Goal: Task Accomplishment & Management: Manage account settings

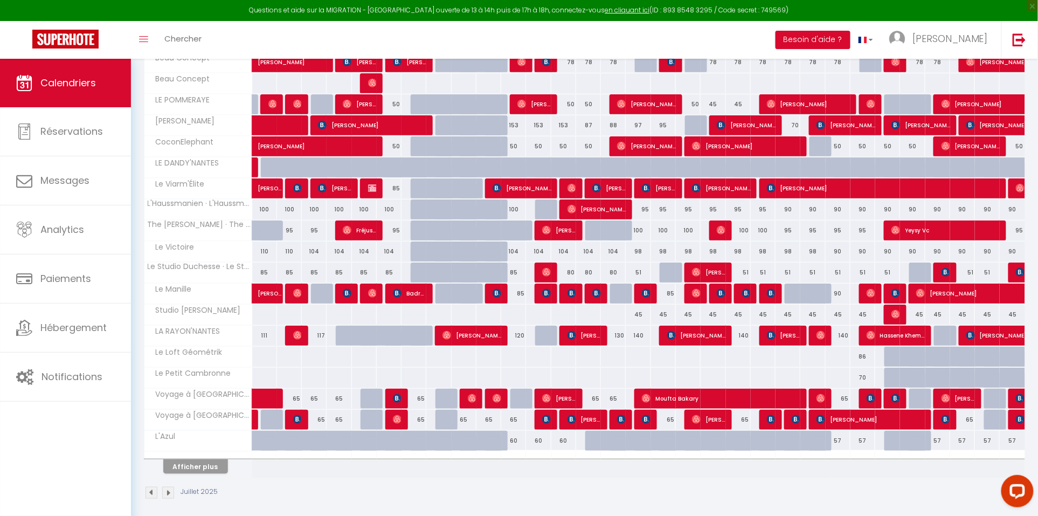
scroll to position [218, 0]
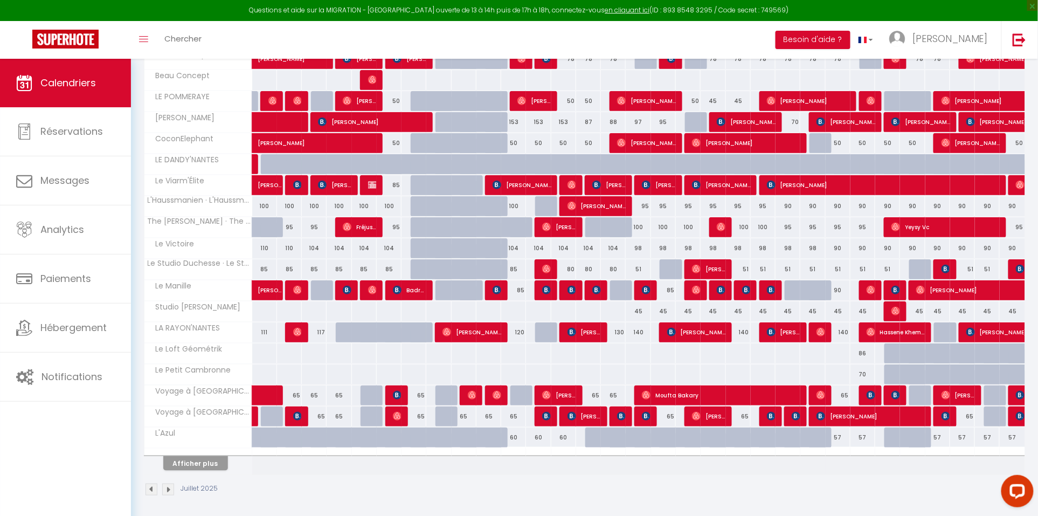
click at [205, 465] on button "Afficher plus" at bounding box center [195, 463] width 65 height 15
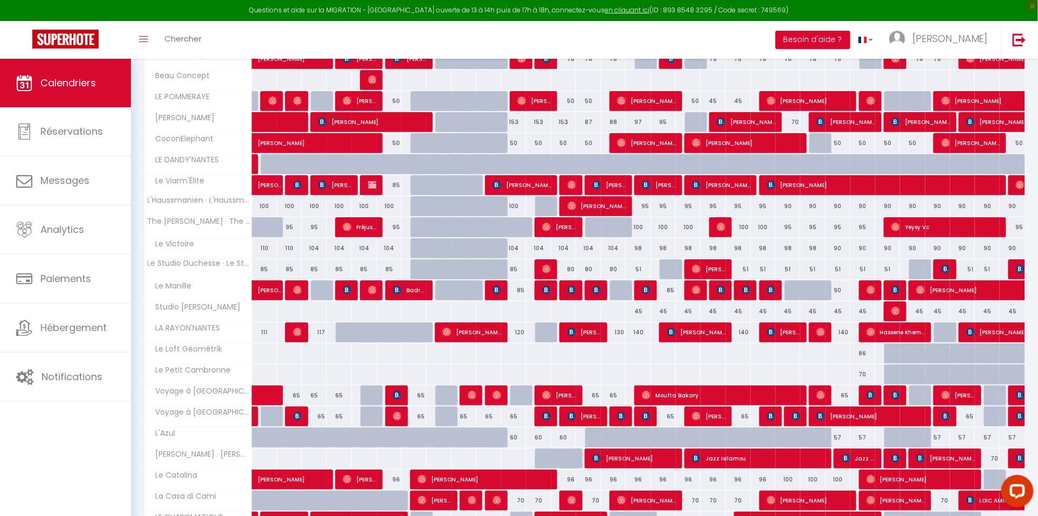
scroll to position [215, 0]
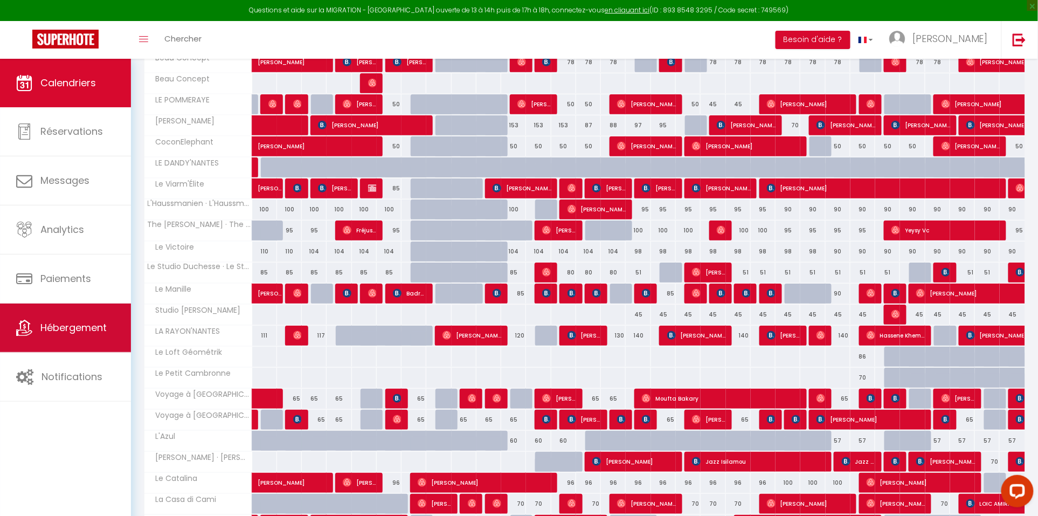
click at [108, 334] on link "Hébergement" at bounding box center [65, 328] width 131 height 49
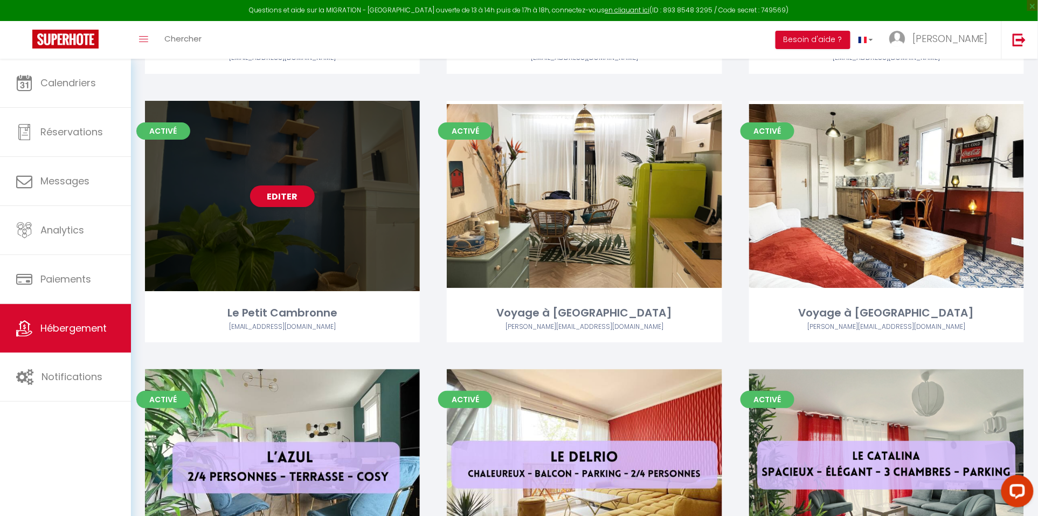
scroll to position [1518, 0]
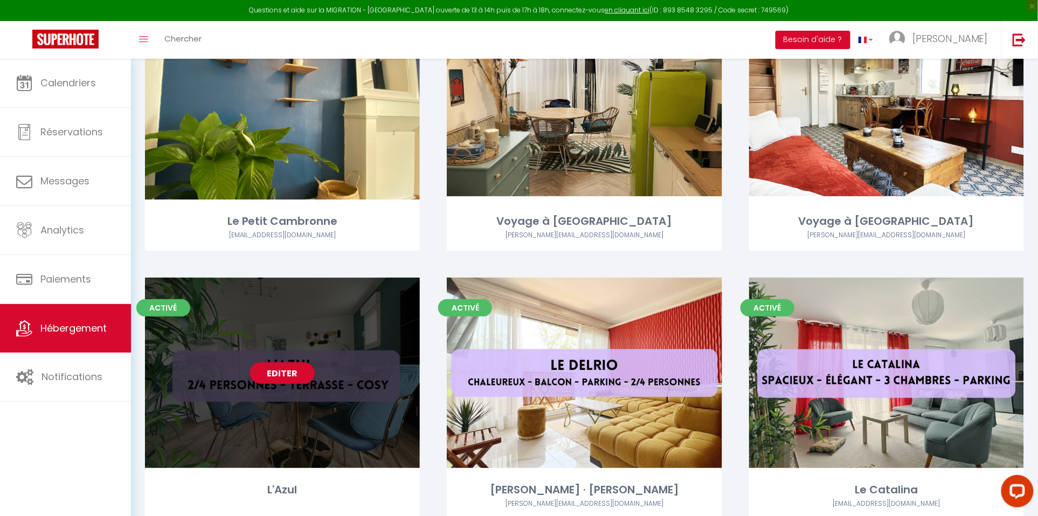
click at [297, 372] on link "Editer" at bounding box center [282, 373] width 65 height 22
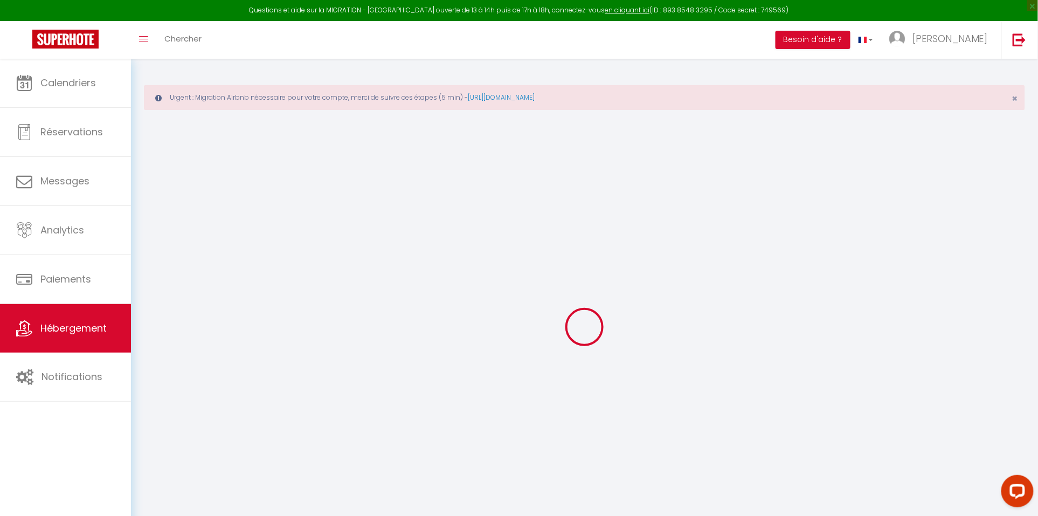
select select "+ 23 %"
select select
checkbox input "false"
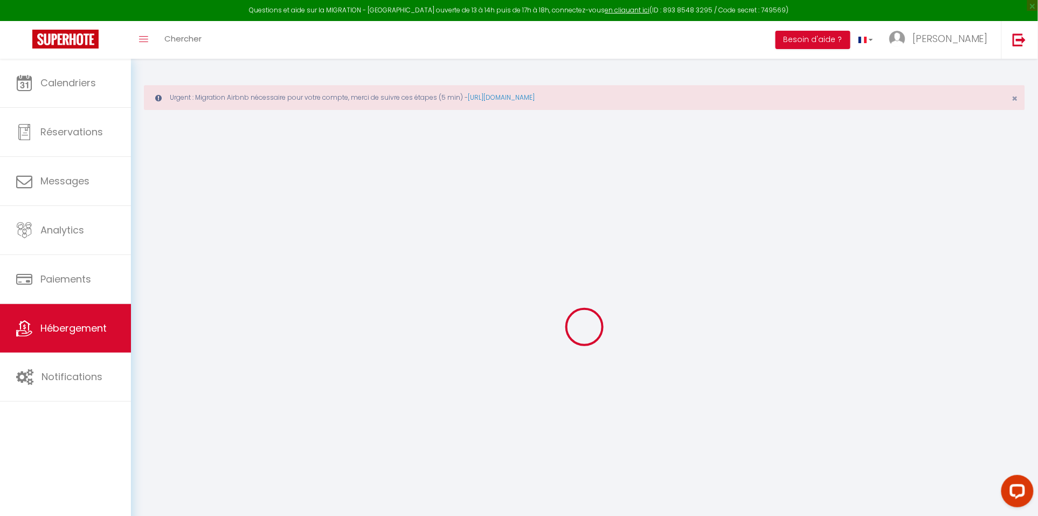
checkbox input "false"
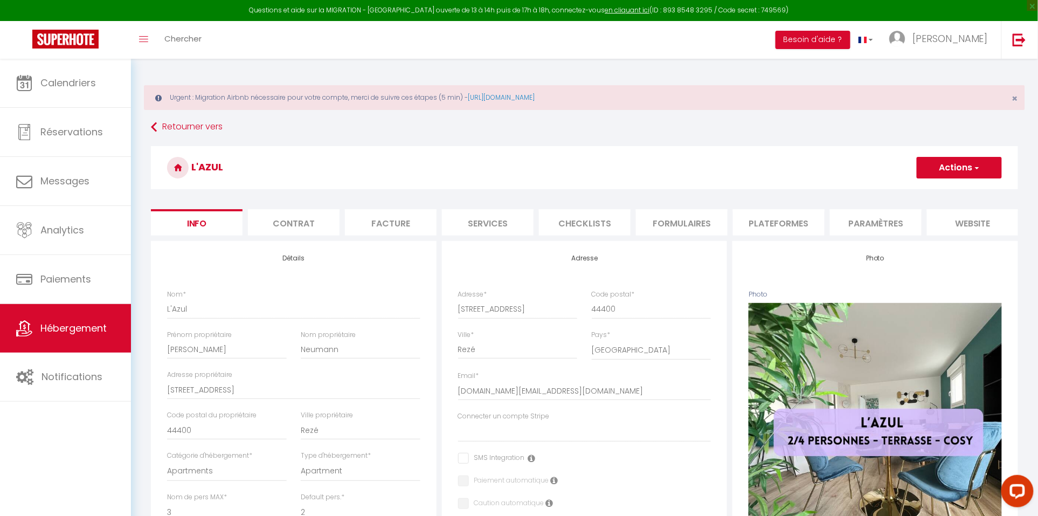
click at [406, 218] on li "Facture" at bounding box center [391, 222] width 92 height 26
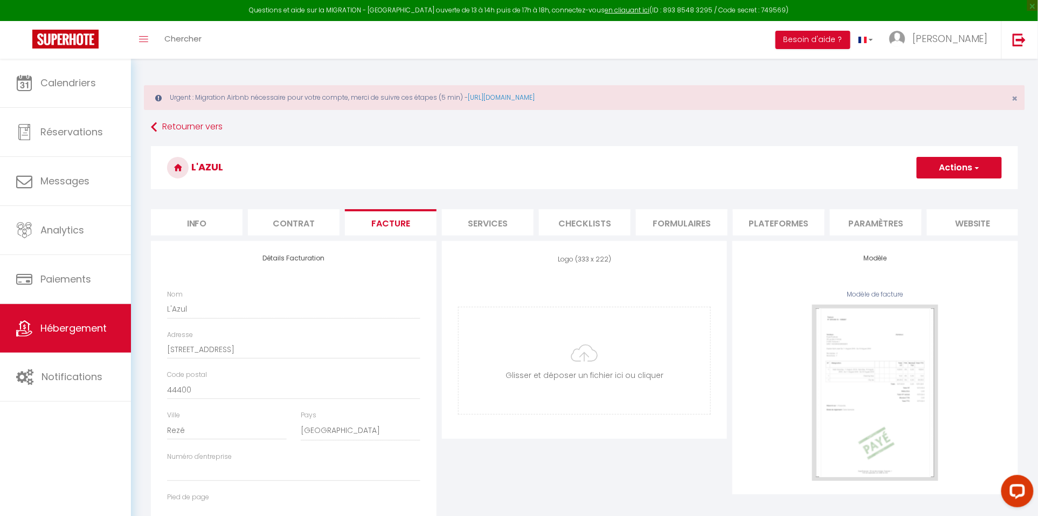
click at [785, 226] on li "Plateformes" at bounding box center [779, 222] width 92 height 26
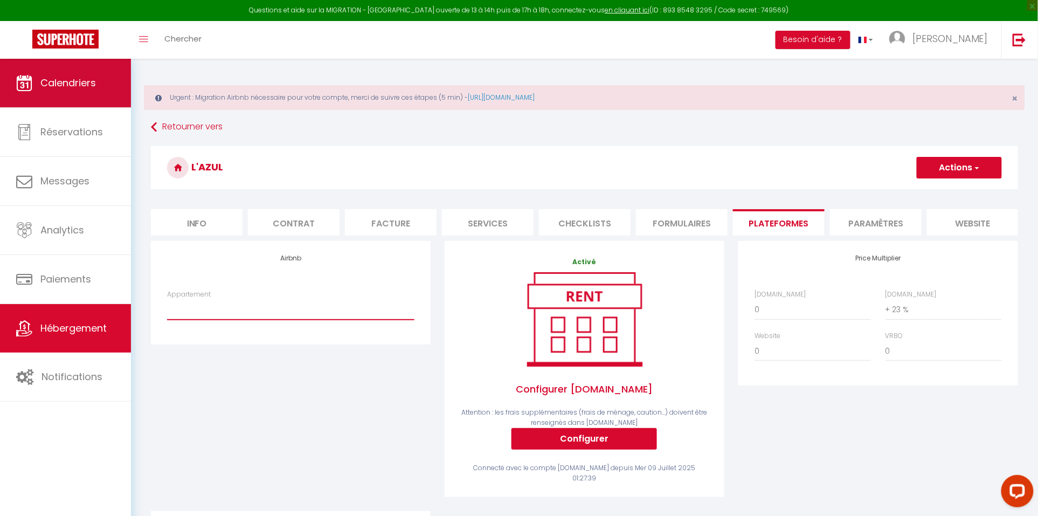
click at [80, 75] on link "Calendriers" at bounding box center [65, 83] width 131 height 49
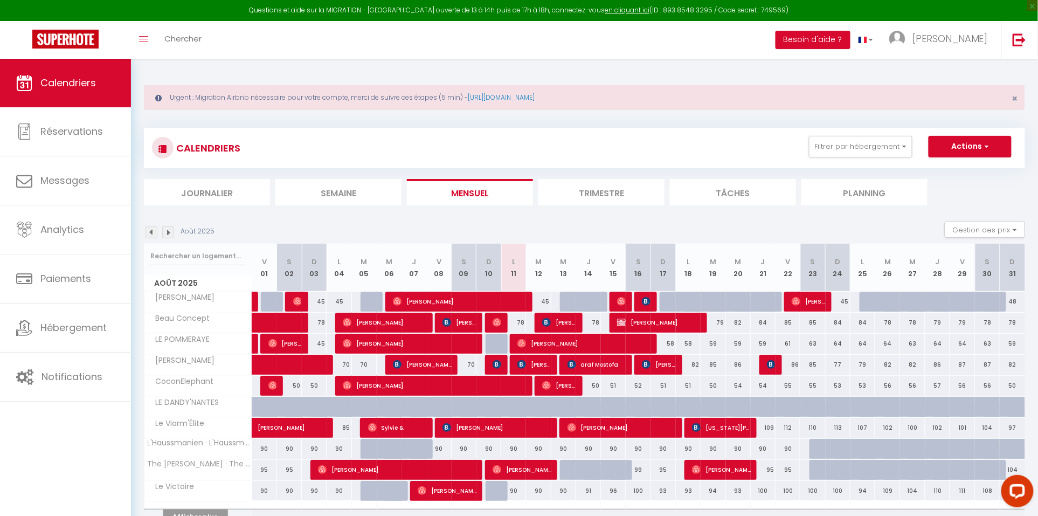
click at [155, 227] on img at bounding box center [152, 232] width 12 height 12
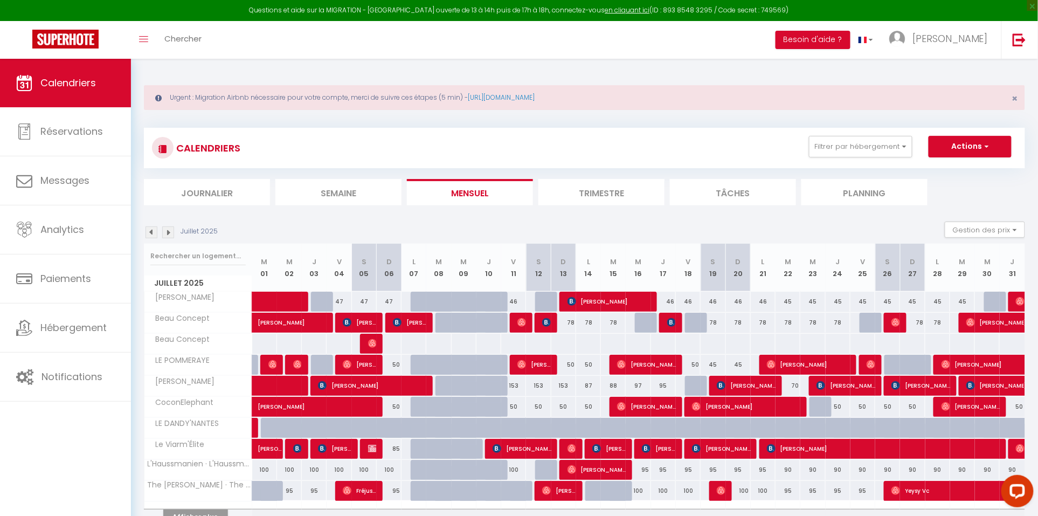
click at [155, 229] on img at bounding box center [152, 232] width 12 height 12
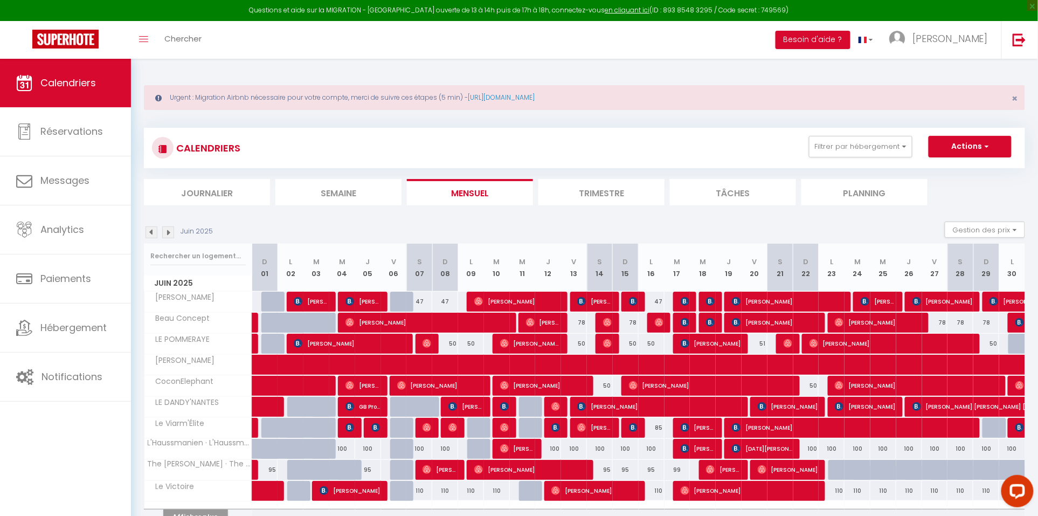
scroll to position [24, 0]
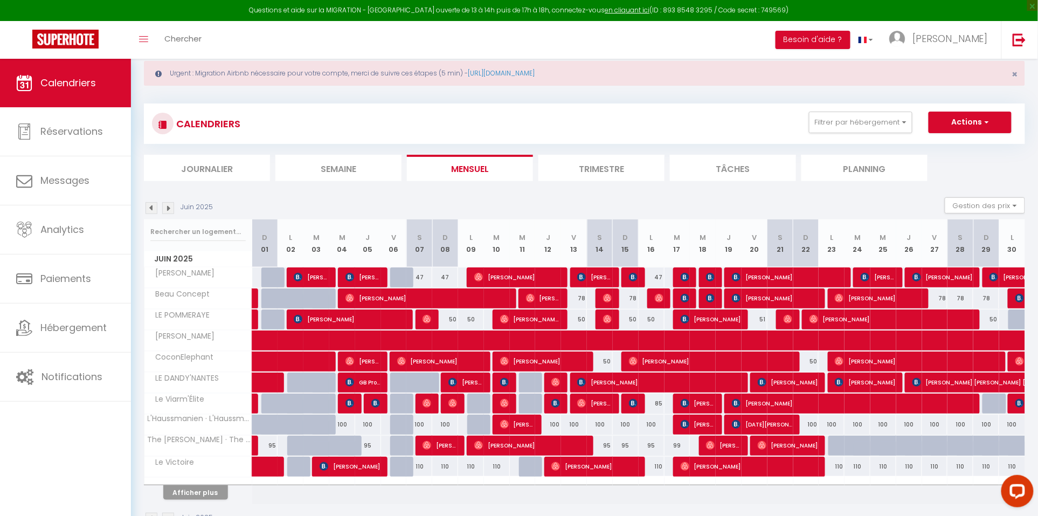
click at [208, 499] on button "Afficher plus" at bounding box center [195, 492] width 65 height 15
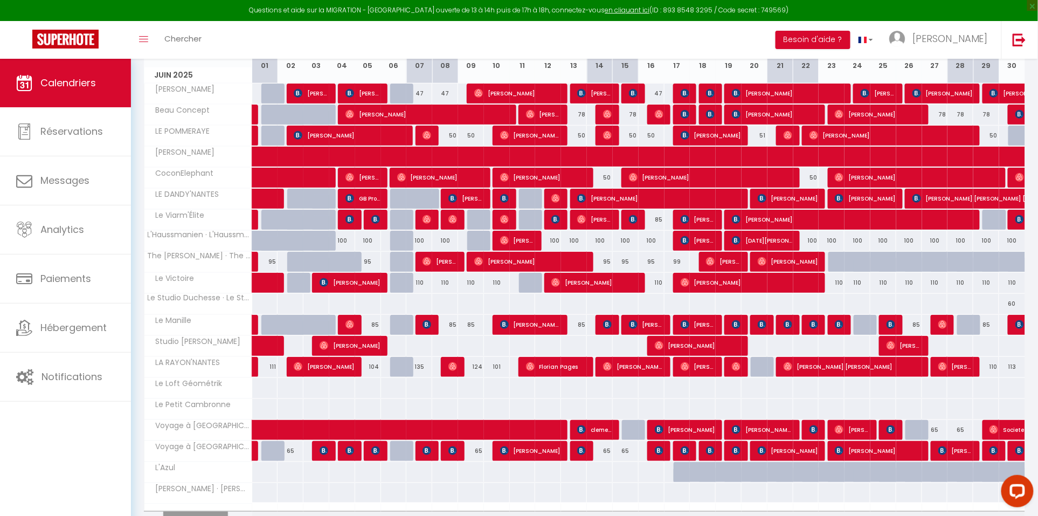
scroll to position [175, 0]
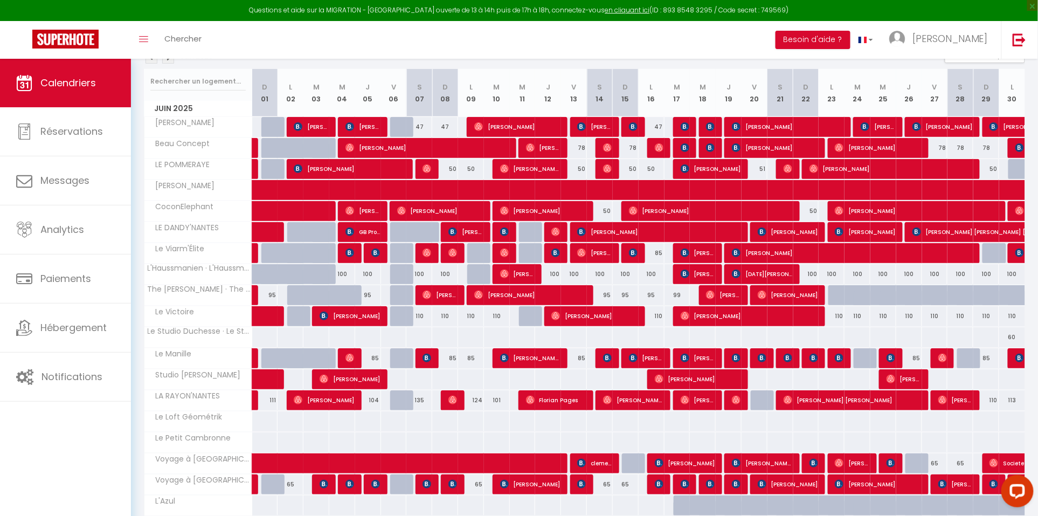
click at [169, 60] on img at bounding box center [168, 58] width 12 height 12
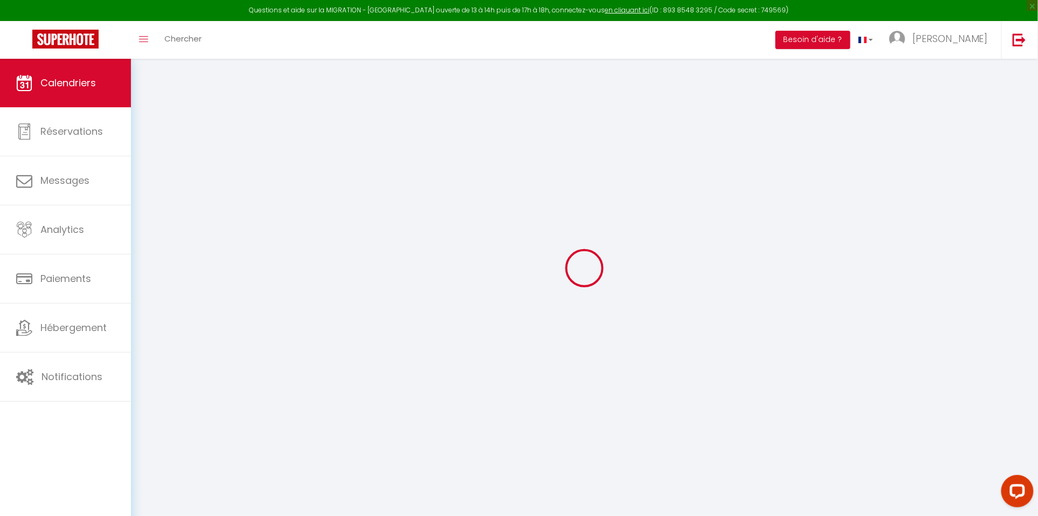
scroll to position [59, 0]
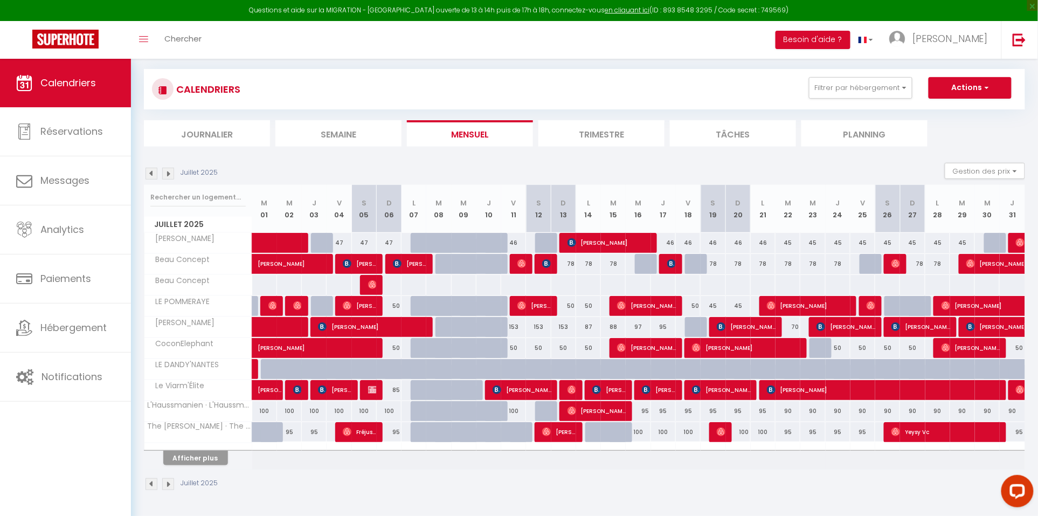
click at [210, 456] on button "Afficher plus" at bounding box center [195, 458] width 65 height 15
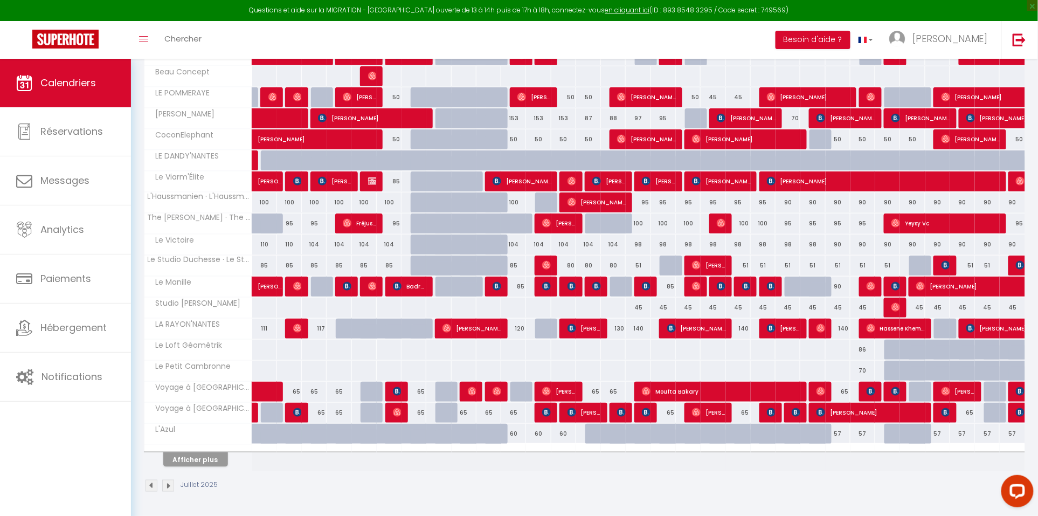
scroll to position [270, 0]
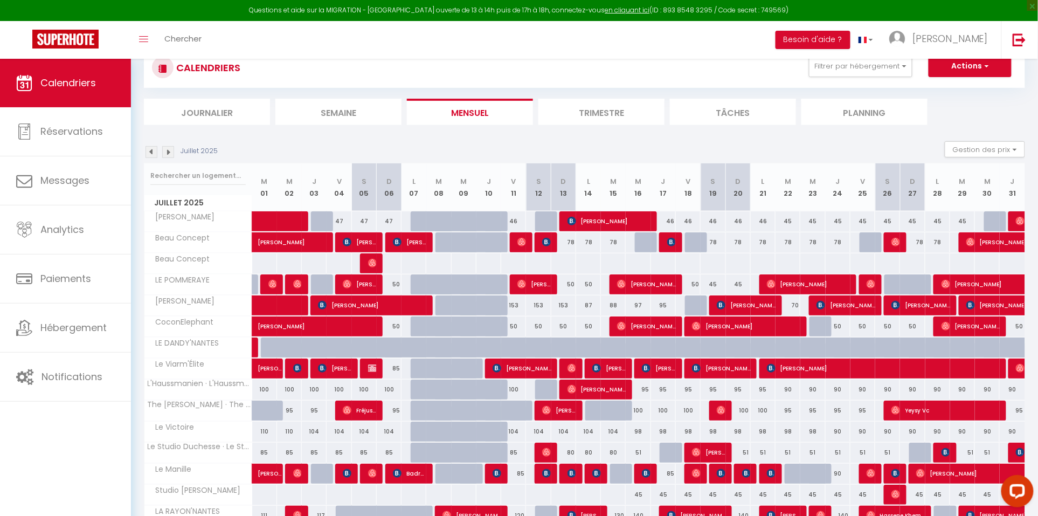
click at [169, 153] on img at bounding box center [168, 152] width 12 height 12
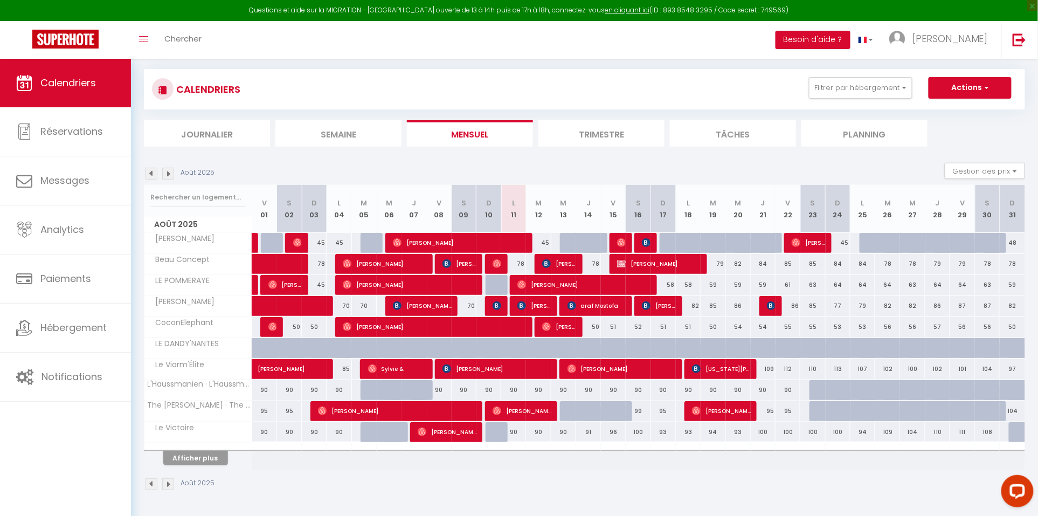
scroll to position [59, 0]
click at [207, 460] on button "Afficher plus" at bounding box center [195, 458] width 65 height 15
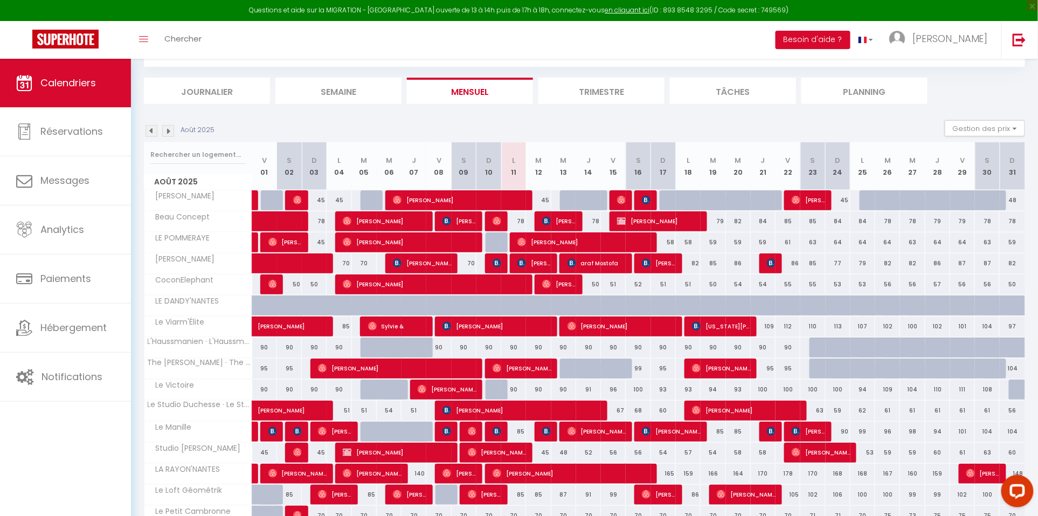
scroll to position [102, 0]
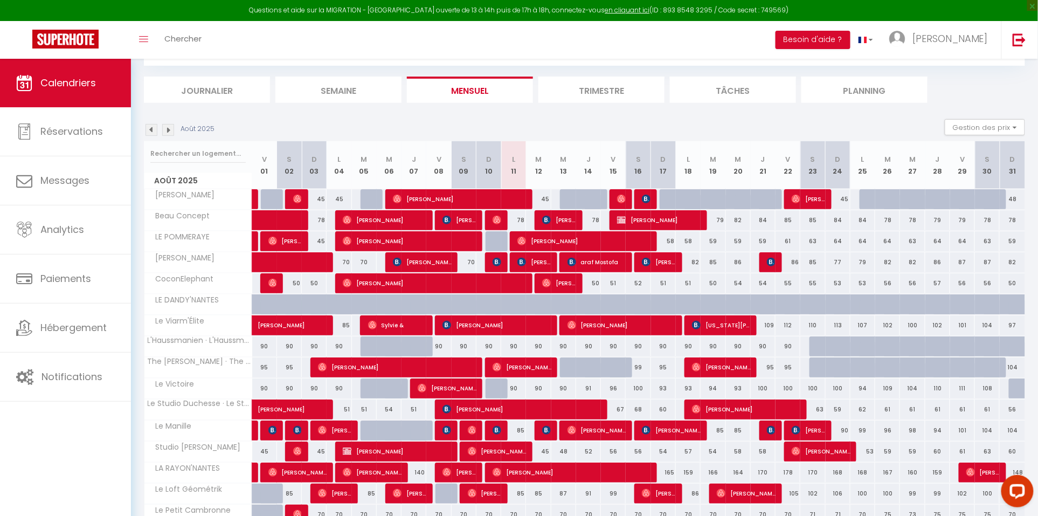
click at [153, 128] on img at bounding box center [152, 130] width 12 height 12
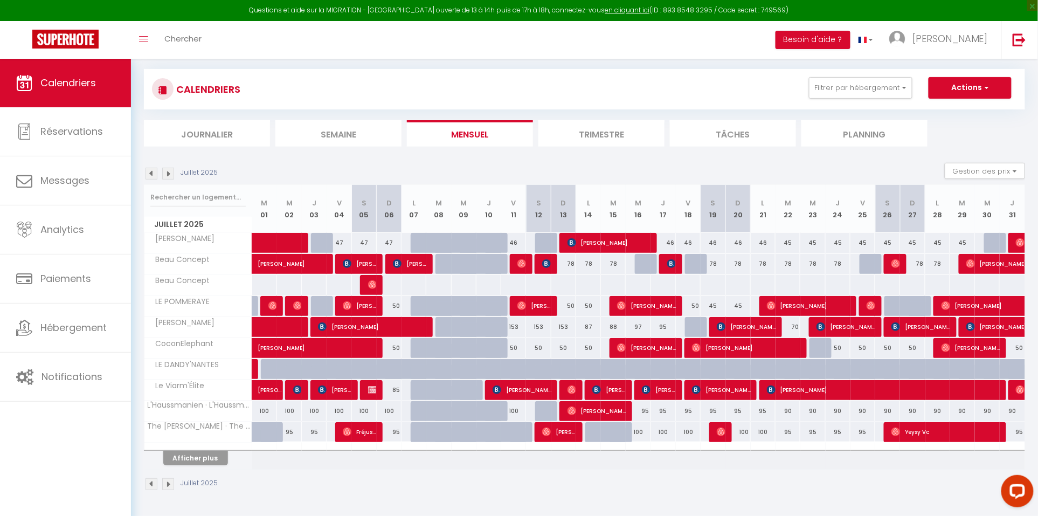
click at [203, 460] on button "Afficher plus" at bounding box center [195, 458] width 65 height 15
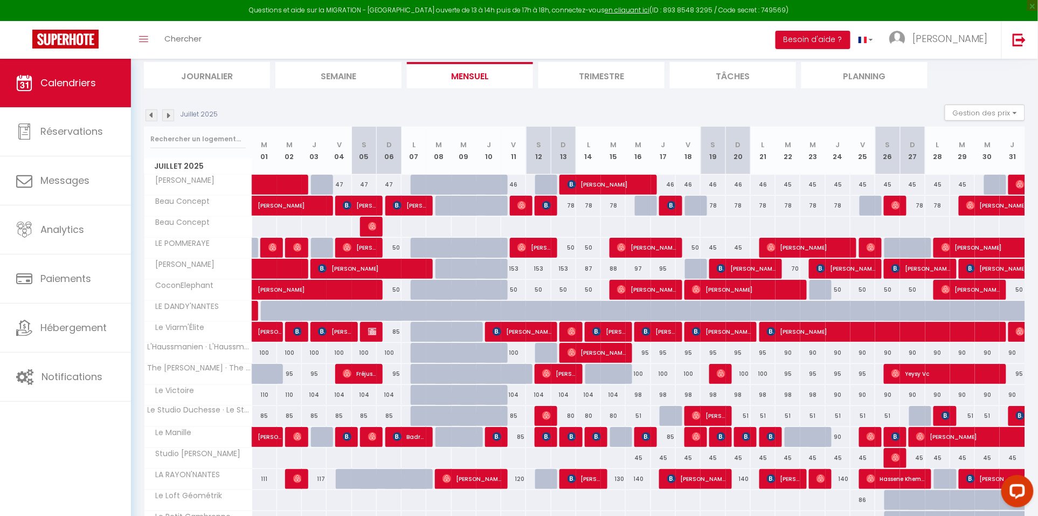
scroll to position [70, 0]
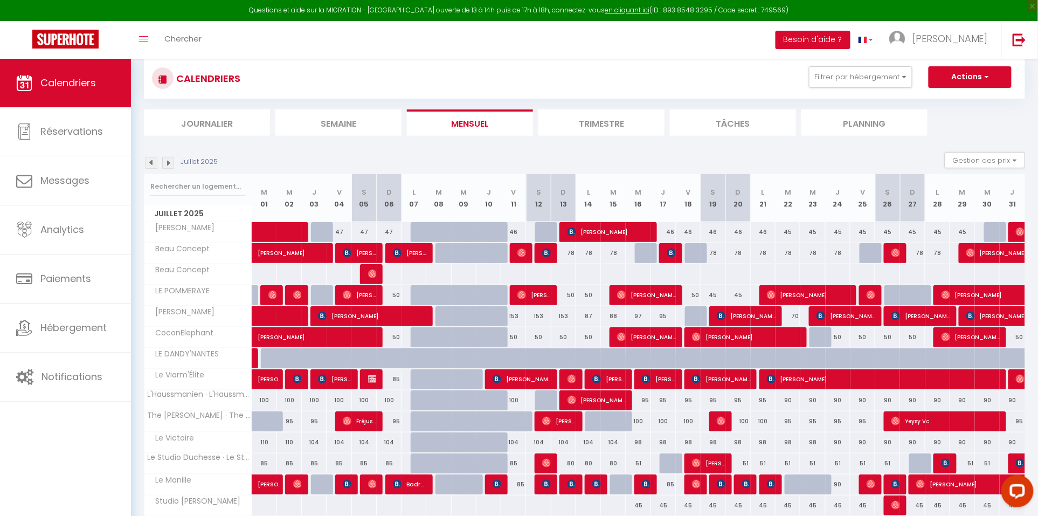
click at [167, 165] on img at bounding box center [168, 163] width 12 height 12
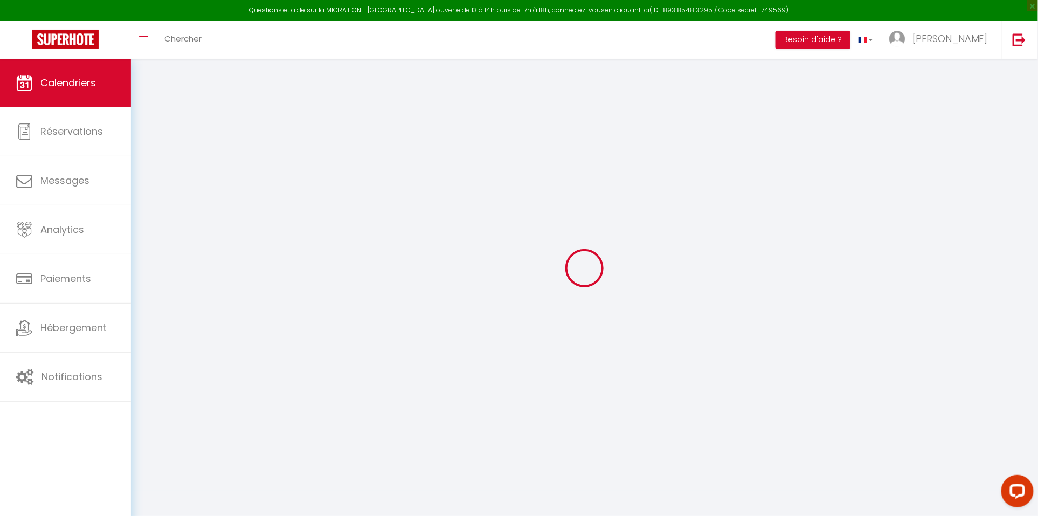
scroll to position [59, 0]
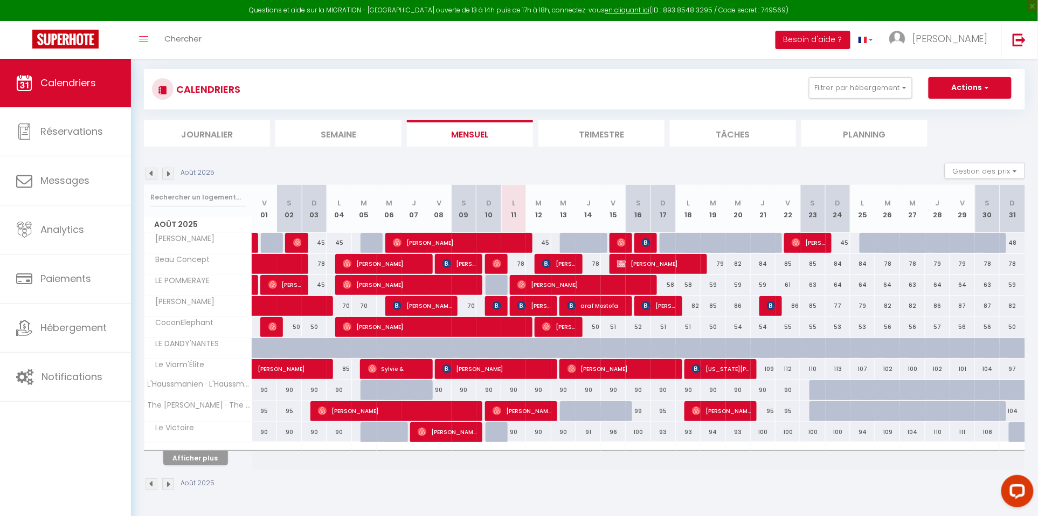
click at [210, 458] on button "Afficher plus" at bounding box center [195, 458] width 65 height 15
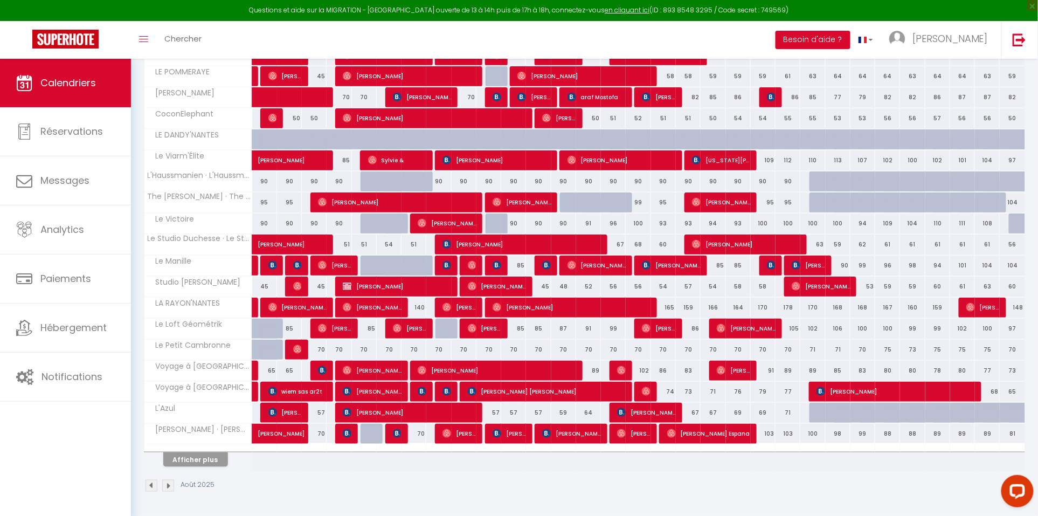
scroll to position [270, 0]
click at [492, 409] on div "57" at bounding box center [489, 413] width 25 height 20
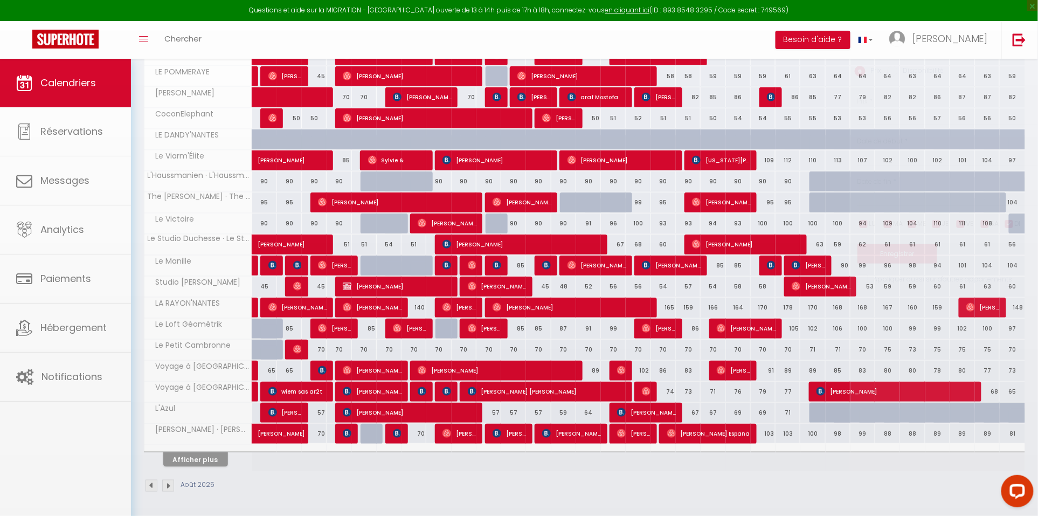
type input "57"
type input "Dim 10 Août 2025"
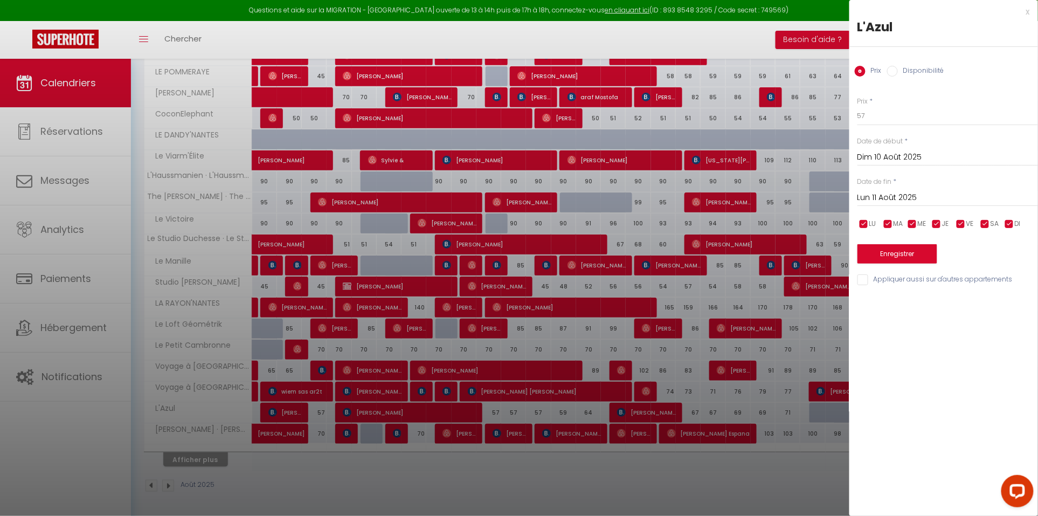
click at [906, 187] on div "Lun 11 Août 2025 < Août 2025 > Dim Lun Mar Mer Jeu Ven Sam 1 2 3 4 5 6 7 8 9 10…" at bounding box center [948, 196] width 181 height 19
click at [904, 199] on input "Lun 11 Août 2025" at bounding box center [948, 198] width 181 height 14
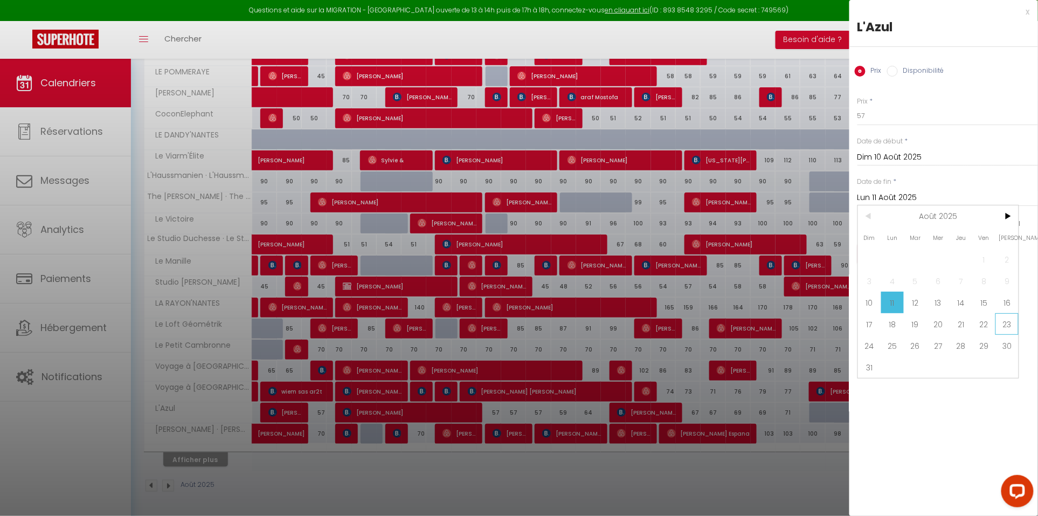
click at [1008, 329] on span "23" at bounding box center [1007, 324] width 23 height 22
type input "Sam 23 Août 2025"
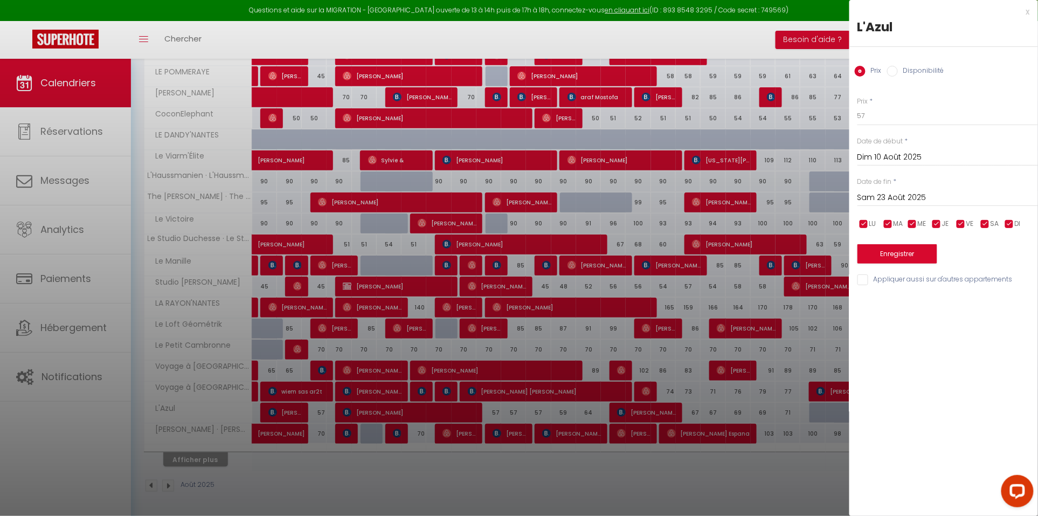
click at [888, 66] on input "Disponibilité" at bounding box center [892, 71] width 11 height 11
radio input "true"
radio input "false"
select select "0"
click at [897, 251] on button "Enregistrer" at bounding box center [898, 254] width 80 height 19
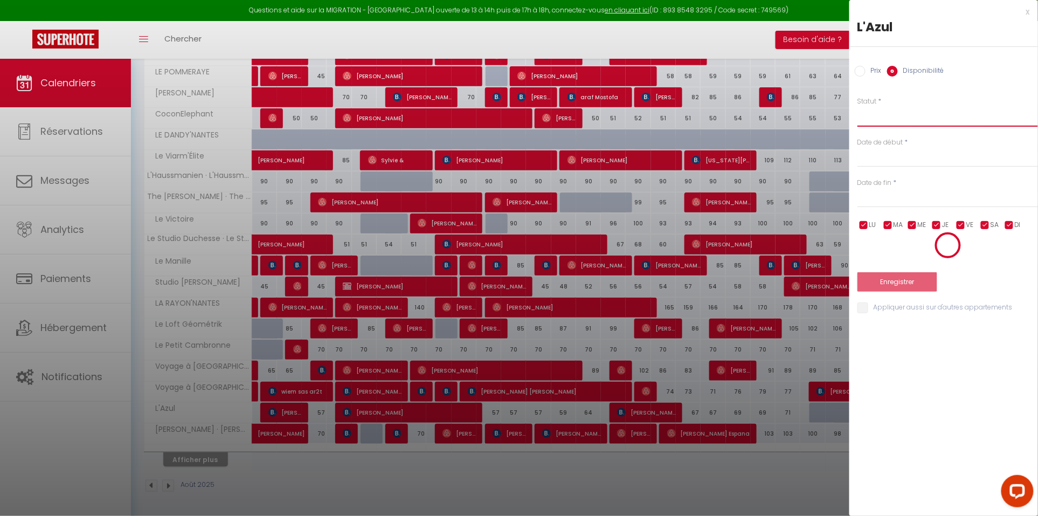
scroll to position [59, 0]
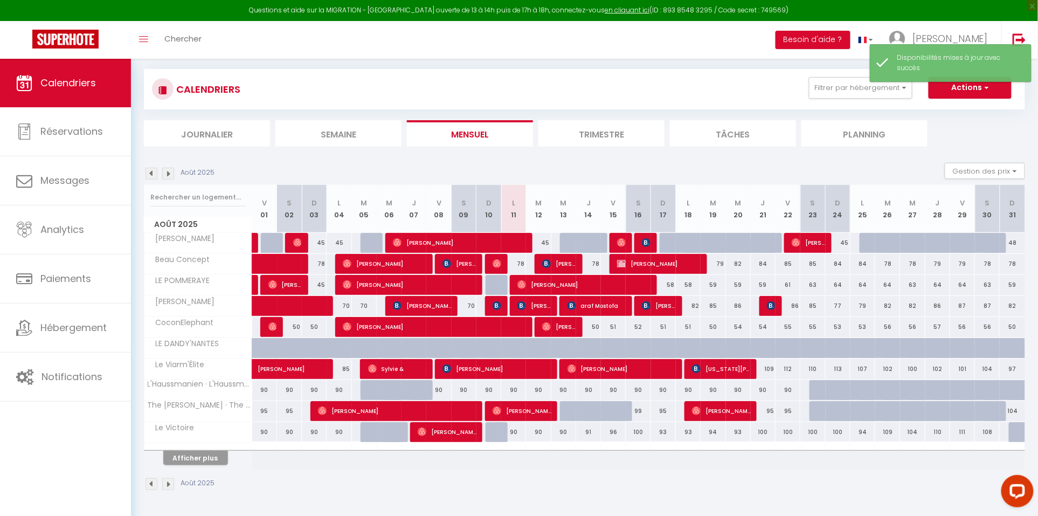
click at [207, 457] on button "Afficher plus" at bounding box center [195, 458] width 65 height 15
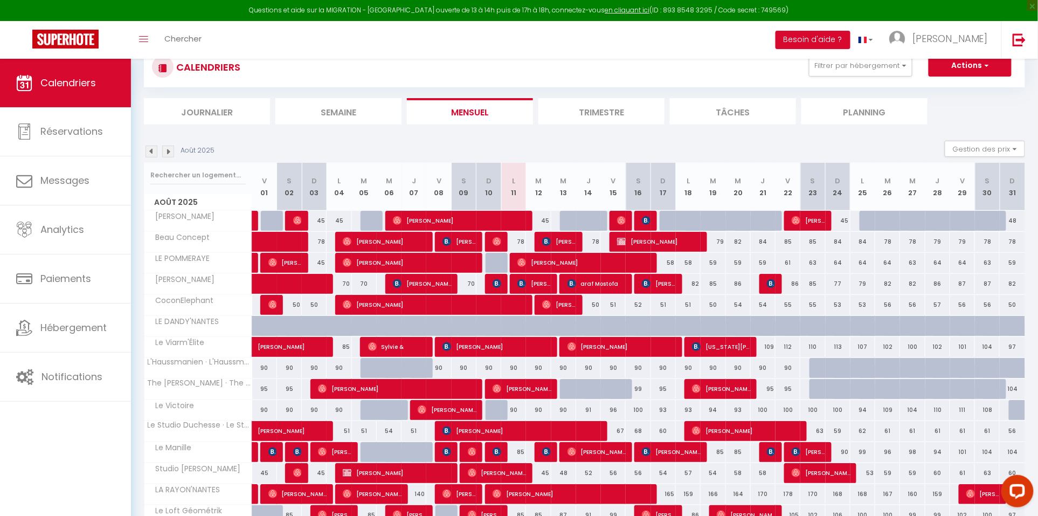
scroll to position [5, 0]
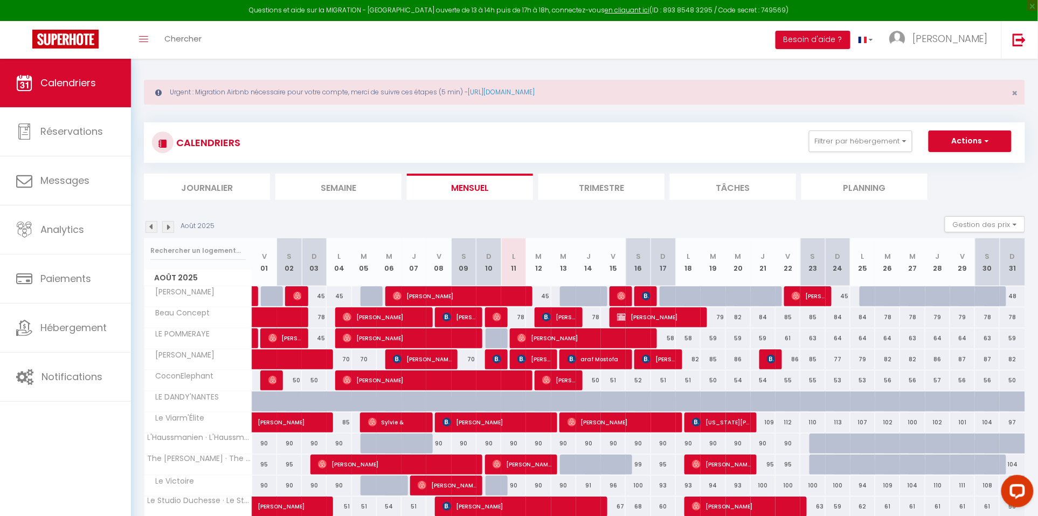
click at [152, 227] on img at bounding box center [152, 227] width 12 height 12
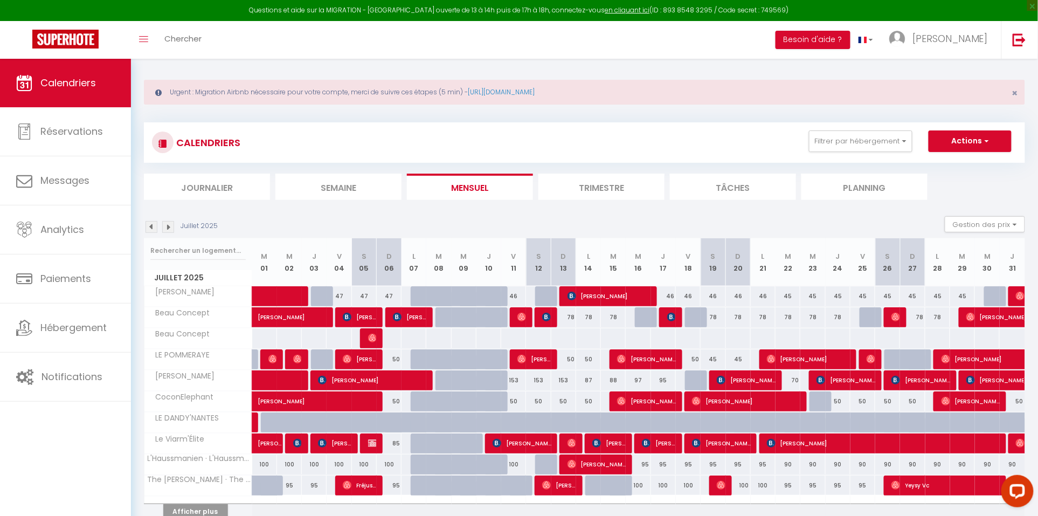
click at [152, 227] on img at bounding box center [152, 227] width 12 height 12
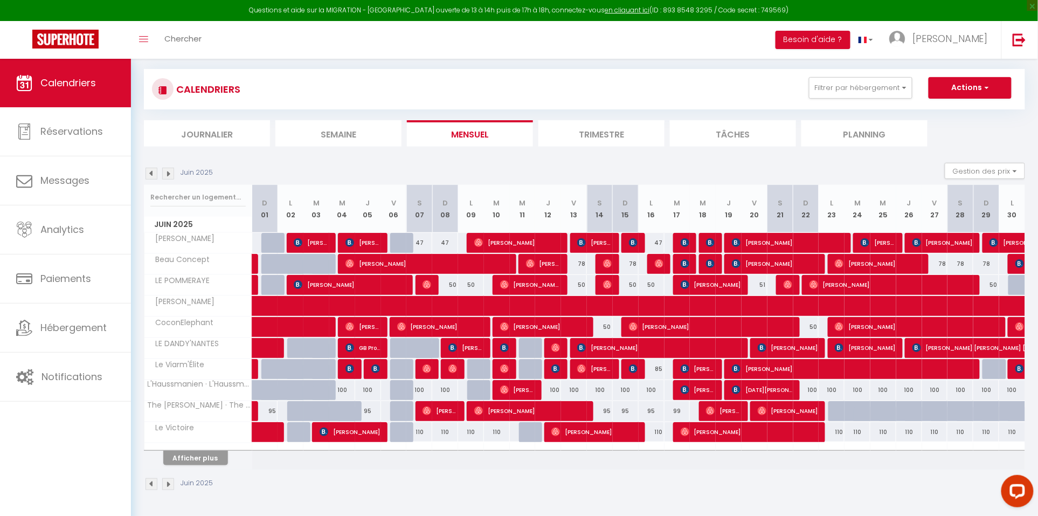
scroll to position [59, 0]
click at [188, 461] on button "Afficher plus" at bounding box center [195, 458] width 65 height 15
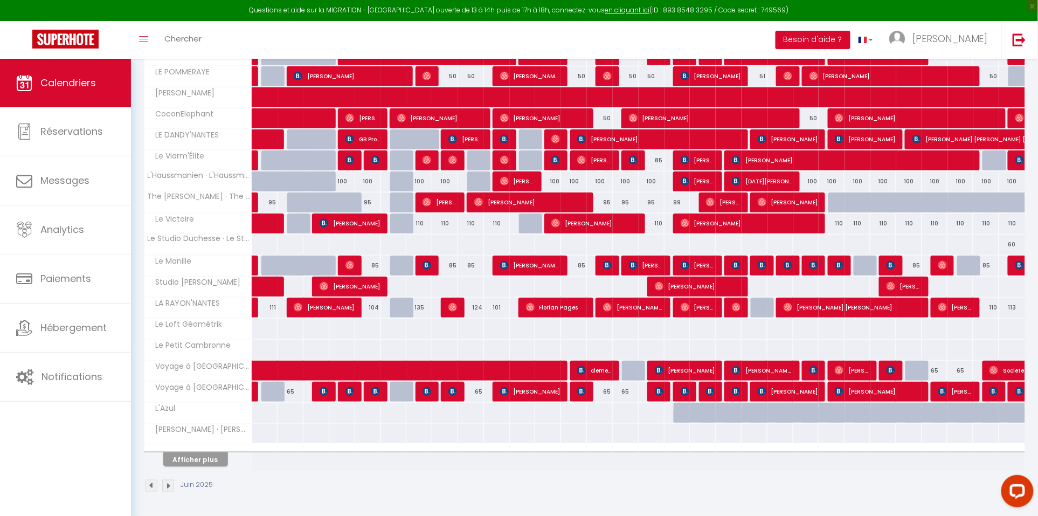
scroll to position [270, 0]
click at [209, 458] on button "Afficher plus" at bounding box center [195, 459] width 65 height 15
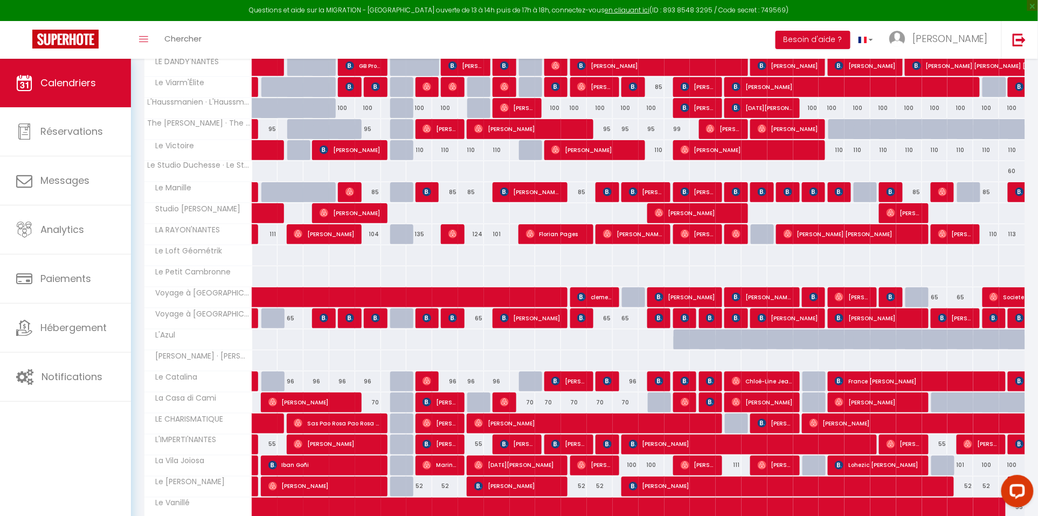
scroll to position [368, 0]
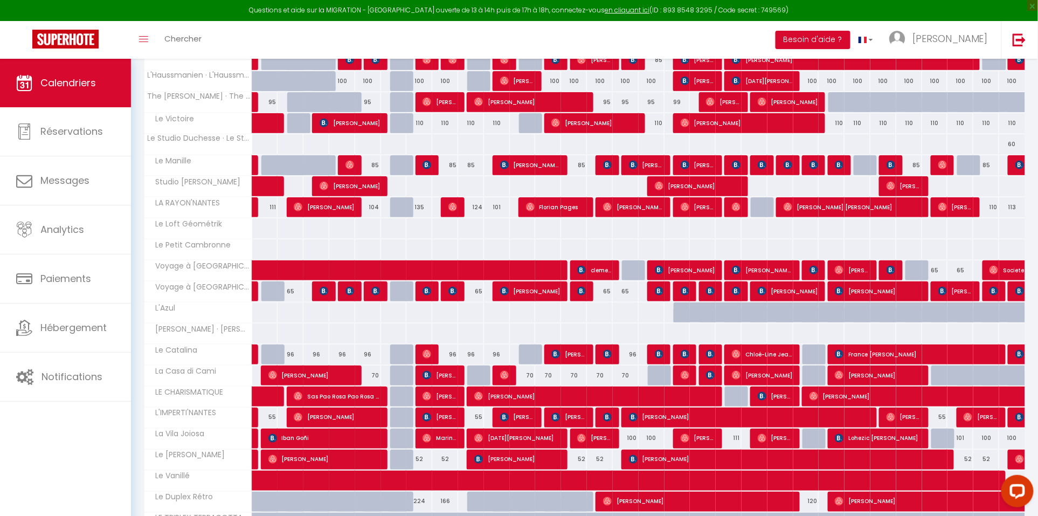
click at [252, 360] on link "[PERSON_NAME]" at bounding box center [254, 354] width 5 height 20
select select "OK"
select select "1"
select select "0"
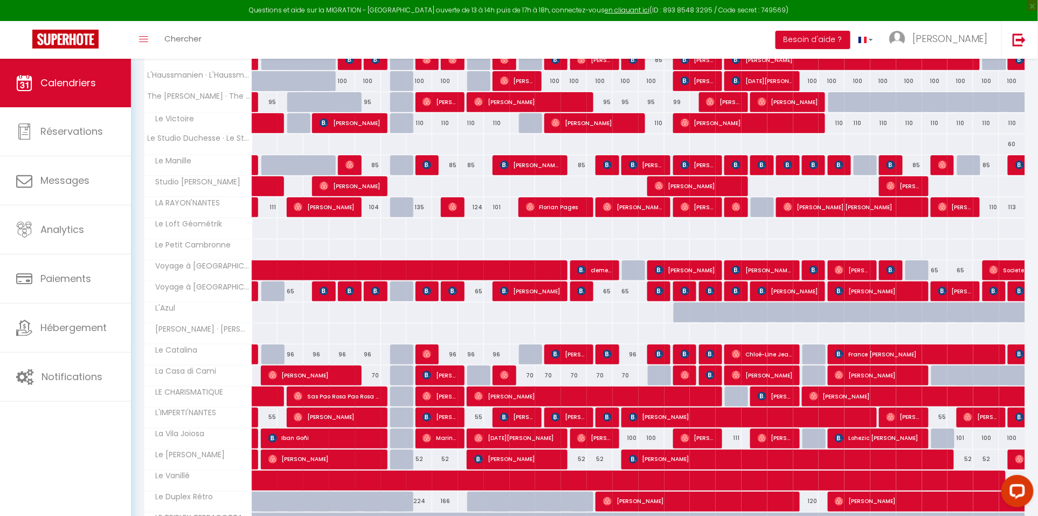
select select "1"
select select
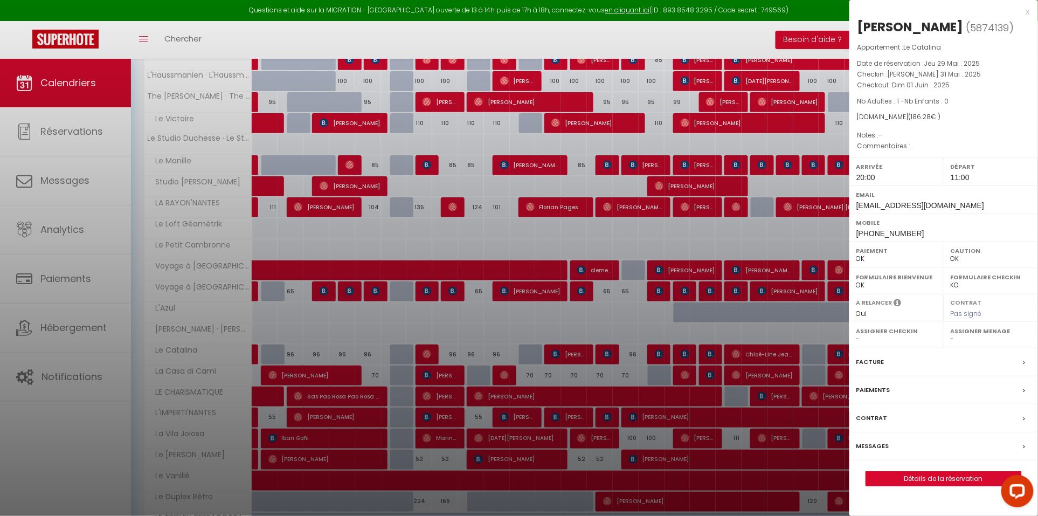
select select "22411"
click at [346, 361] on div at bounding box center [519, 258] width 1038 height 516
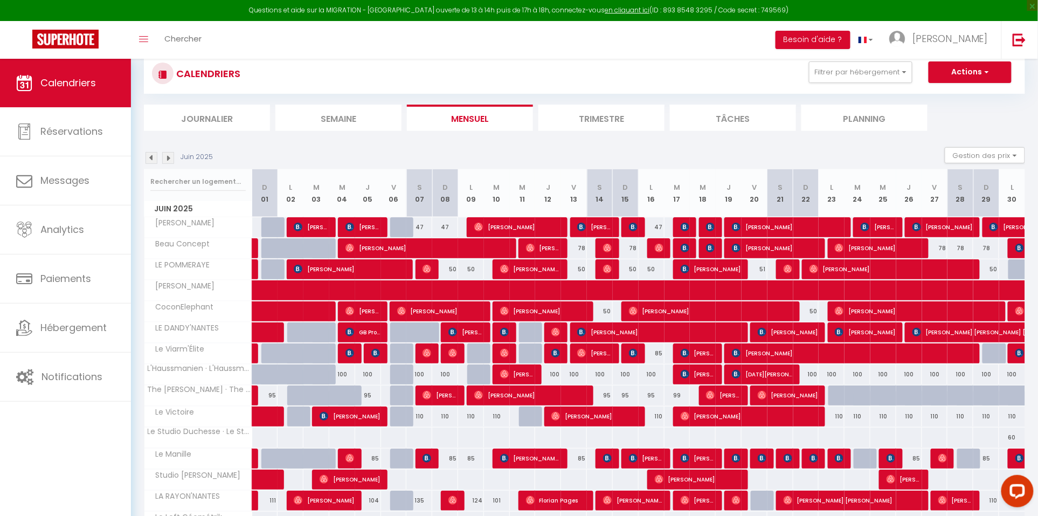
click at [171, 156] on img at bounding box center [168, 158] width 12 height 12
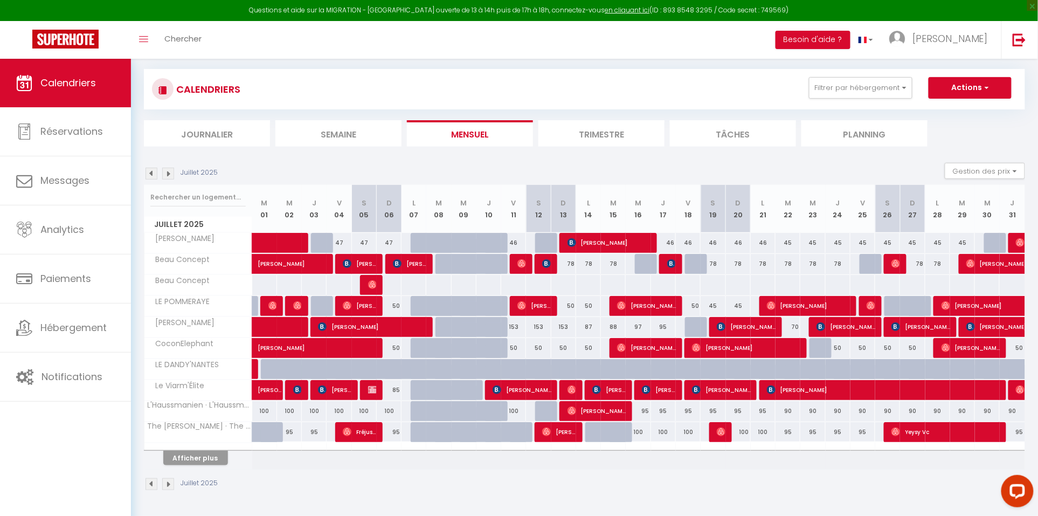
click at [208, 459] on button "Afficher plus" at bounding box center [195, 458] width 65 height 15
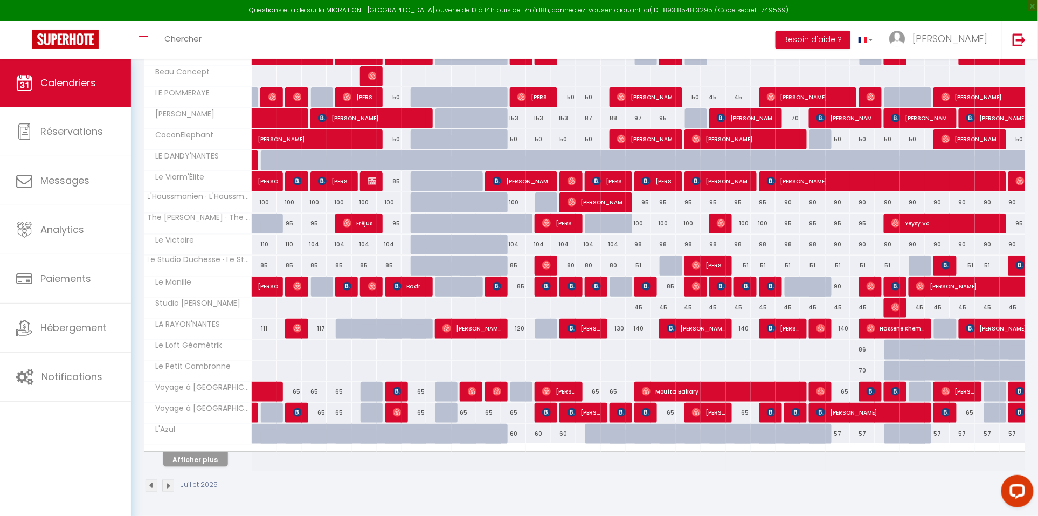
scroll to position [270, 0]
click at [211, 459] on button "Afficher plus" at bounding box center [195, 459] width 65 height 15
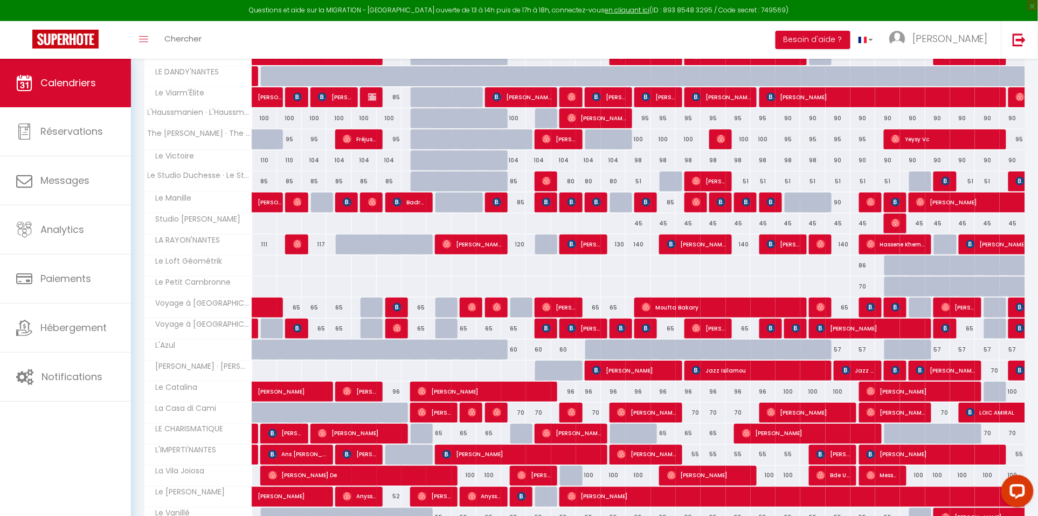
scroll to position [352, 0]
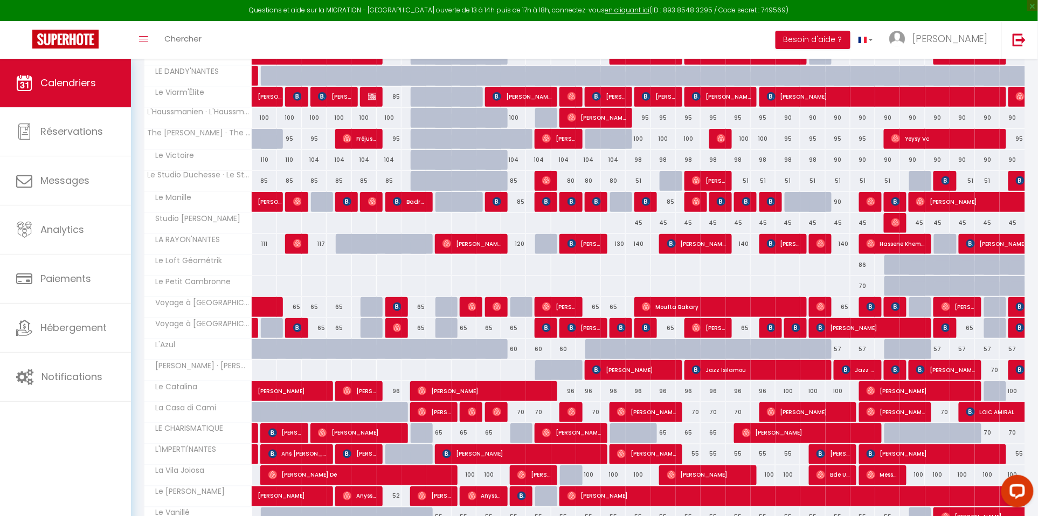
click at [290, 395] on span "[PERSON_NAME]" at bounding box center [295, 385] width 74 height 20
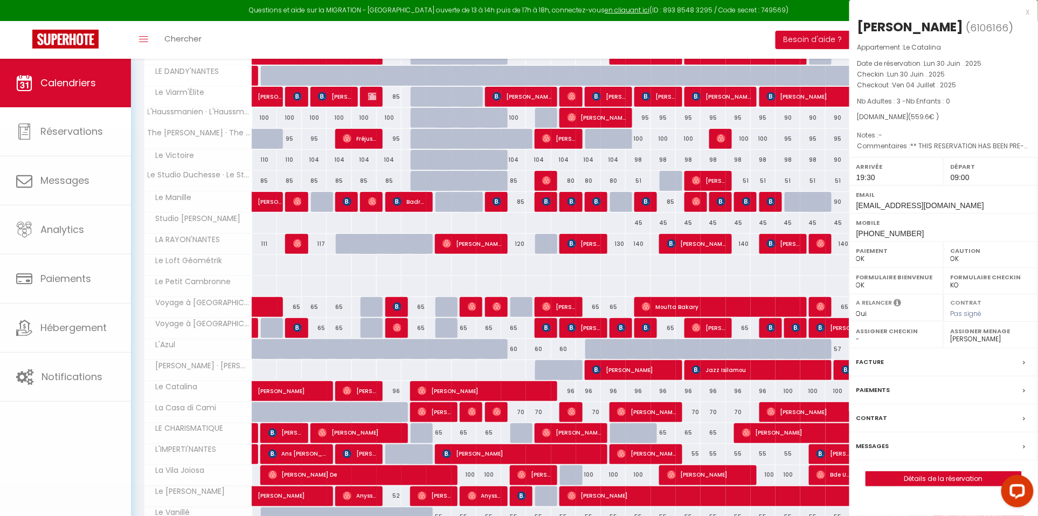
select select "KO"
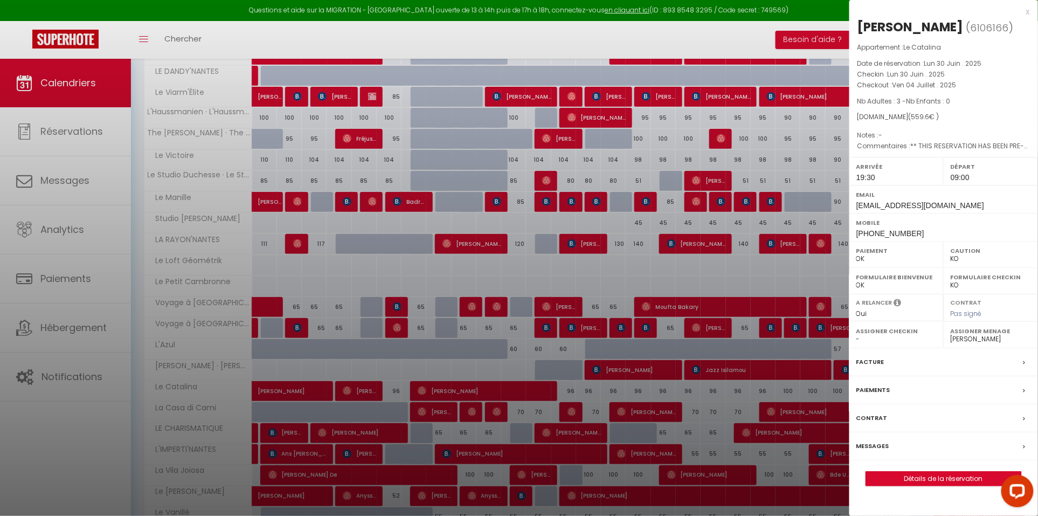
click at [290, 395] on div at bounding box center [519, 258] width 1038 height 516
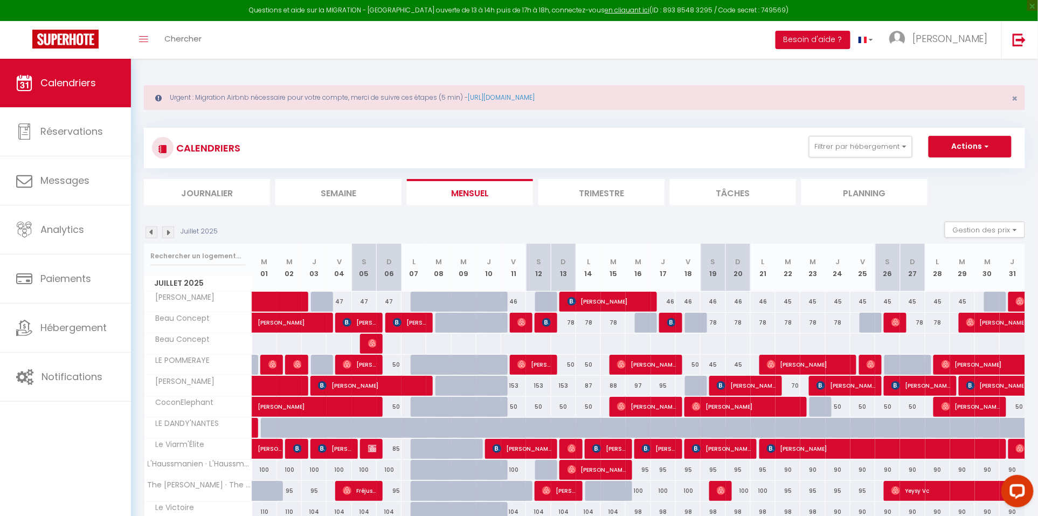
scroll to position [0, 0]
click at [152, 231] on img at bounding box center [152, 232] width 12 height 12
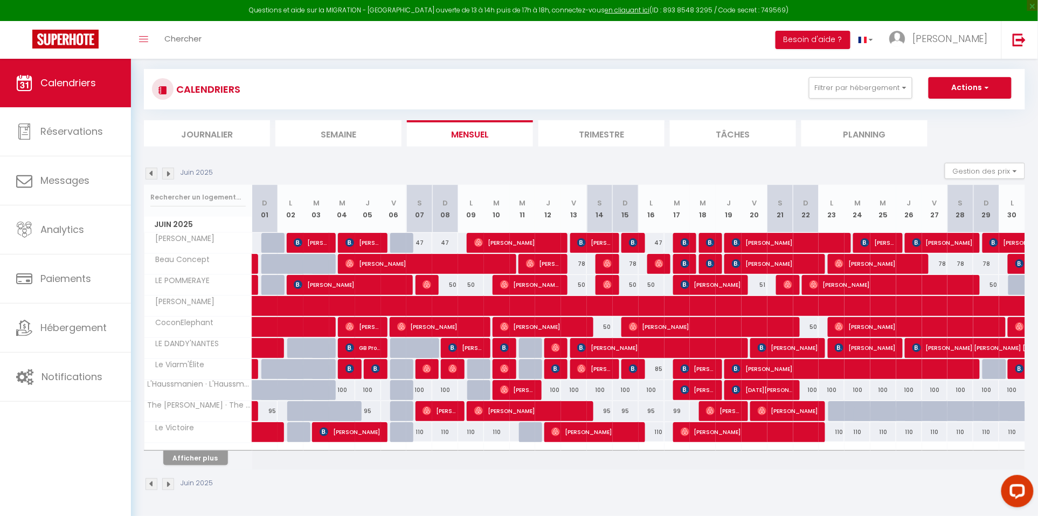
scroll to position [59, 0]
click at [207, 467] on th "Afficher plus" at bounding box center [198, 456] width 108 height 27
click at [204, 459] on button "Afficher plus" at bounding box center [195, 458] width 65 height 15
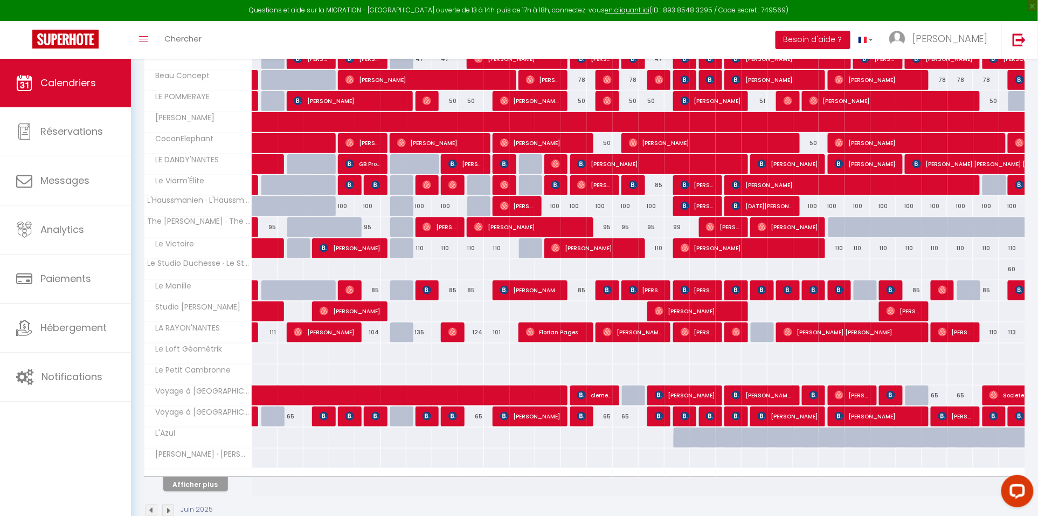
scroll to position [261, 0]
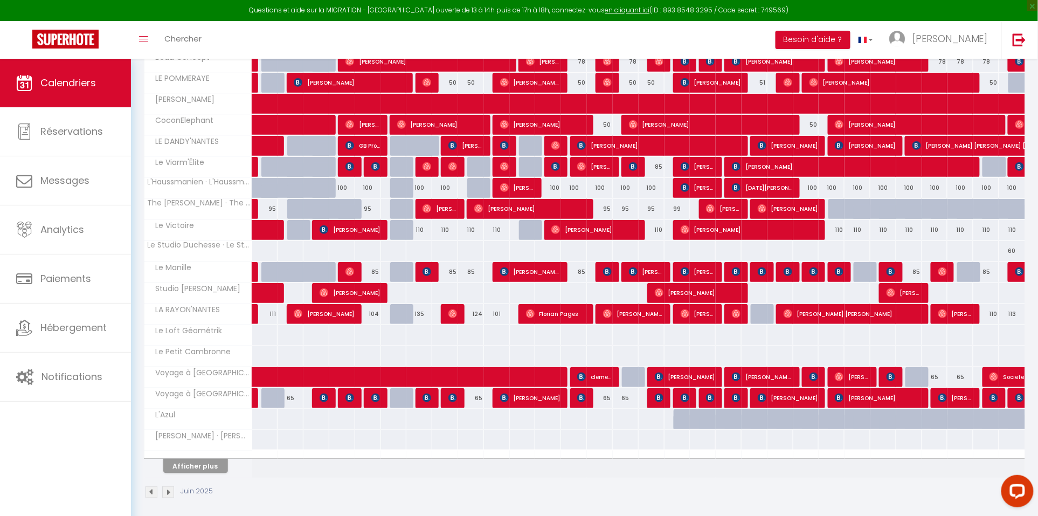
click at [198, 472] on button "Afficher plus" at bounding box center [195, 466] width 65 height 15
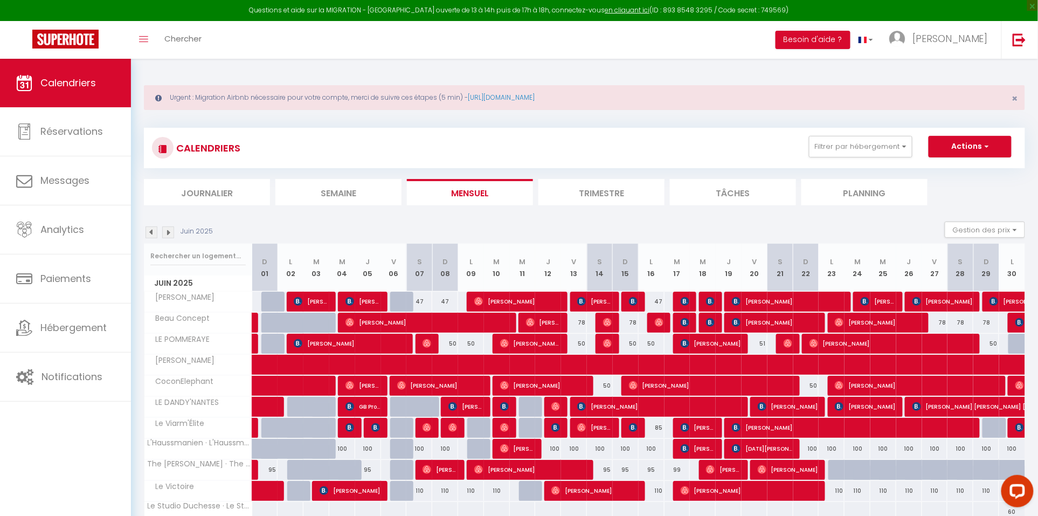
scroll to position [0, 0]
click at [169, 230] on img at bounding box center [168, 232] width 12 height 12
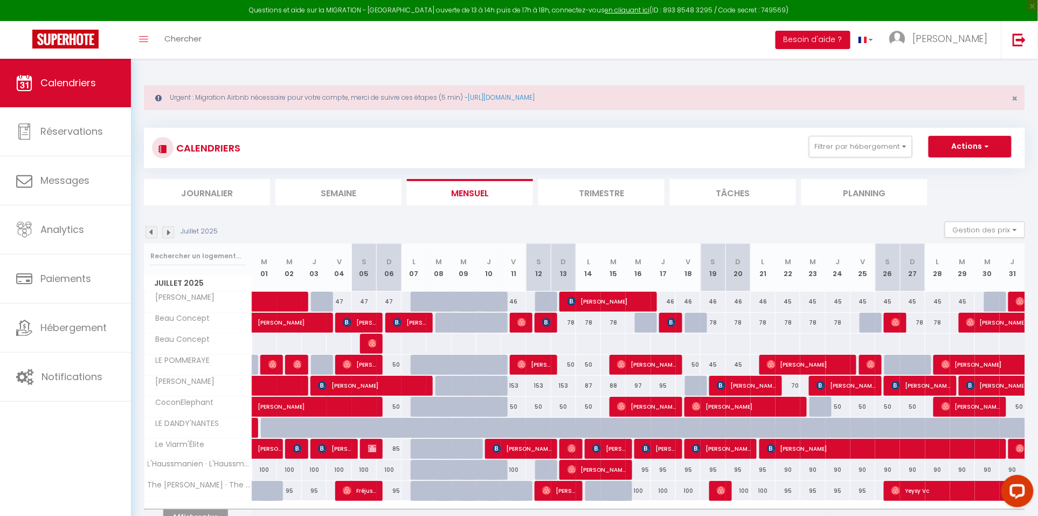
click at [209, 513] on button "Afficher plus" at bounding box center [195, 516] width 65 height 15
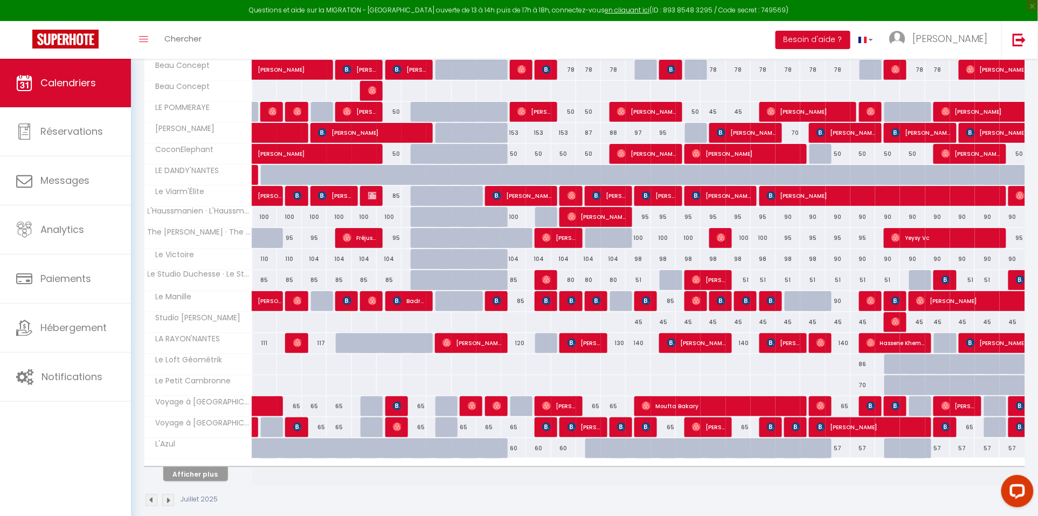
scroll to position [253, 0]
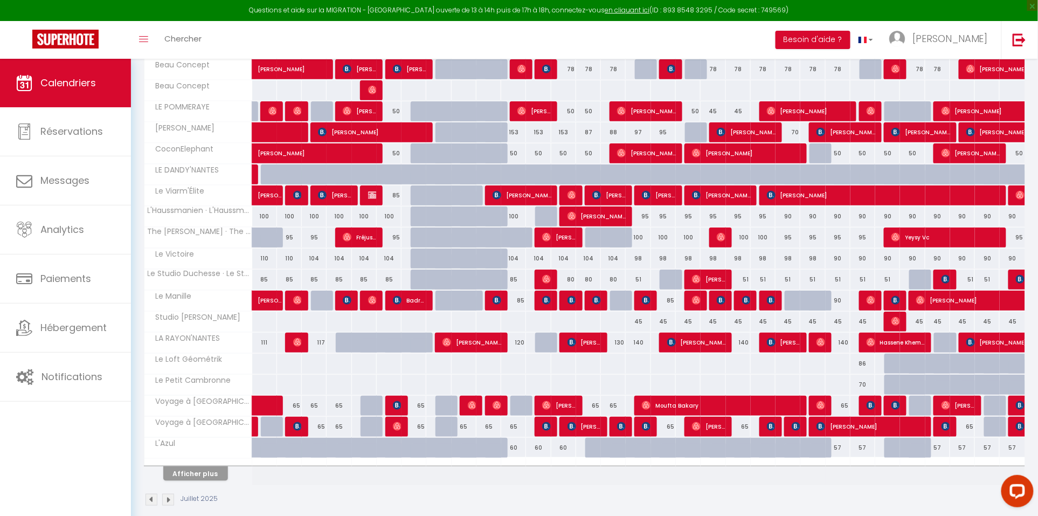
click at [218, 474] on button "Afficher plus" at bounding box center [195, 473] width 65 height 15
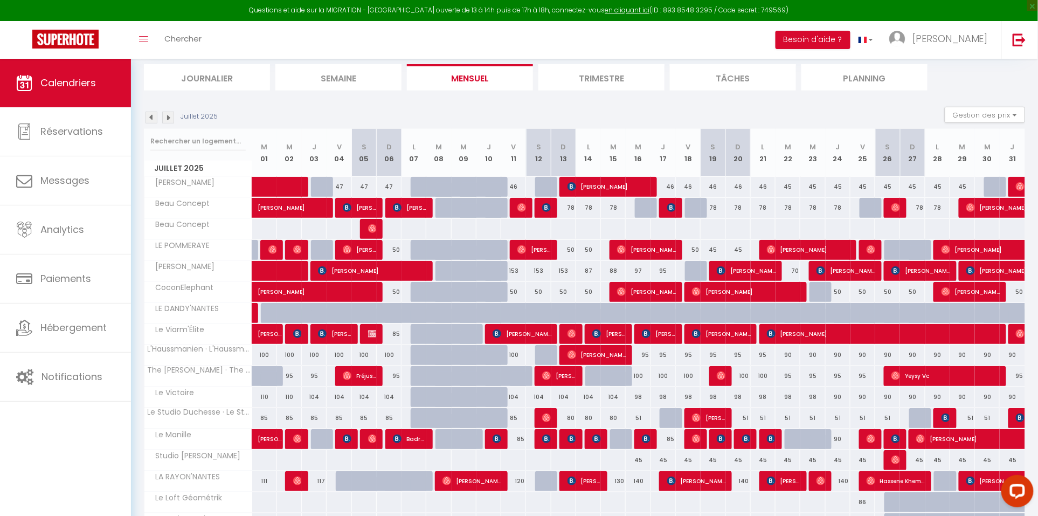
scroll to position [78, 0]
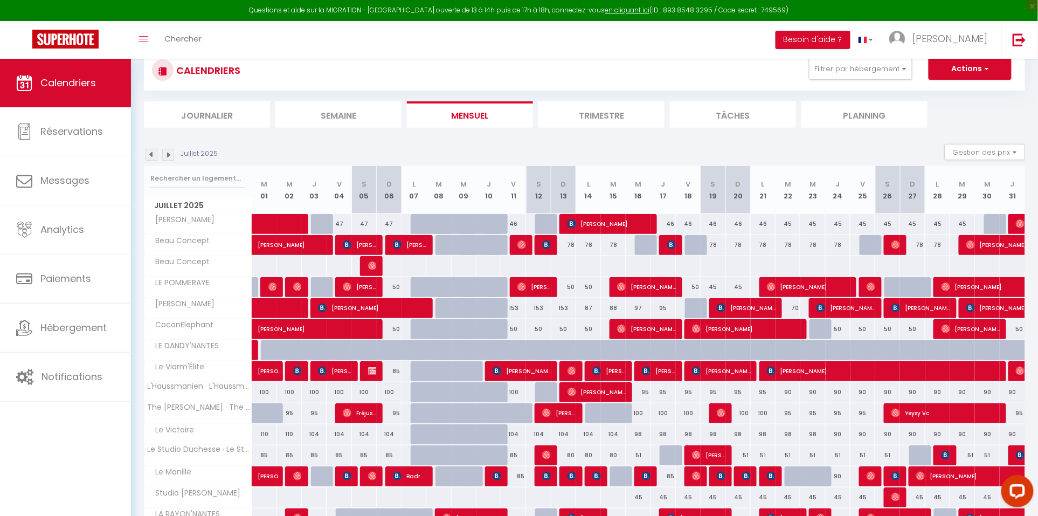
click at [150, 152] on img at bounding box center [152, 155] width 12 height 12
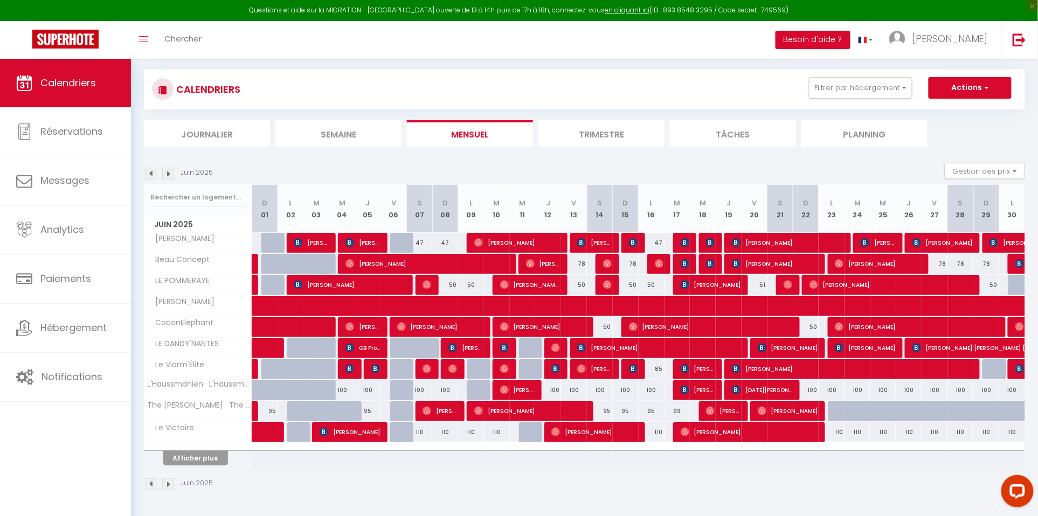
click at [199, 461] on button "Afficher plus" at bounding box center [195, 458] width 65 height 15
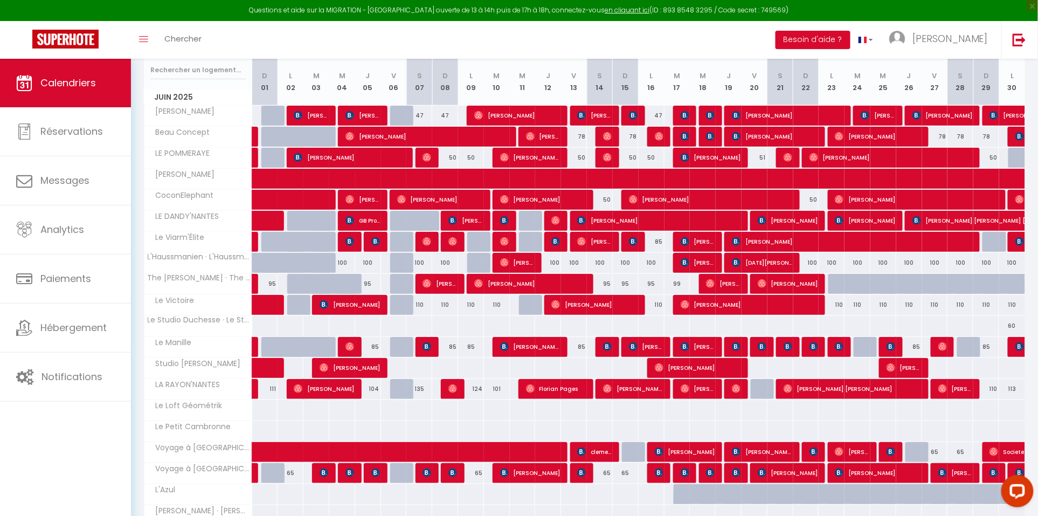
scroll to position [196, 0]
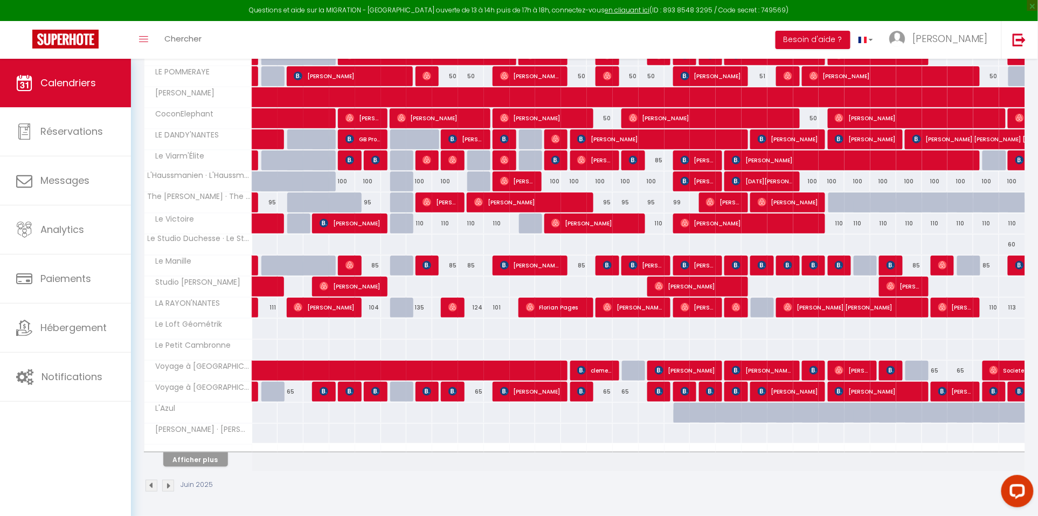
click at [189, 462] on button "Afficher plus" at bounding box center [195, 459] width 65 height 15
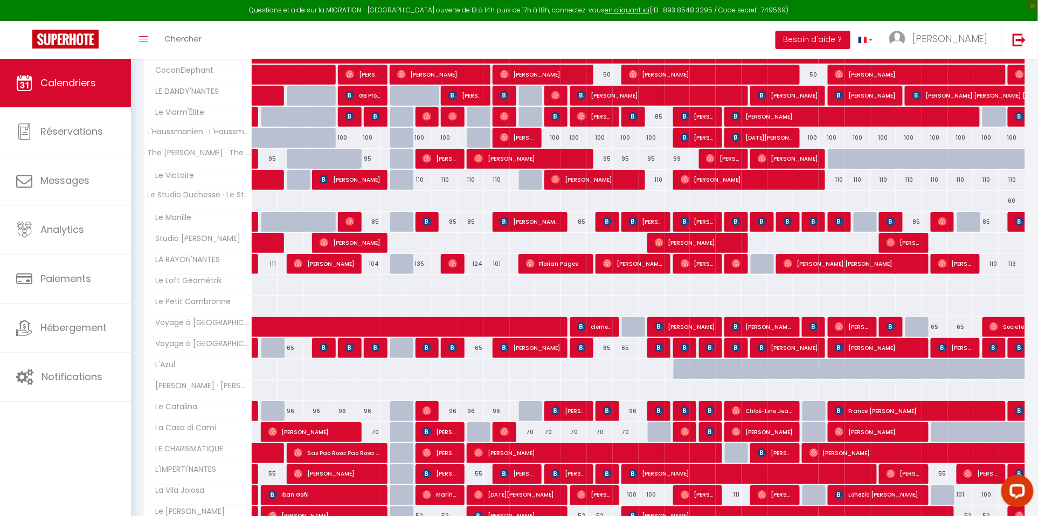
scroll to position [320, 0]
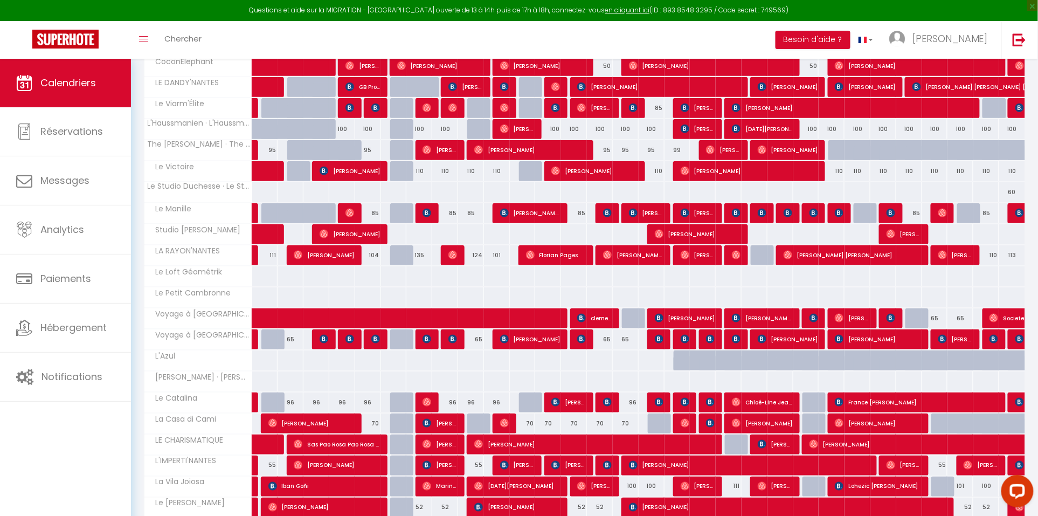
click at [276, 447] on span at bounding box center [280, 445] width 25 height 20
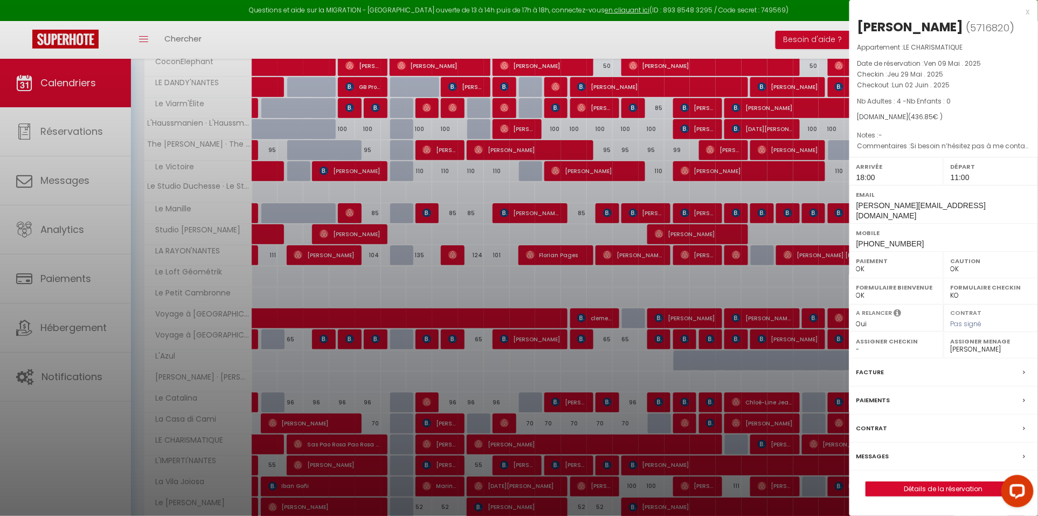
click at [350, 460] on div at bounding box center [519, 258] width 1038 height 516
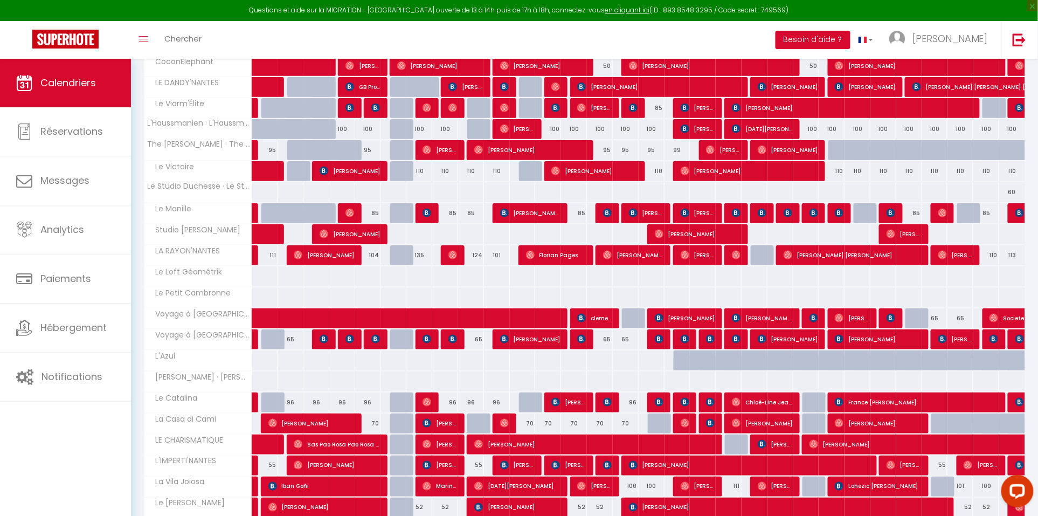
click at [776, 446] on span "[PERSON_NAME]" at bounding box center [775, 444] width 35 height 20
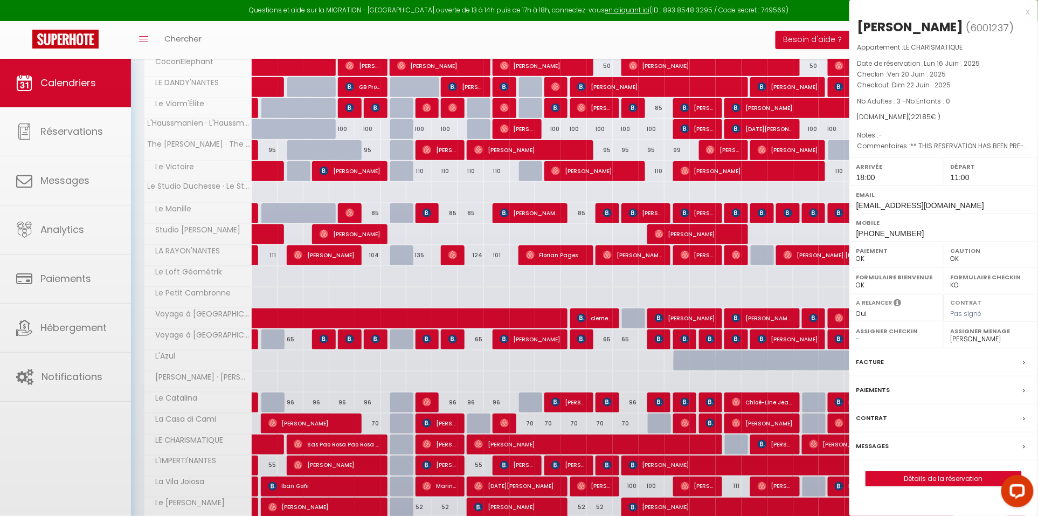
select select "KO"
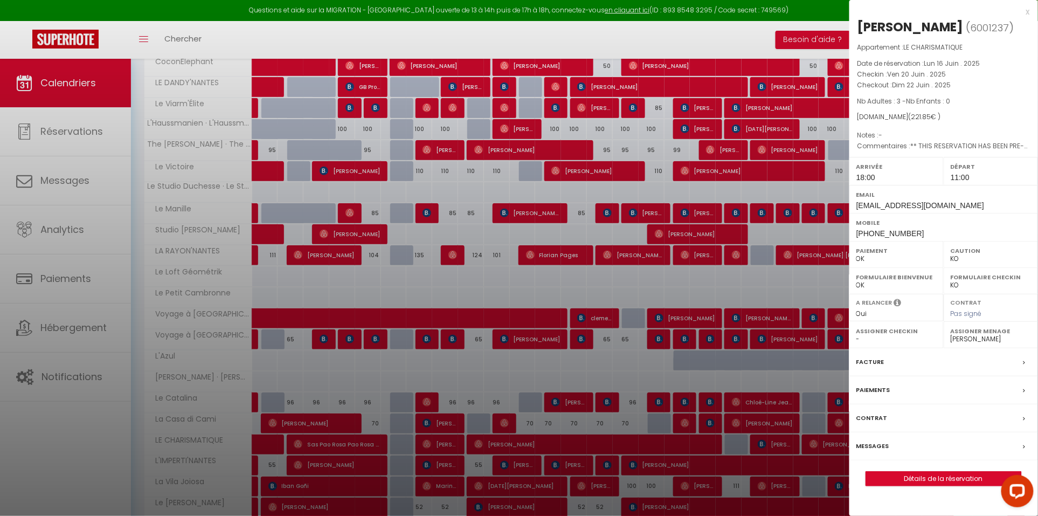
click at [363, 209] on div at bounding box center [519, 258] width 1038 height 516
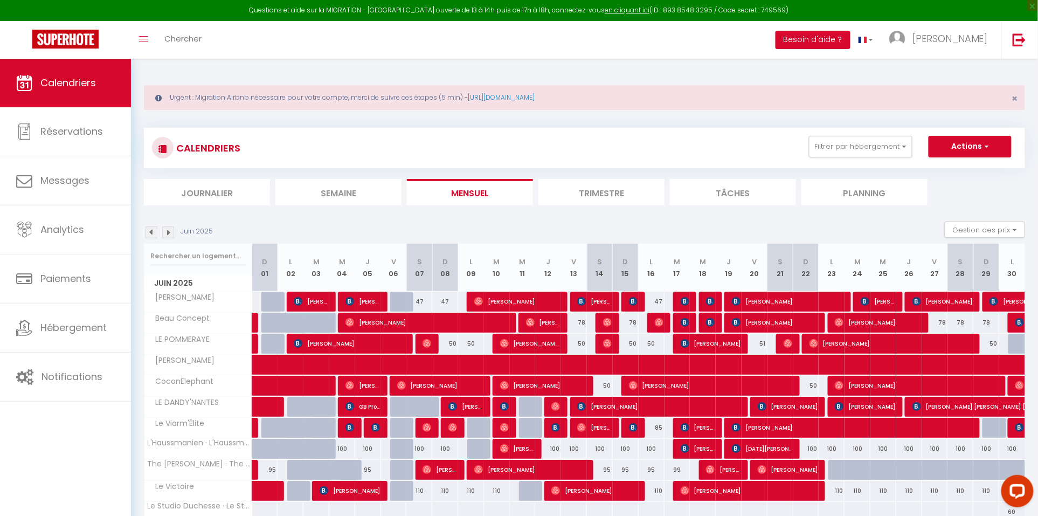
scroll to position [0, 0]
click at [174, 231] on img at bounding box center [168, 232] width 12 height 12
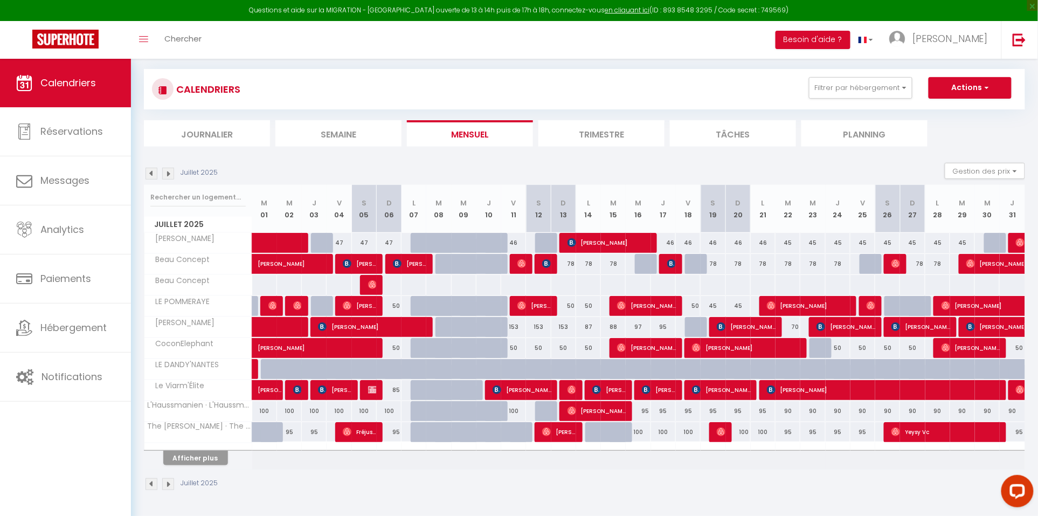
scroll to position [59, 0]
click at [198, 458] on button "Afficher plus" at bounding box center [195, 458] width 65 height 15
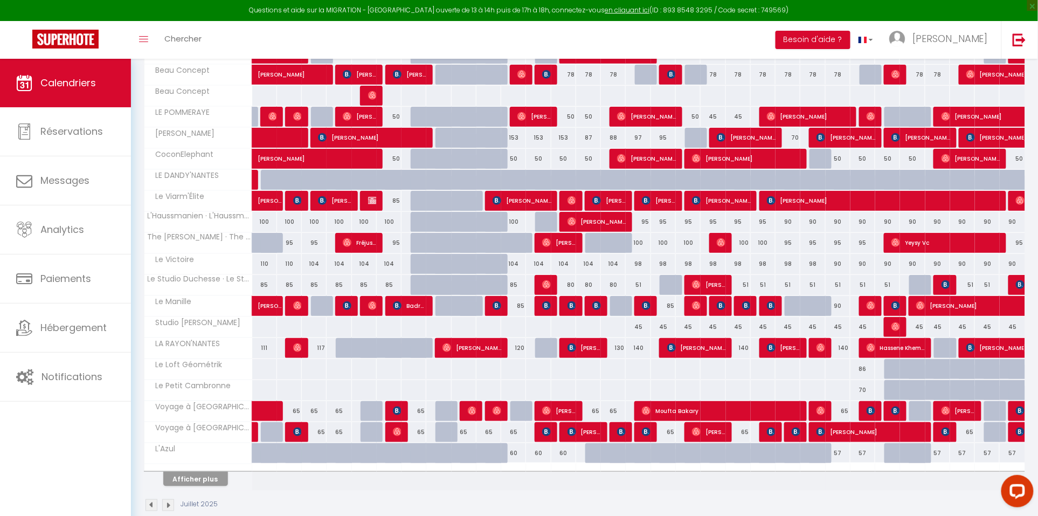
scroll to position [261, 0]
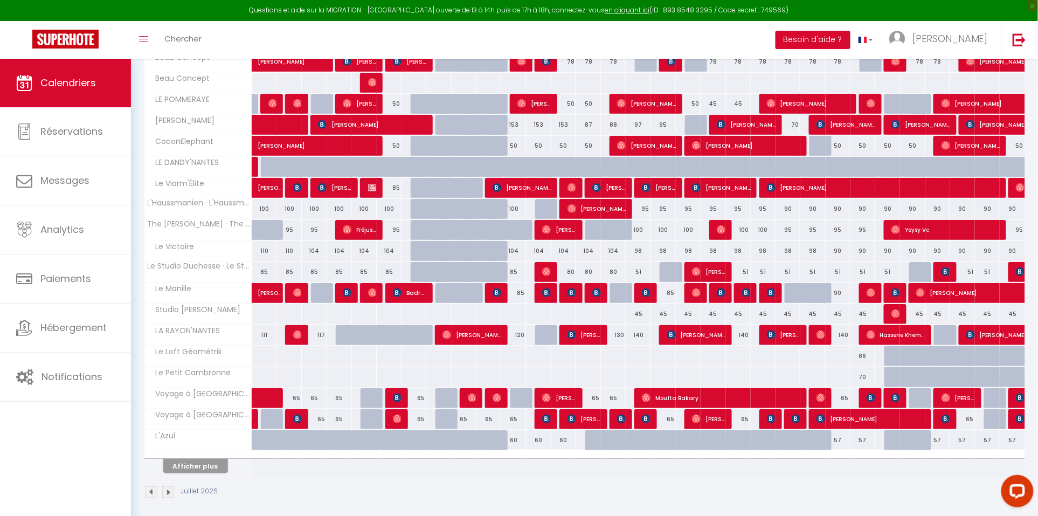
click at [214, 473] on button "Afficher plus" at bounding box center [195, 466] width 65 height 15
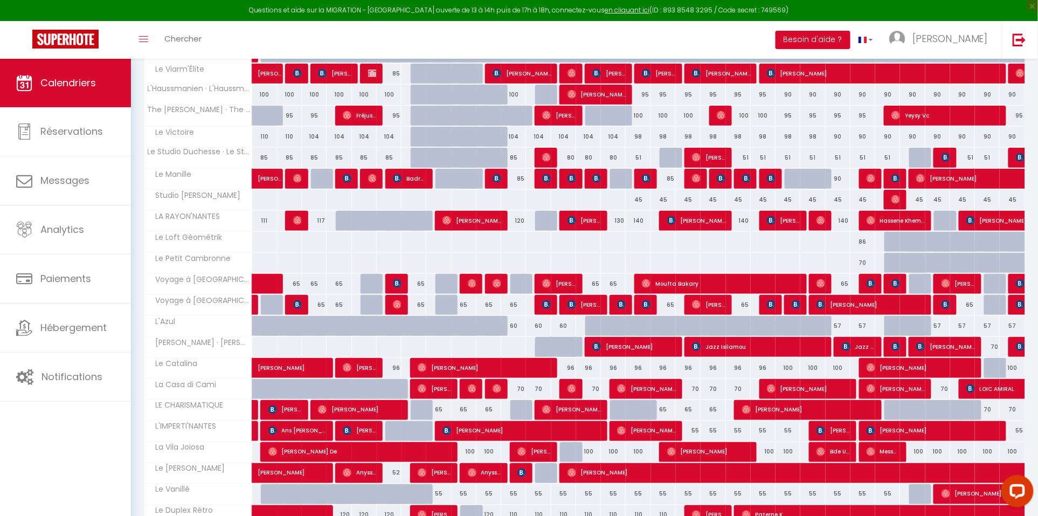
scroll to position [378, 0]
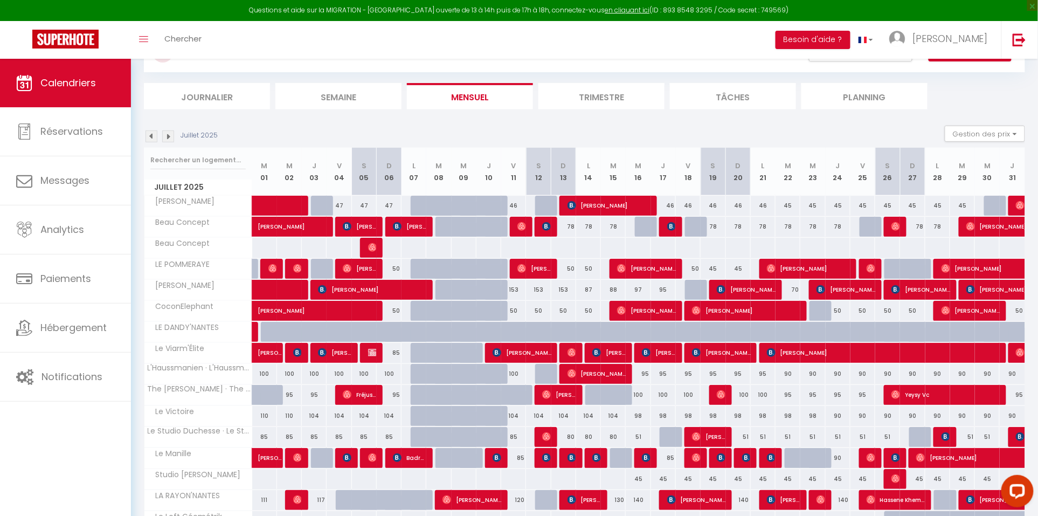
click at [153, 135] on img at bounding box center [152, 136] width 12 height 12
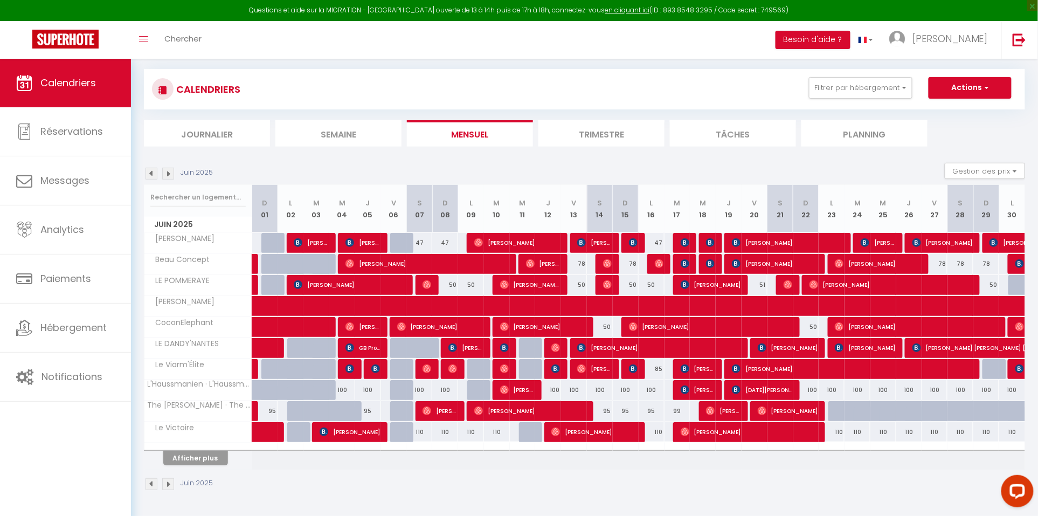
click at [203, 460] on button "Afficher plus" at bounding box center [195, 458] width 65 height 15
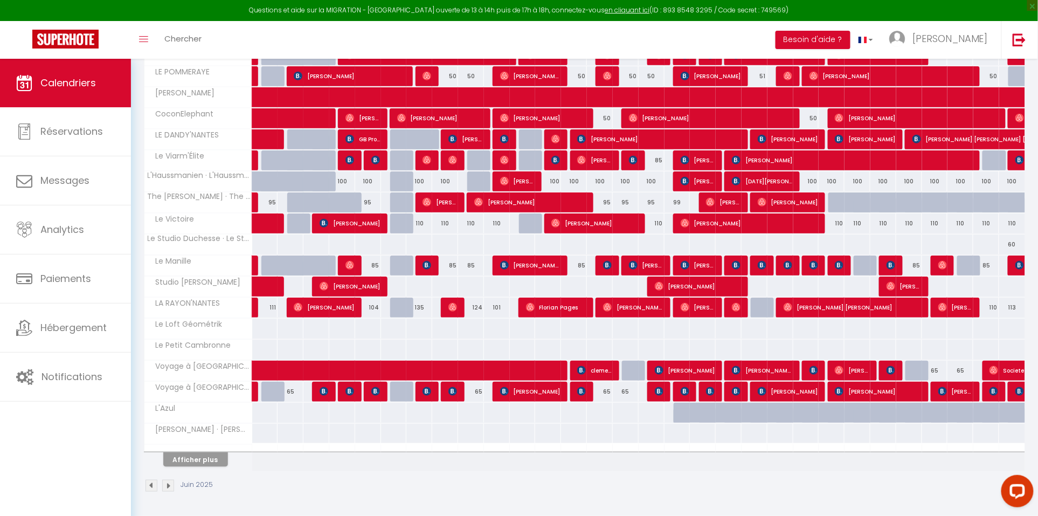
scroll to position [270, 0]
click at [204, 465] on button "Afficher plus" at bounding box center [195, 459] width 65 height 15
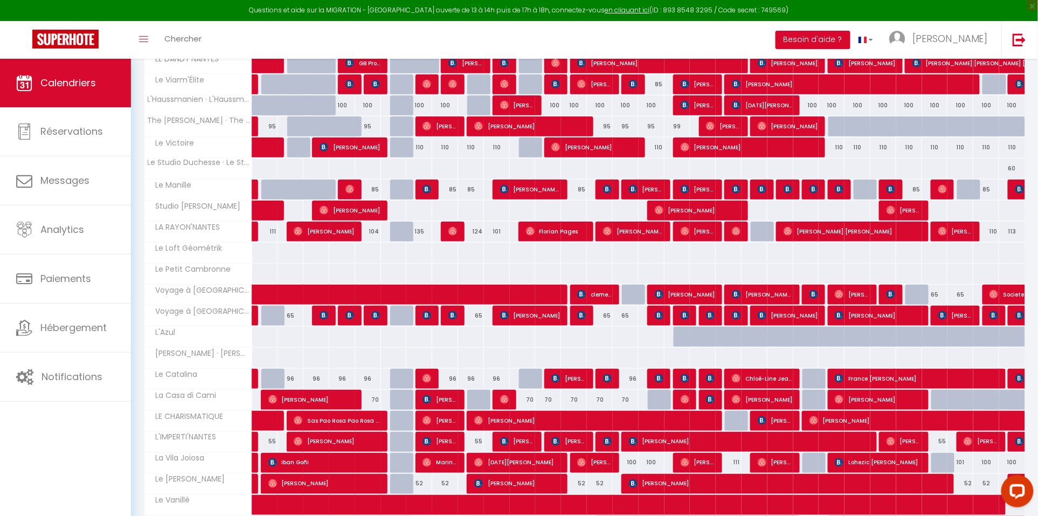
scroll to position [351, 0]
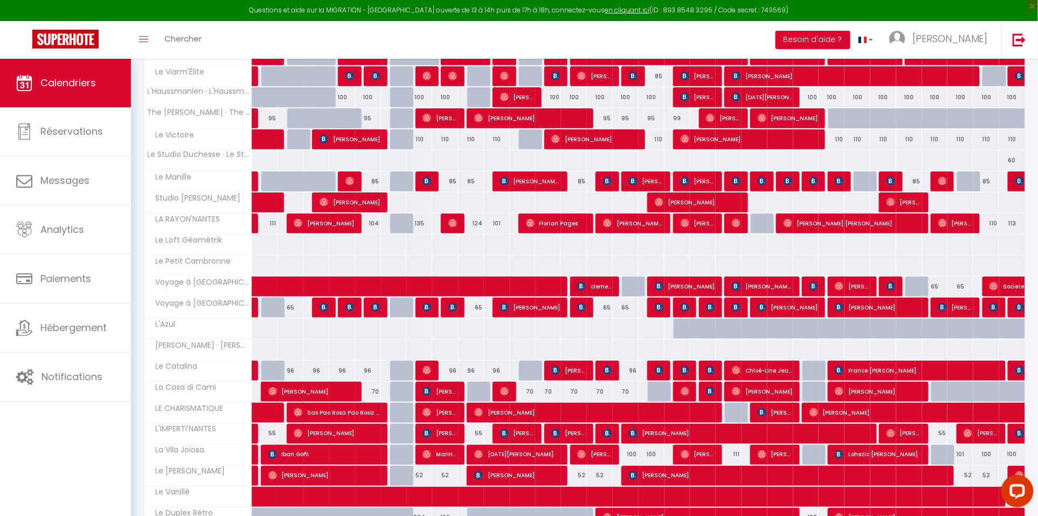
click at [252, 438] on link at bounding box center [254, 434] width 5 height 20
select select "OK"
select select
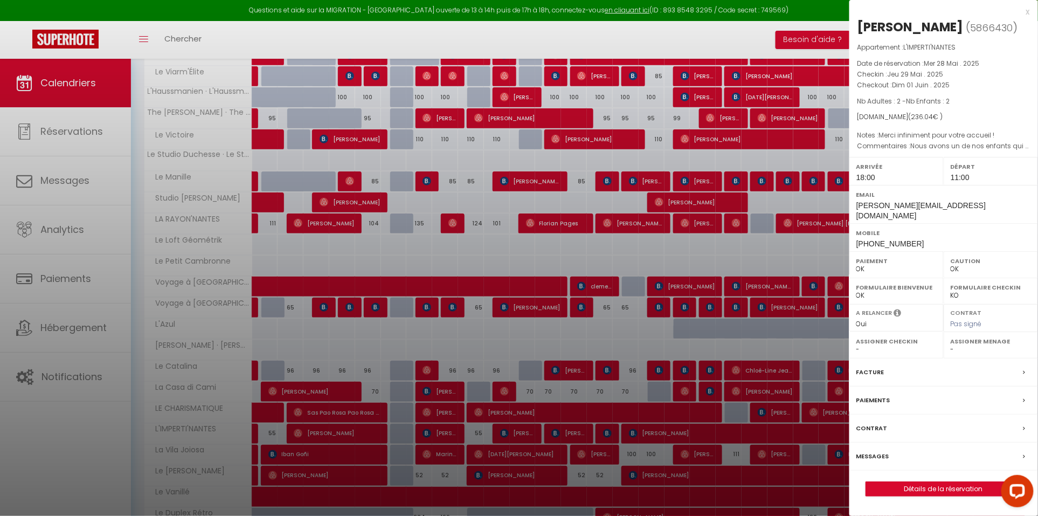
click at [258, 438] on div at bounding box center [519, 258] width 1038 height 516
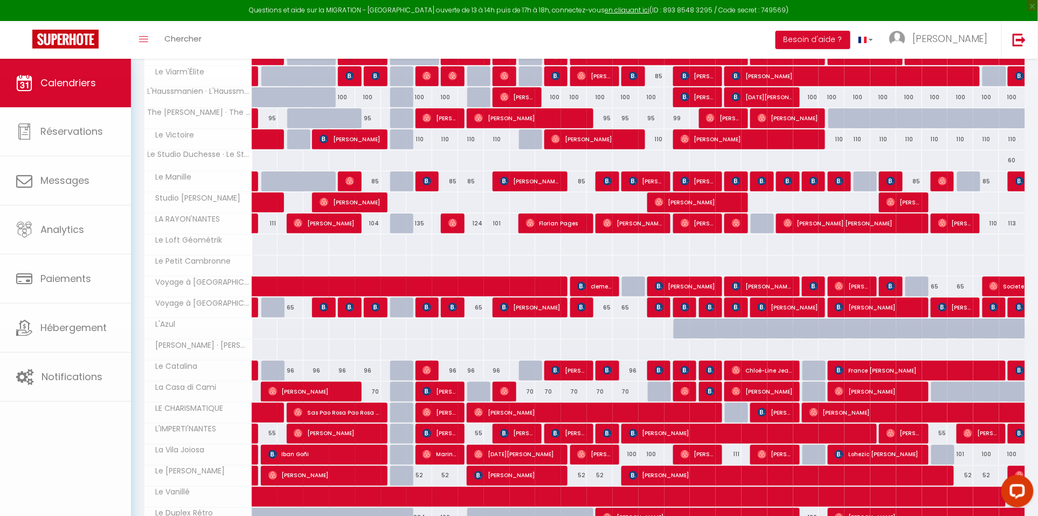
click at [257, 438] on link at bounding box center [254, 434] width 5 height 20
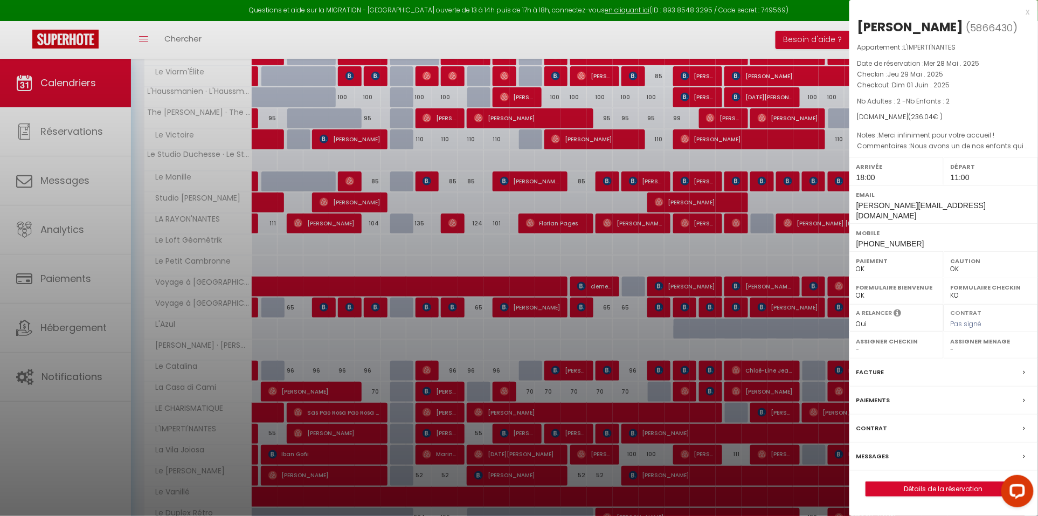
click at [257, 438] on div at bounding box center [519, 258] width 1038 height 516
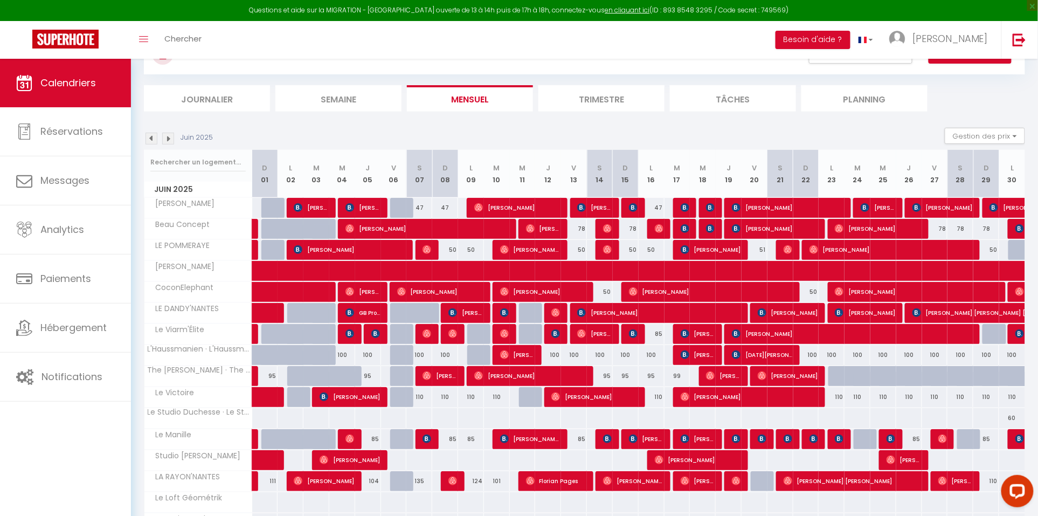
click at [169, 135] on img at bounding box center [168, 139] width 12 height 12
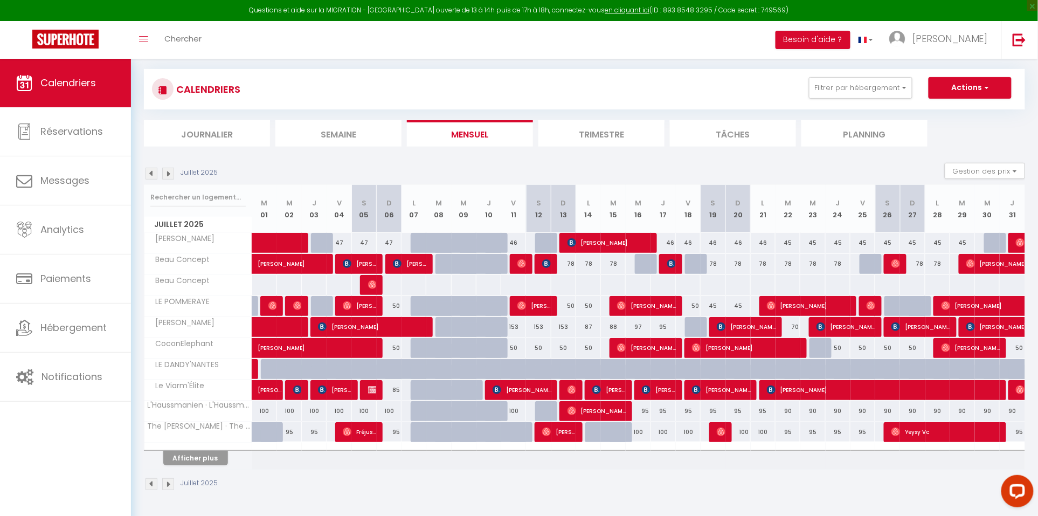
click at [206, 458] on button "Afficher plus" at bounding box center [195, 458] width 65 height 15
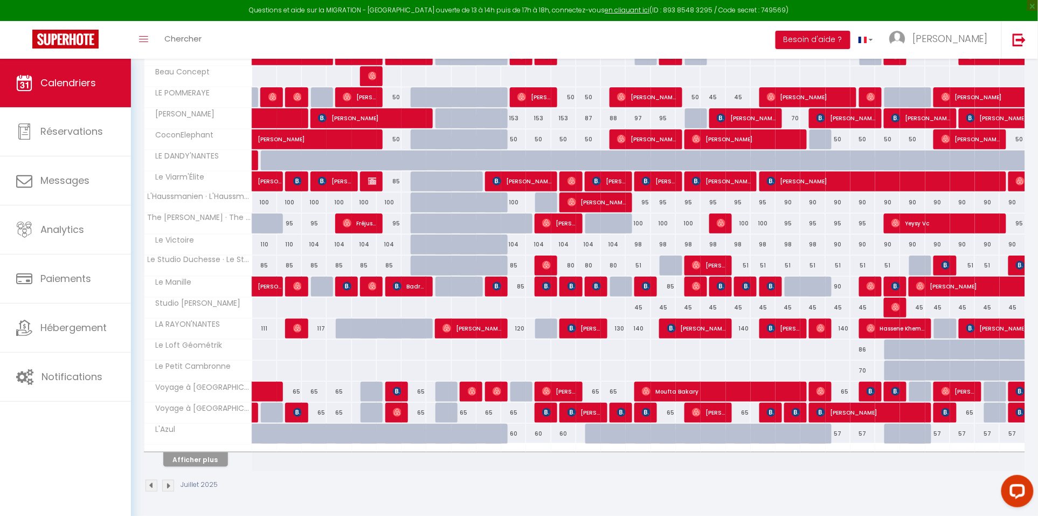
scroll to position [270, 0]
click at [205, 460] on button "Afficher plus" at bounding box center [195, 459] width 65 height 15
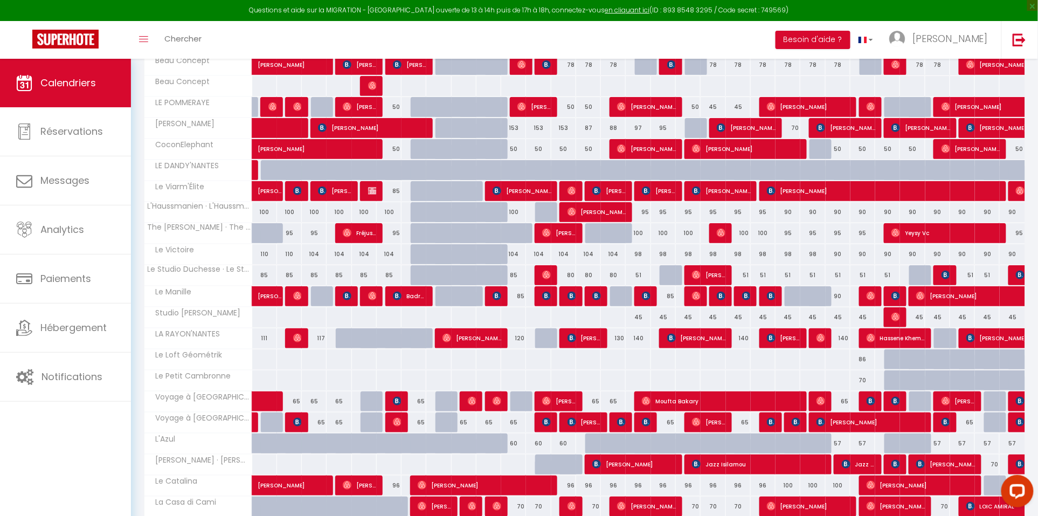
scroll to position [139, 0]
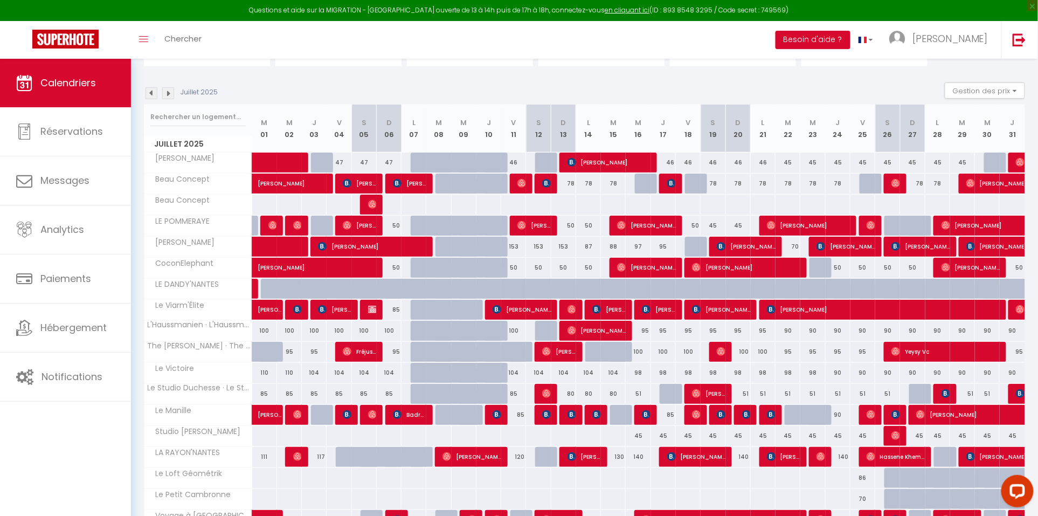
click at [156, 88] on img at bounding box center [152, 93] width 12 height 12
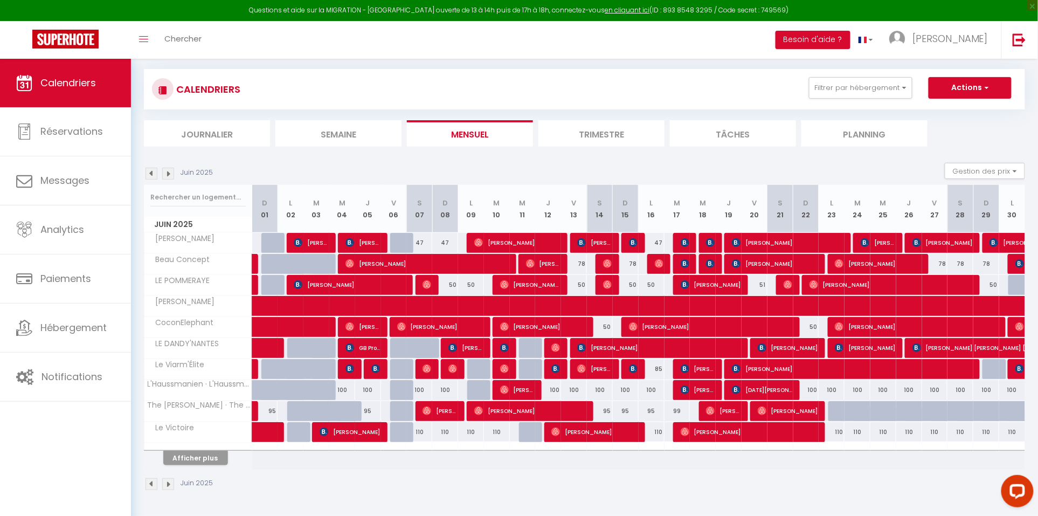
click at [208, 456] on button "Afficher plus" at bounding box center [195, 458] width 65 height 15
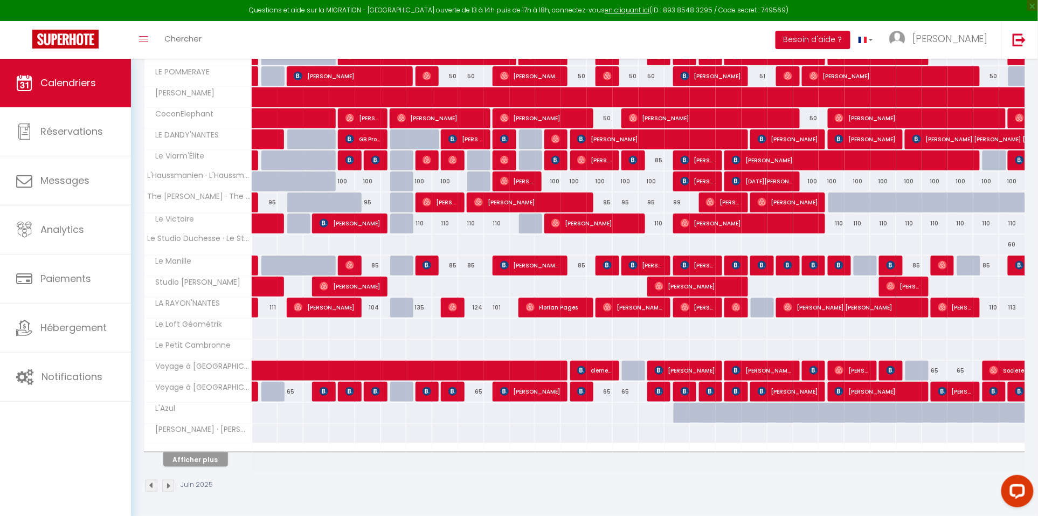
scroll to position [270, 0]
click at [199, 459] on button "Afficher plus" at bounding box center [195, 459] width 65 height 15
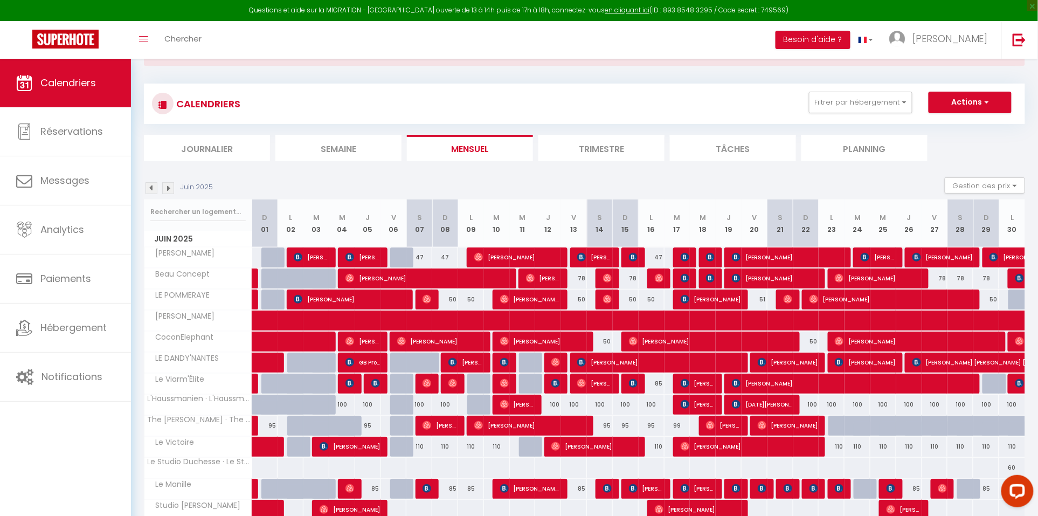
scroll to position [44, 0]
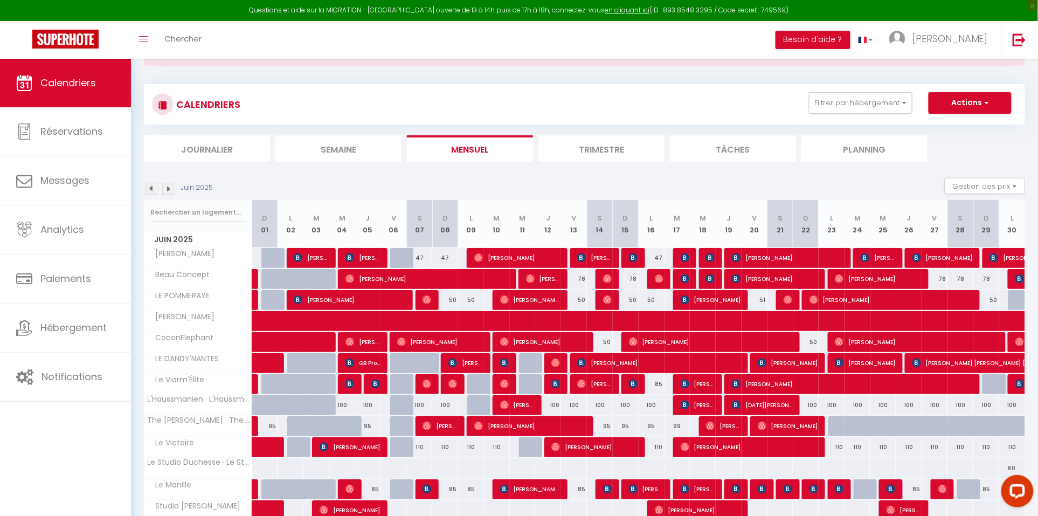
click at [167, 187] on img at bounding box center [168, 189] width 12 height 12
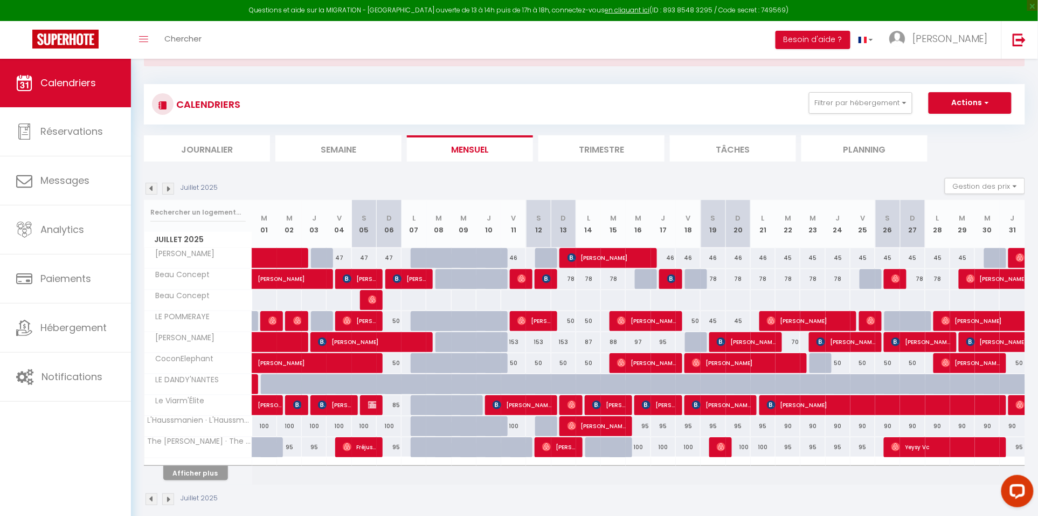
click at [213, 471] on button "Afficher plus" at bounding box center [195, 473] width 65 height 15
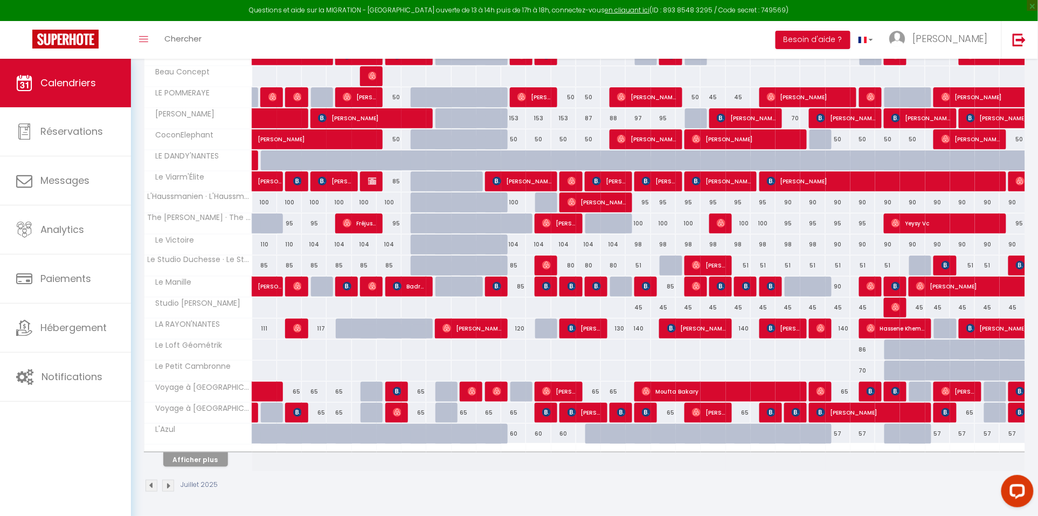
scroll to position [270, 0]
click at [208, 459] on button "Afficher plus" at bounding box center [195, 459] width 65 height 15
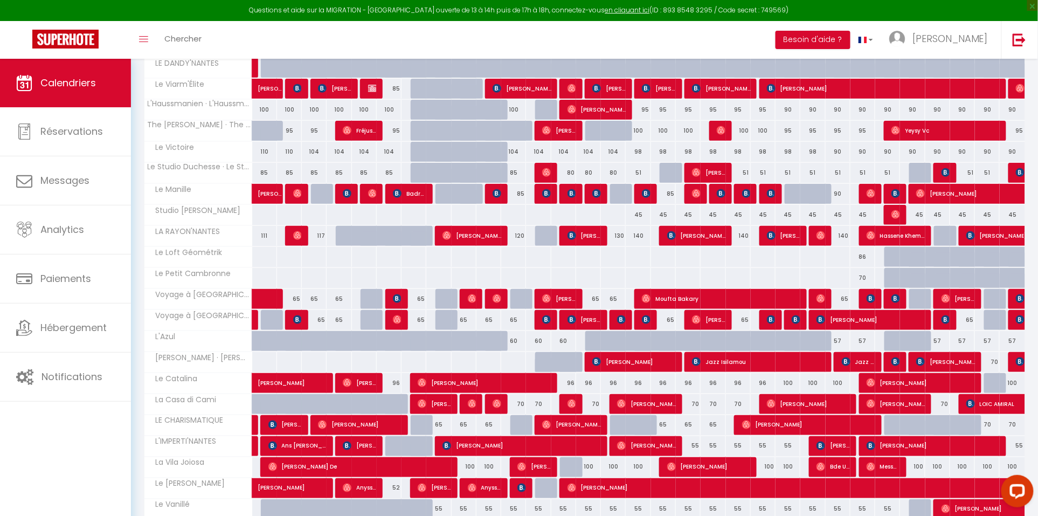
scroll to position [372, 0]
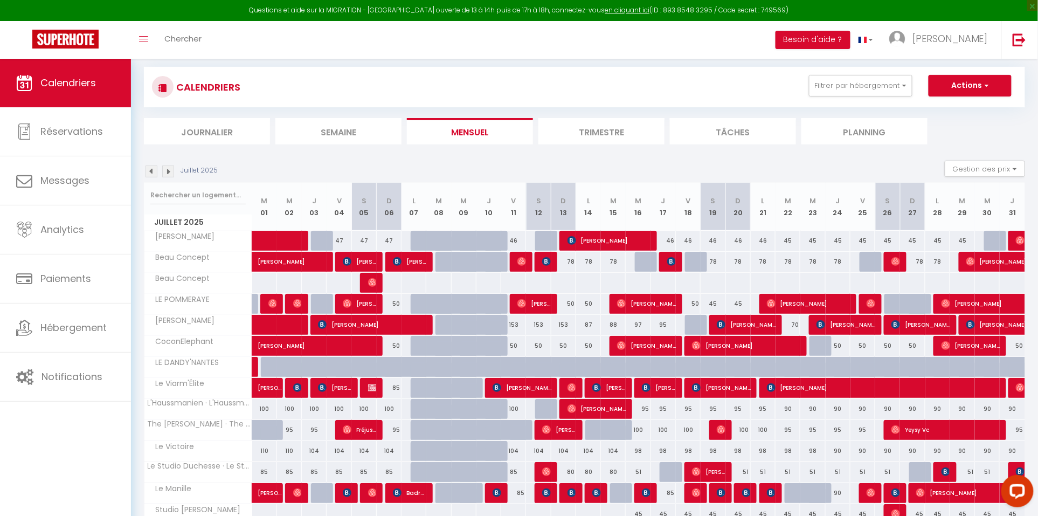
click at [167, 174] on img at bounding box center [168, 172] width 12 height 12
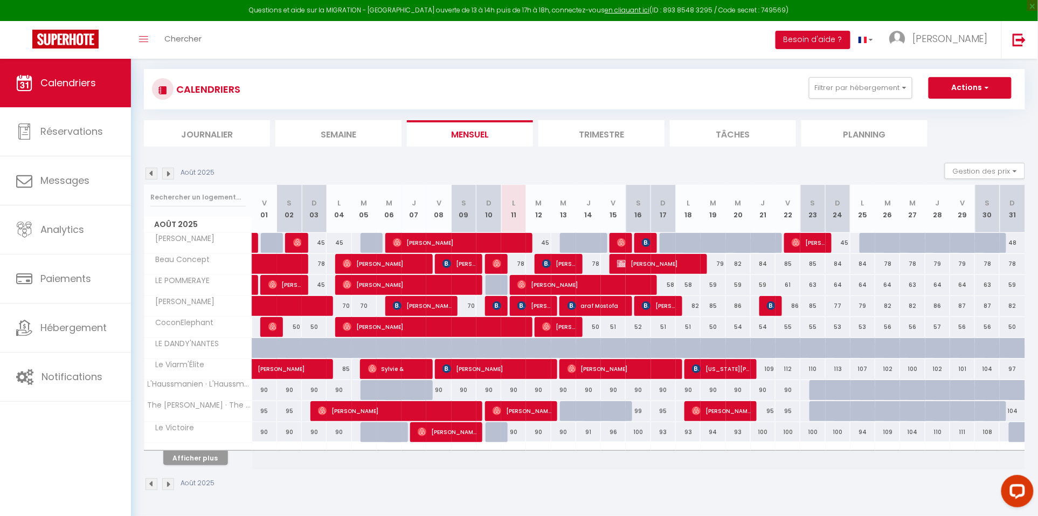
click at [197, 456] on button "Afficher plus" at bounding box center [195, 458] width 65 height 15
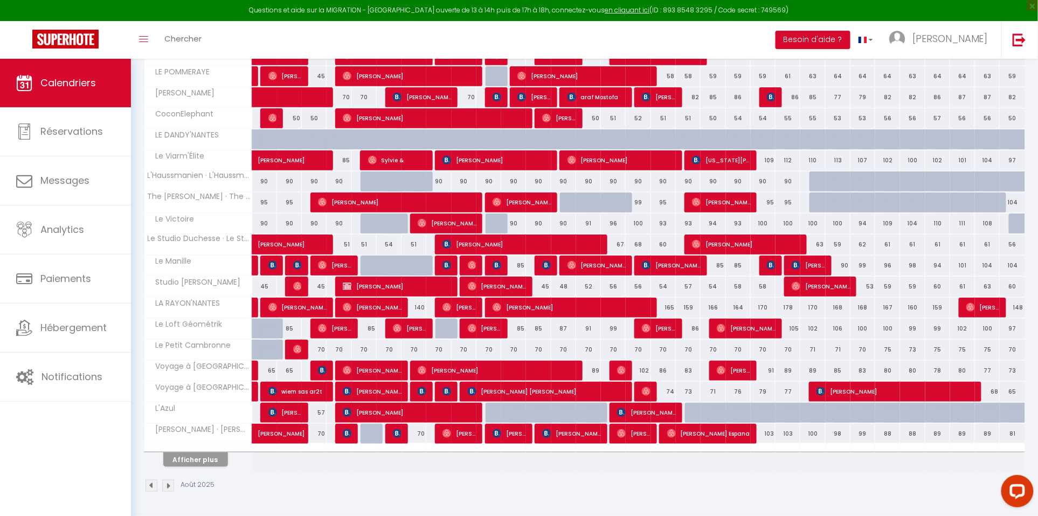
click at [215, 460] on button "Afficher plus" at bounding box center [195, 459] width 65 height 15
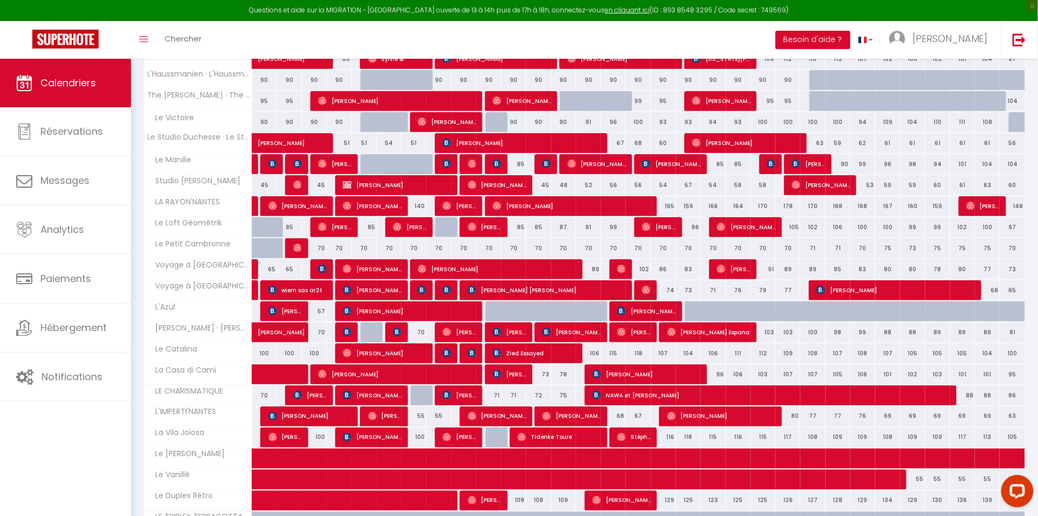
scroll to position [390, 0]
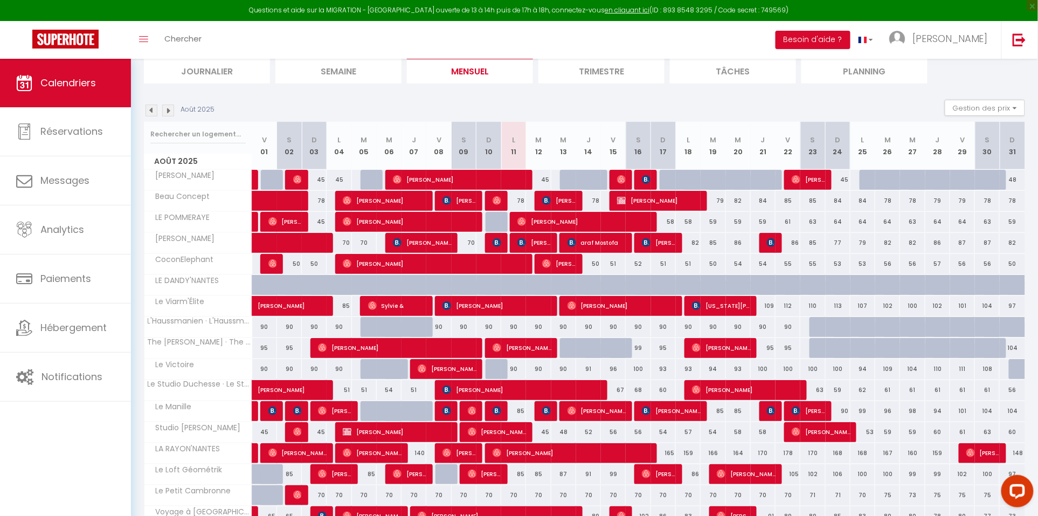
click at [150, 111] on img at bounding box center [152, 111] width 12 height 12
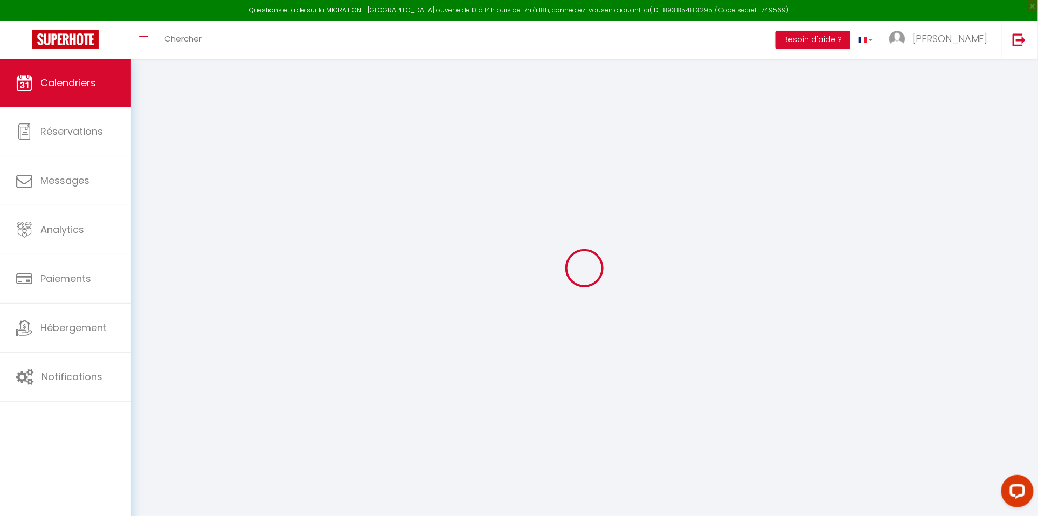
scroll to position [59, 0]
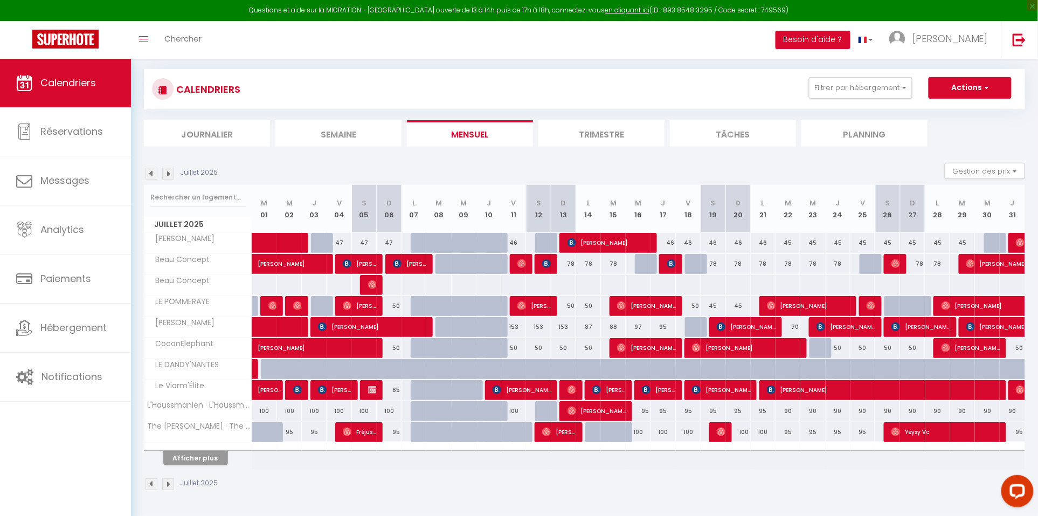
click at [150, 111] on div "CALENDRIERS Filtrer par hébergement Tous Alger Lodge Beau Concept LE POMMERAYE …" at bounding box center [584, 108] width 881 height 78
click at [154, 169] on img at bounding box center [152, 174] width 12 height 12
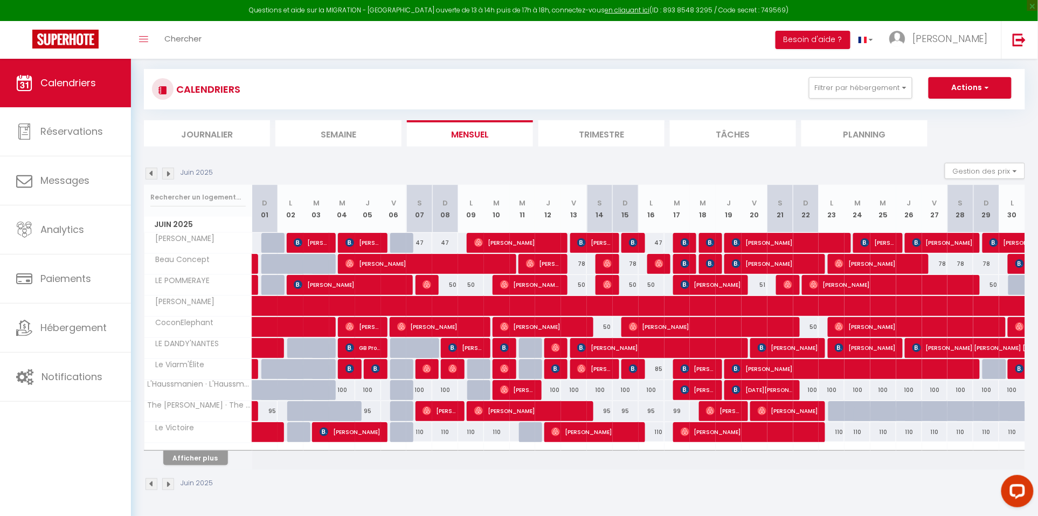
click at [198, 462] on button "Afficher plus" at bounding box center [195, 458] width 65 height 15
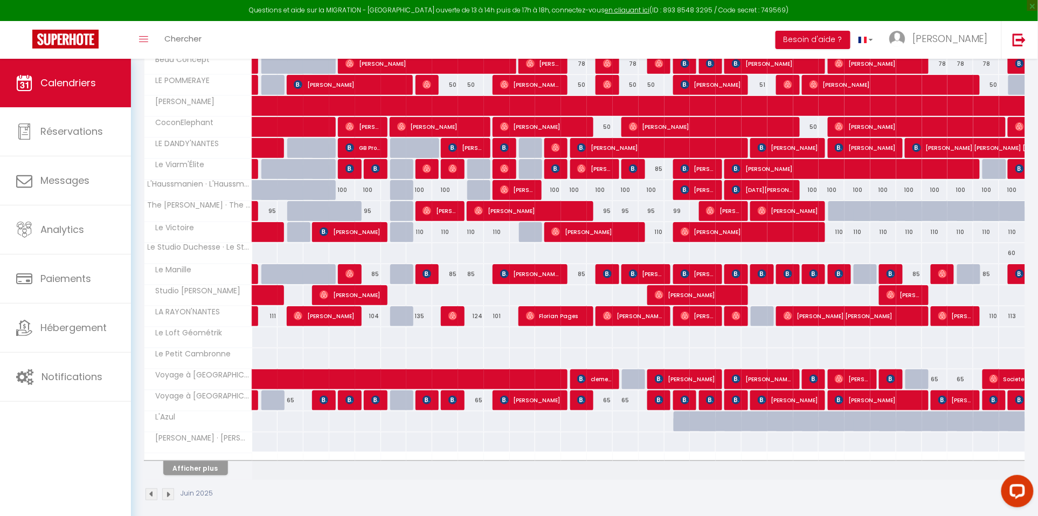
scroll to position [261, 0]
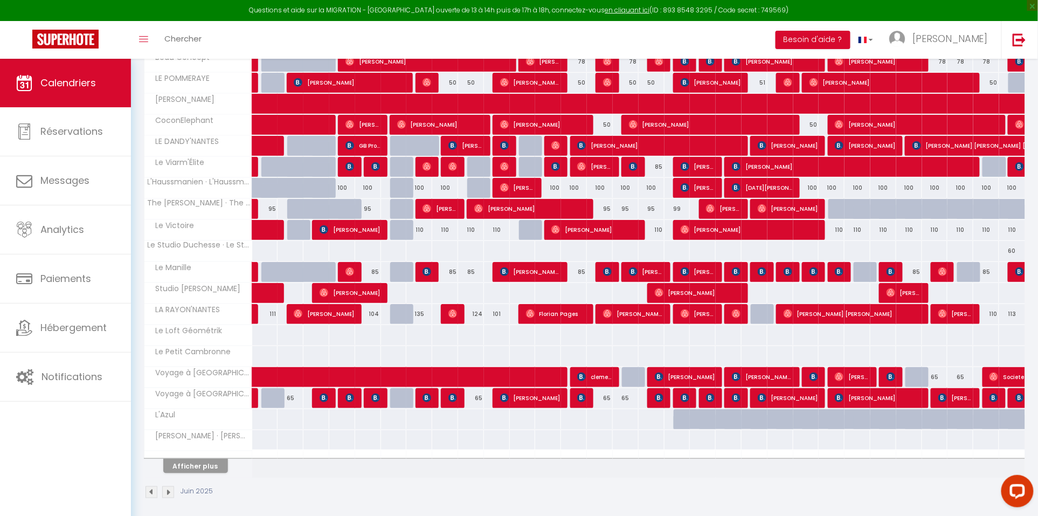
click at [208, 470] on button "Afficher plus" at bounding box center [195, 466] width 65 height 15
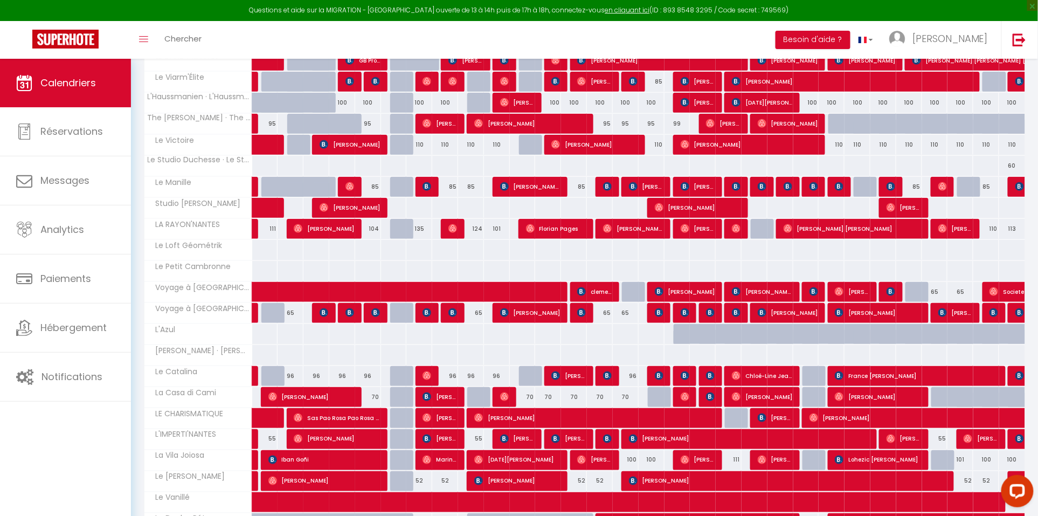
scroll to position [354, 0]
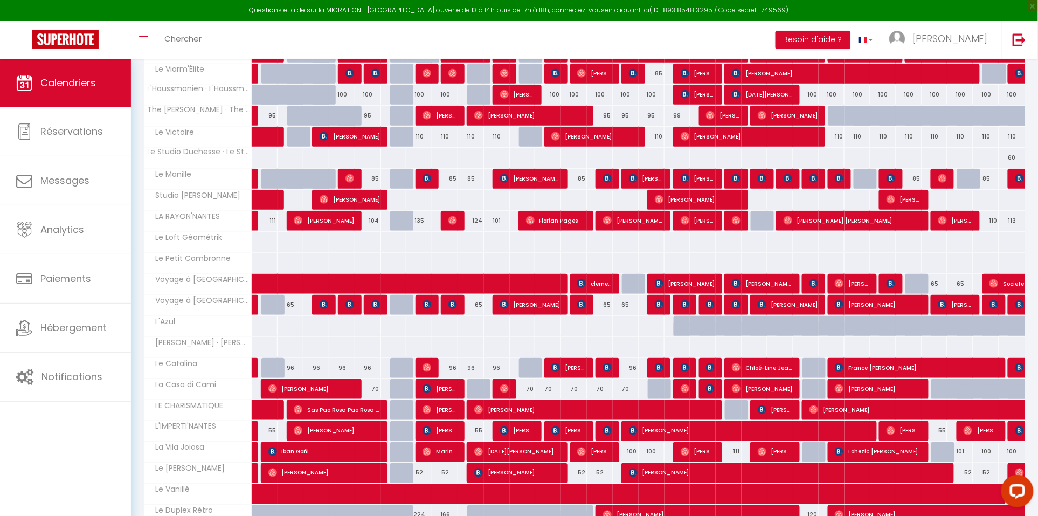
click at [256, 481] on link at bounding box center [254, 473] width 5 height 20
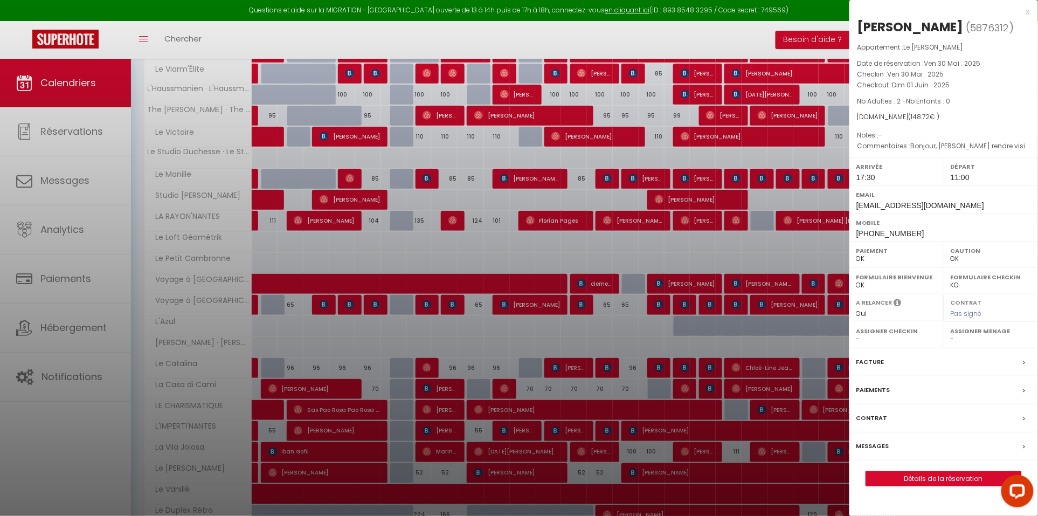
click at [256, 481] on div at bounding box center [519, 258] width 1038 height 516
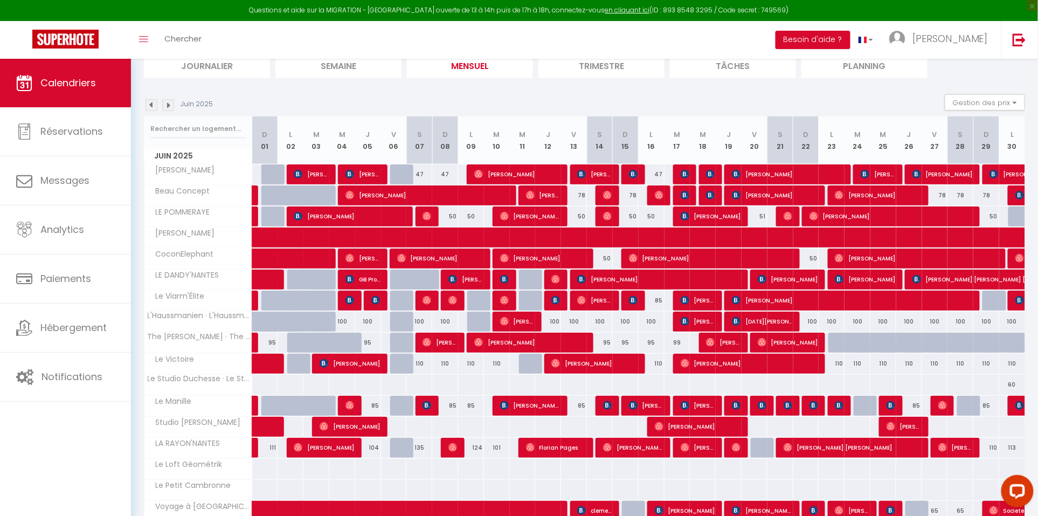
scroll to position [43, 0]
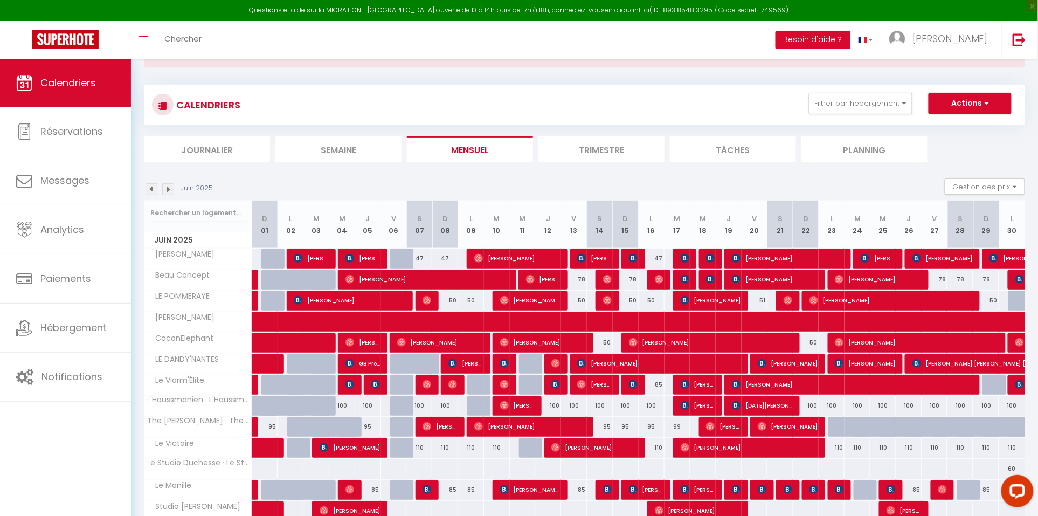
click at [167, 188] on img at bounding box center [168, 189] width 12 height 12
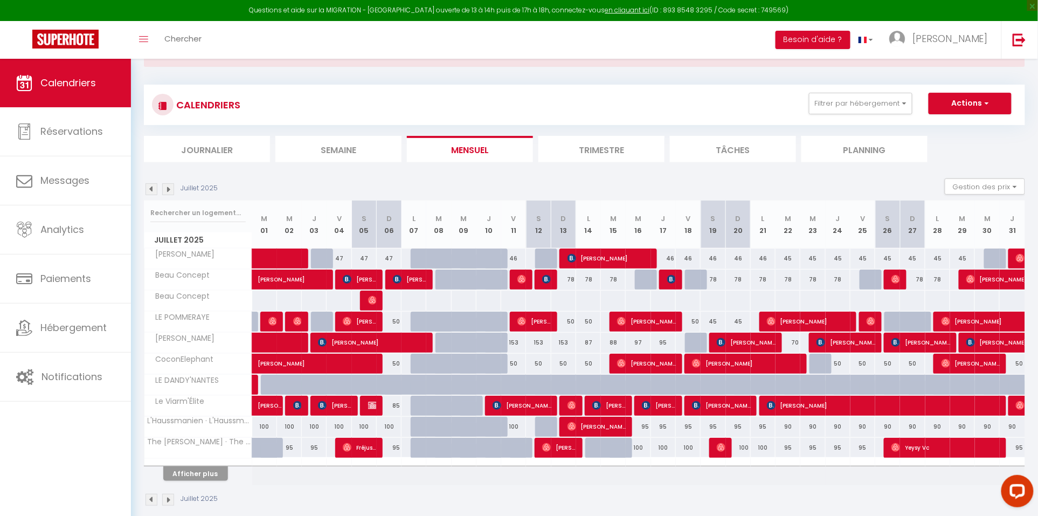
click at [190, 477] on button "Afficher plus" at bounding box center [195, 473] width 65 height 15
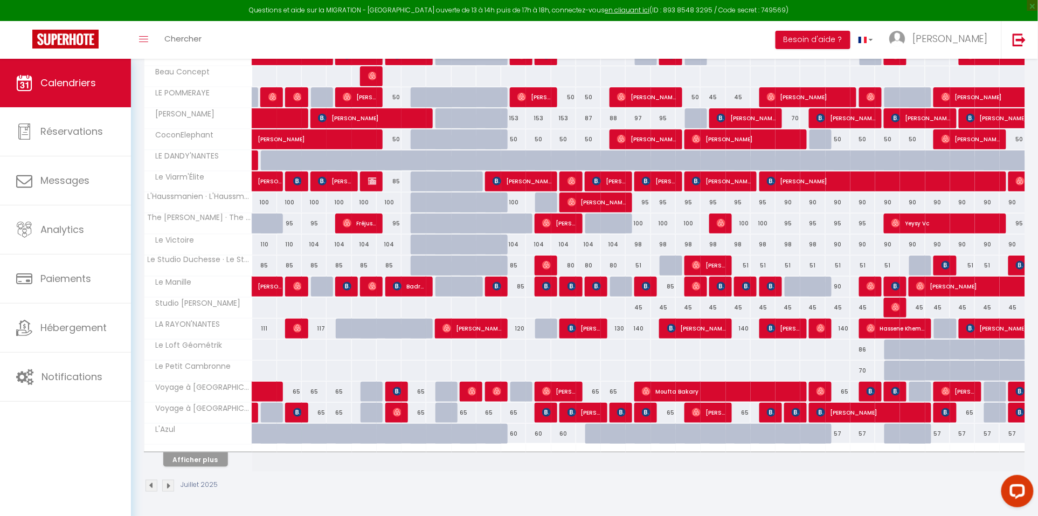
click at [203, 456] on button "Afficher plus" at bounding box center [195, 459] width 65 height 15
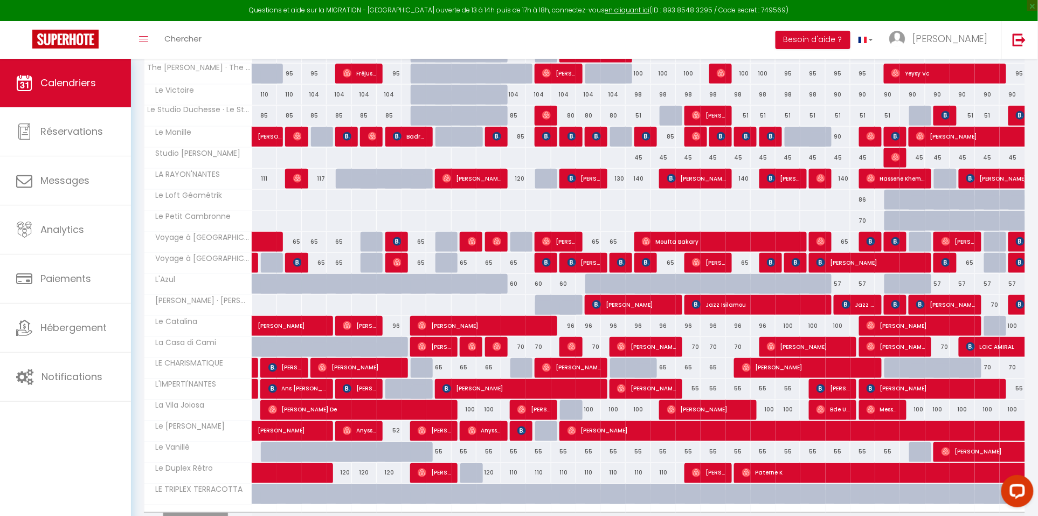
scroll to position [430, 0]
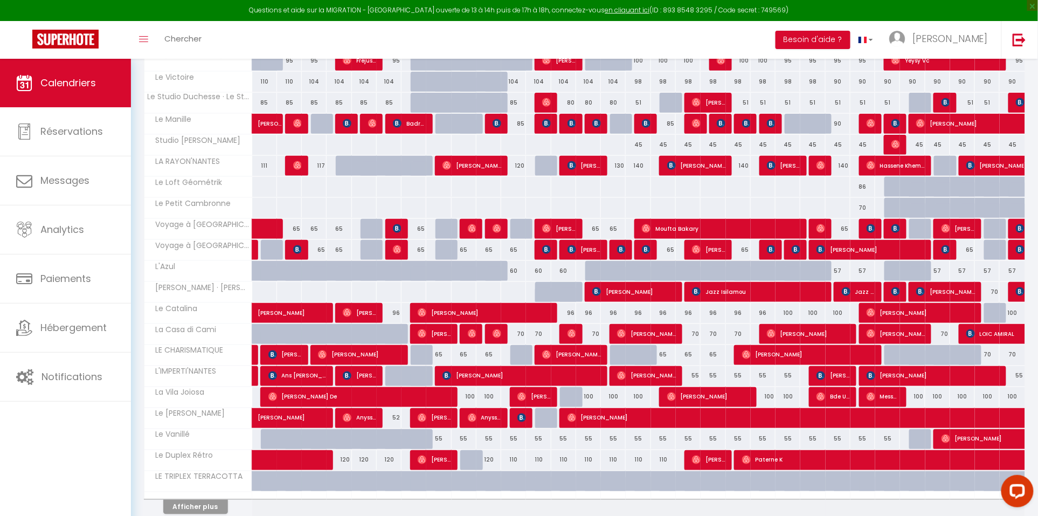
click at [283, 423] on span "[PERSON_NAME]" at bounding box center [295, 412] width 74 height 20
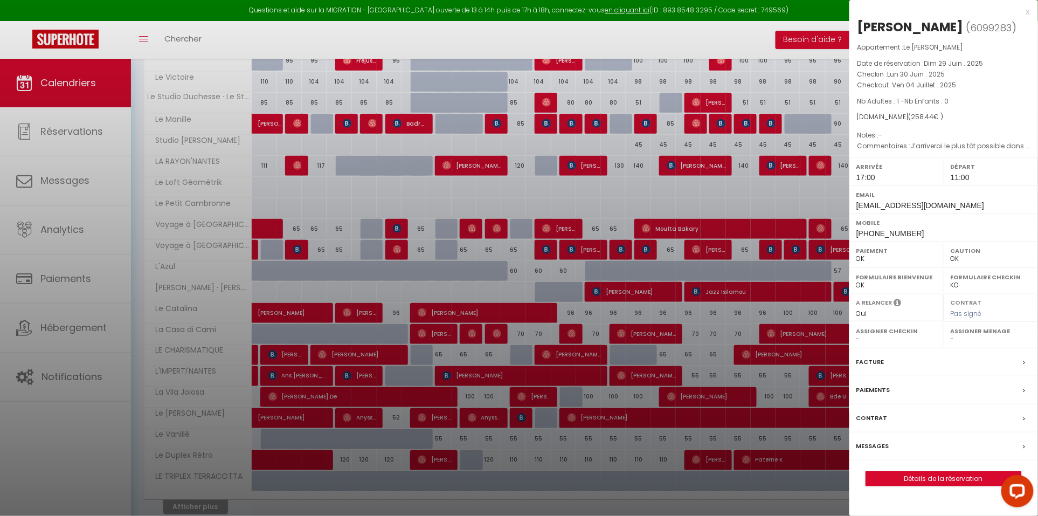
click at [283, 424] on div at bounding box center [519, 258] width 1038 height 516
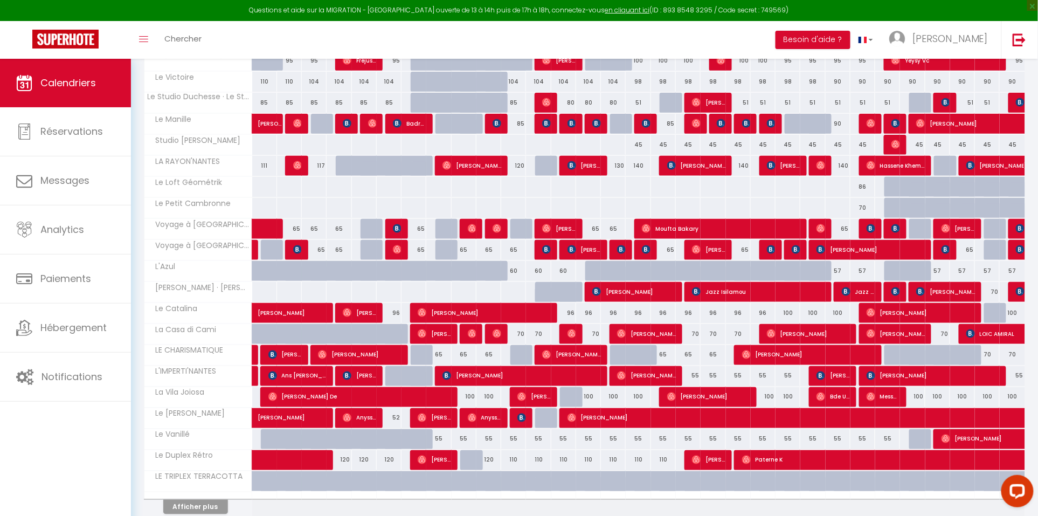
click at [519, 418] on img at bounding box center [522, 417] width 9 height 9
select select "KO"
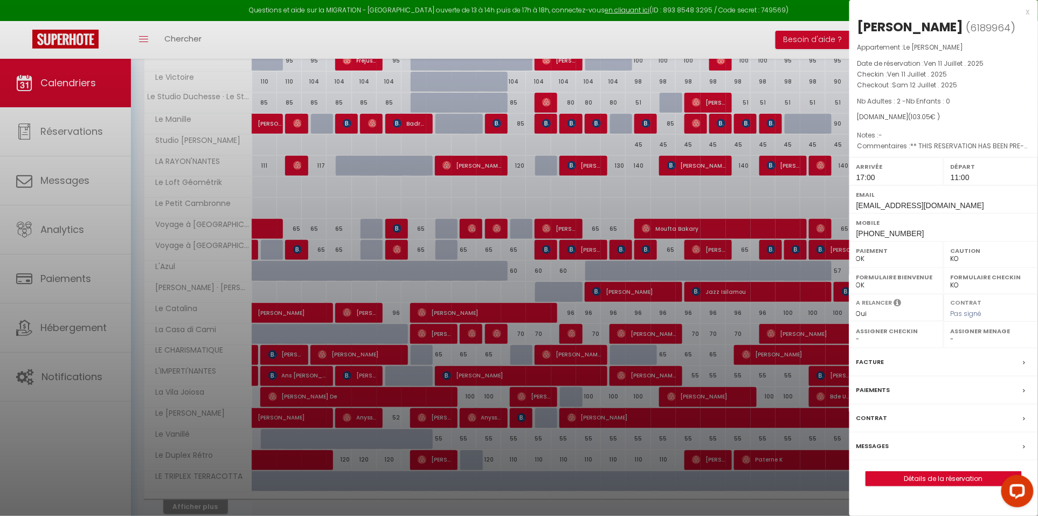
click at [519, 418] on div at bounding box center [519, 258] width 1038 height 516
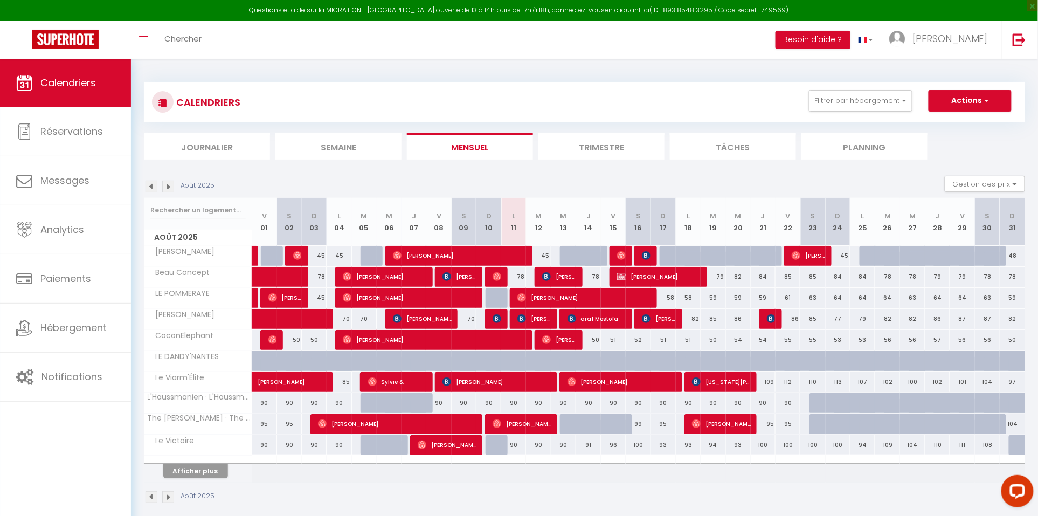
click at [153, 182] on img at bounding box center [152, 187] width 12 height 12
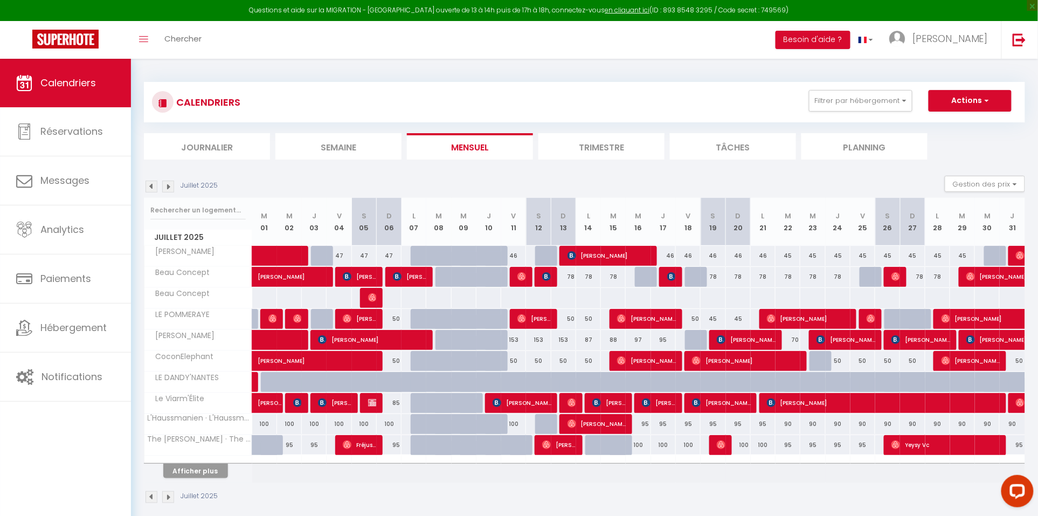
click at [153, 182] on img at bounding box center [152, 187] width 12 height 12
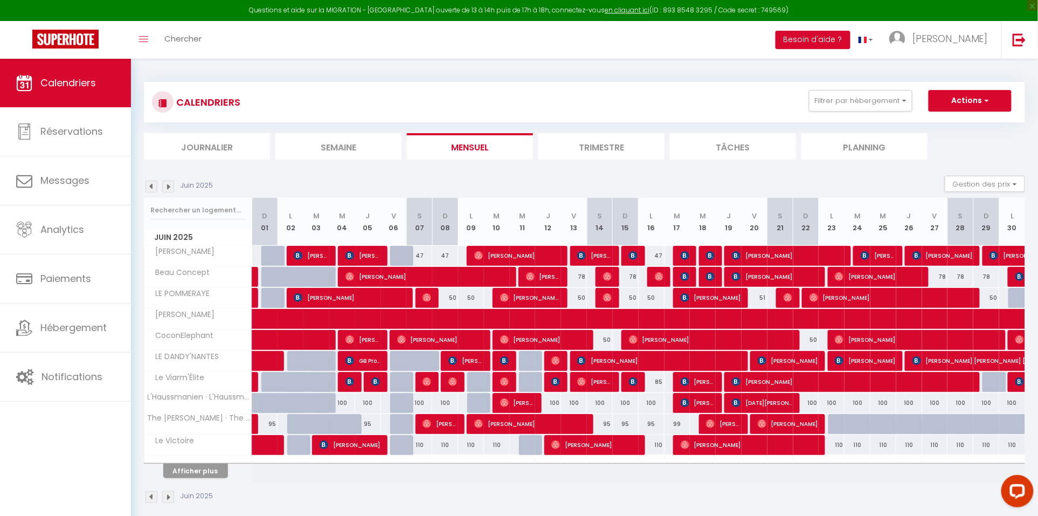
click at [211, 471] on button "Afficher plus" at bounding box center [195, 471] width 65 height 15
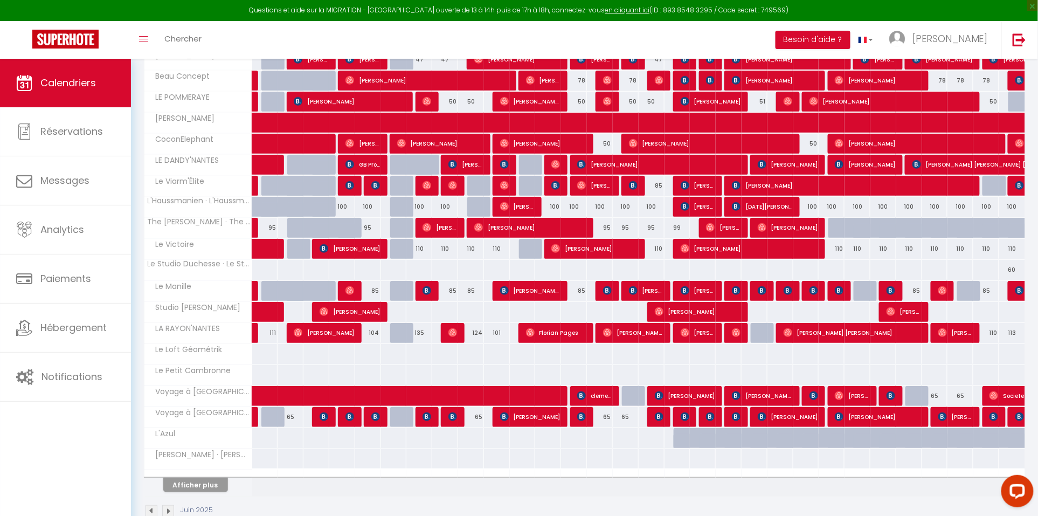
scroll to position [214, 0]
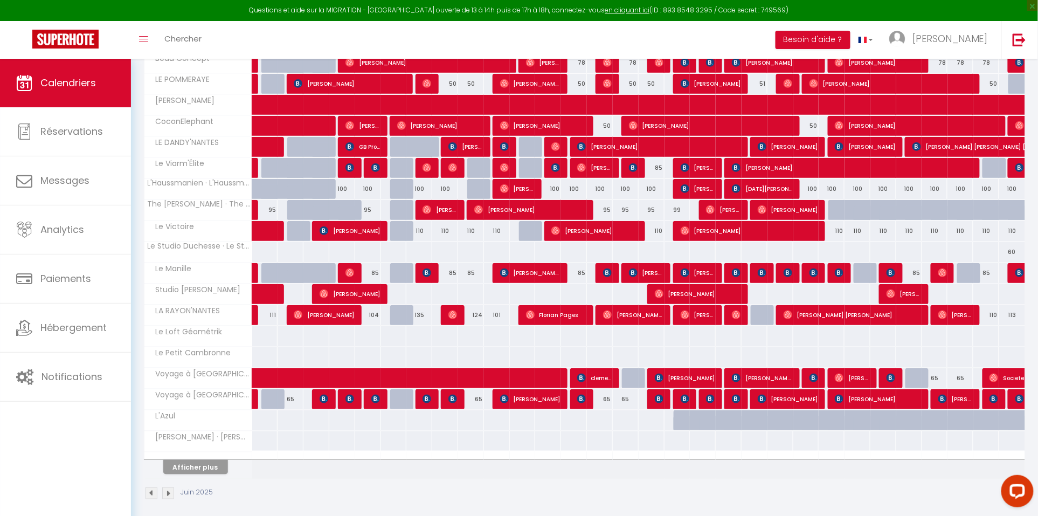
click at [208, 470] on button "Afficher plus" at bounding box center [195, 467] width 65 height 15
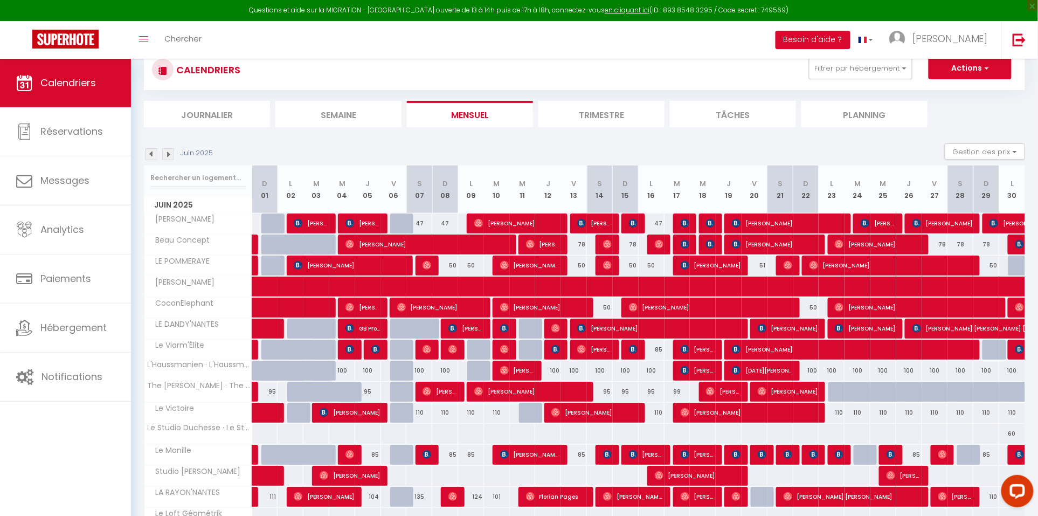
scroll to position [3, 0]
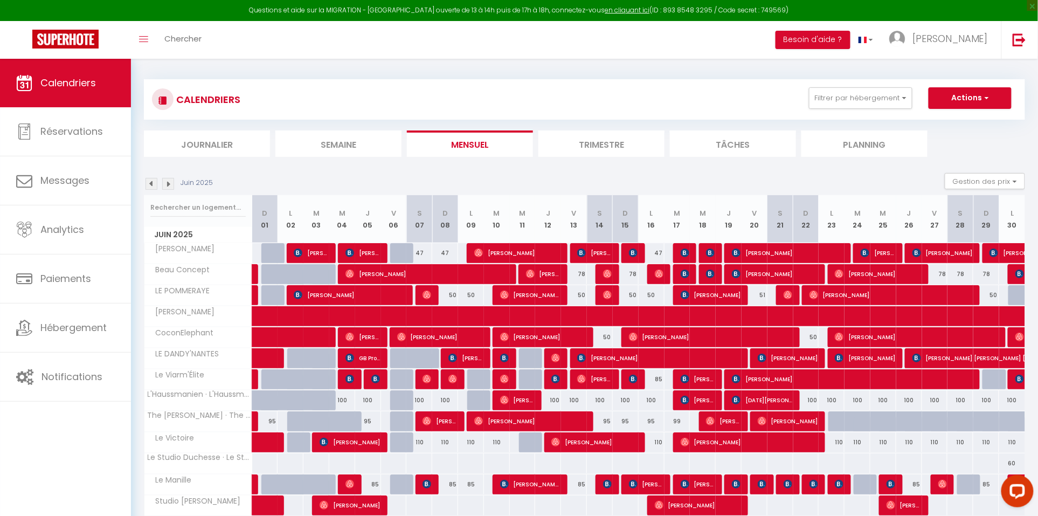
click at [168, 184] on img at bounding box center [168, 184] width 12 height 12
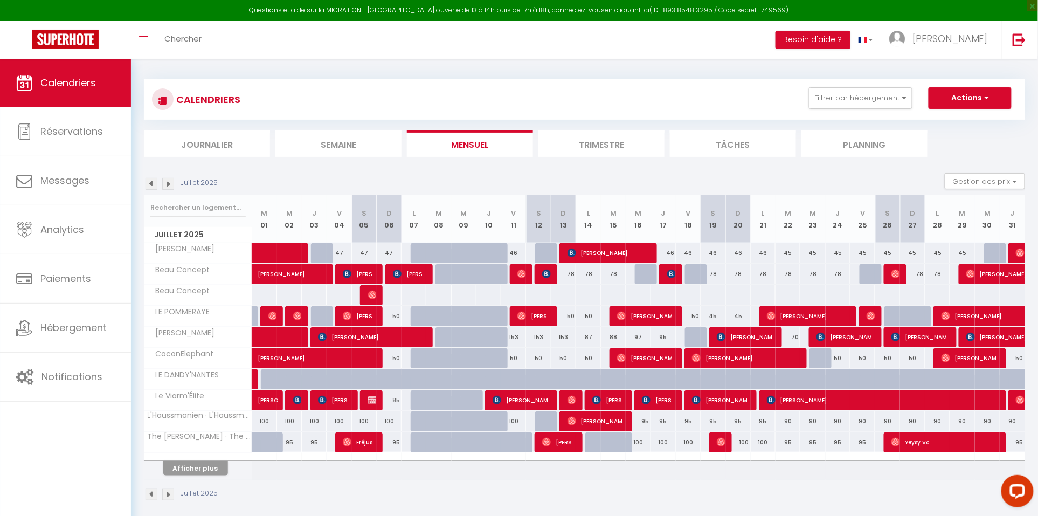
click at [180, 461] on button "Afficher plus" at bounding box center [195, 468] width 65 height 15
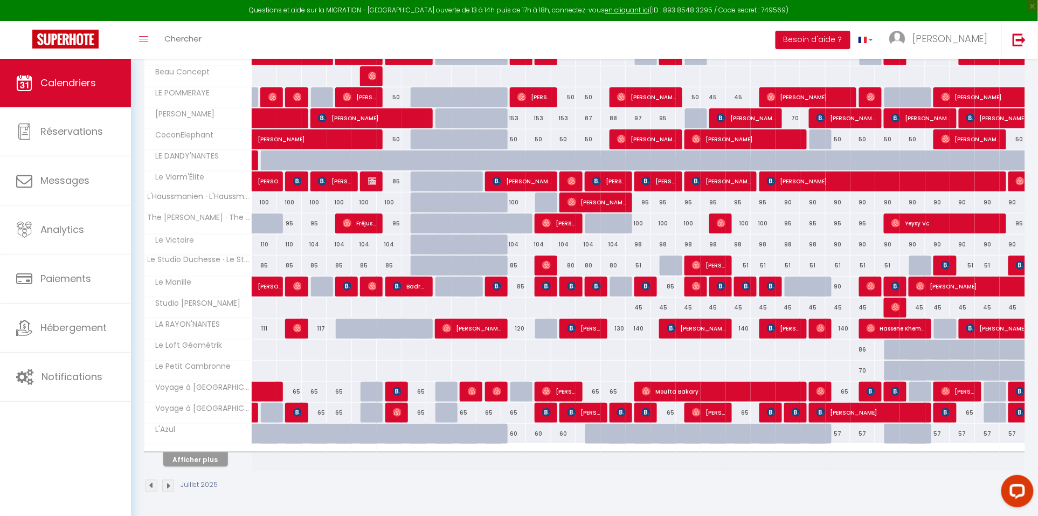
click at [207, 453] on button "Afficher plus" at bounding box center [195, 459] width 65 height 15
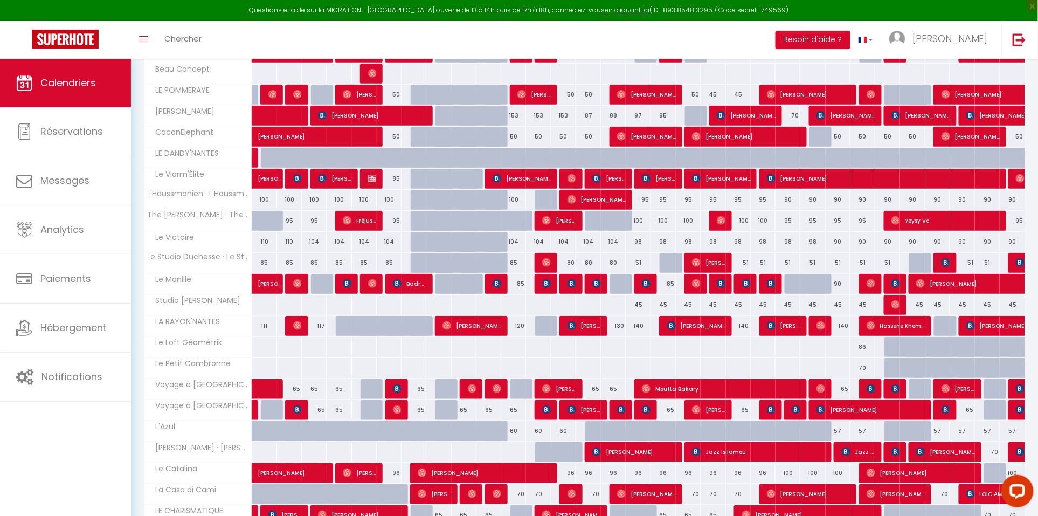
select select
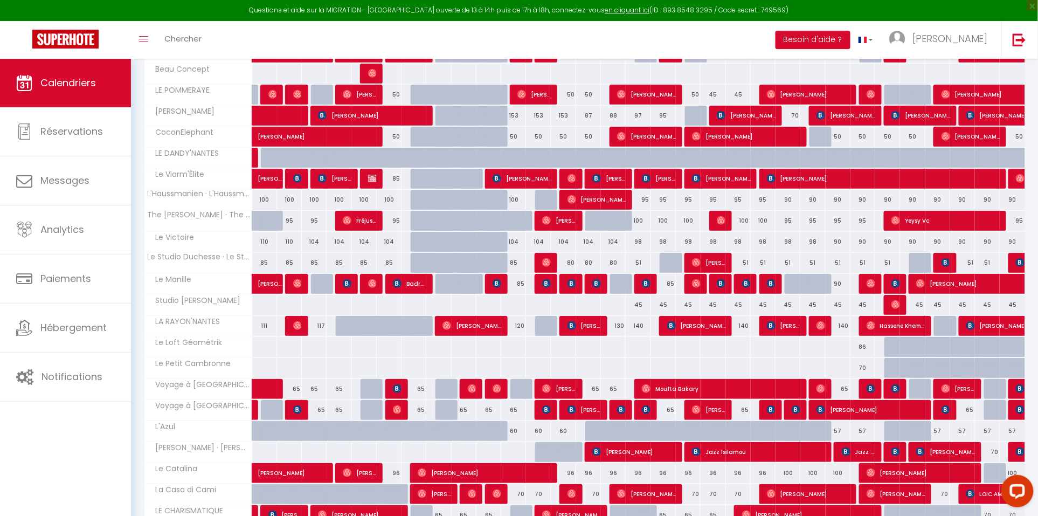
select select
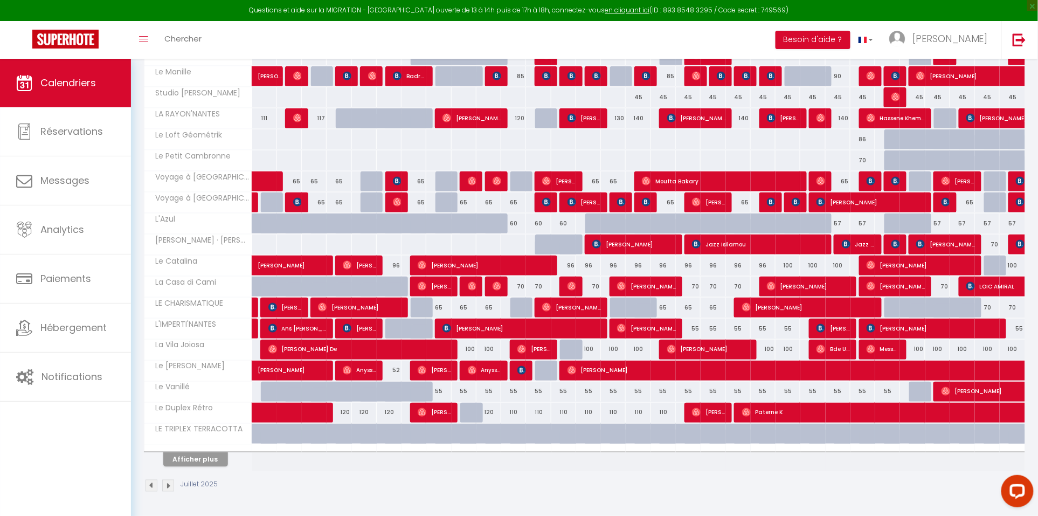
scroll to position [436, 0]
click at [291, 411] on span at bounding box center [305, 413] width 74 height 20
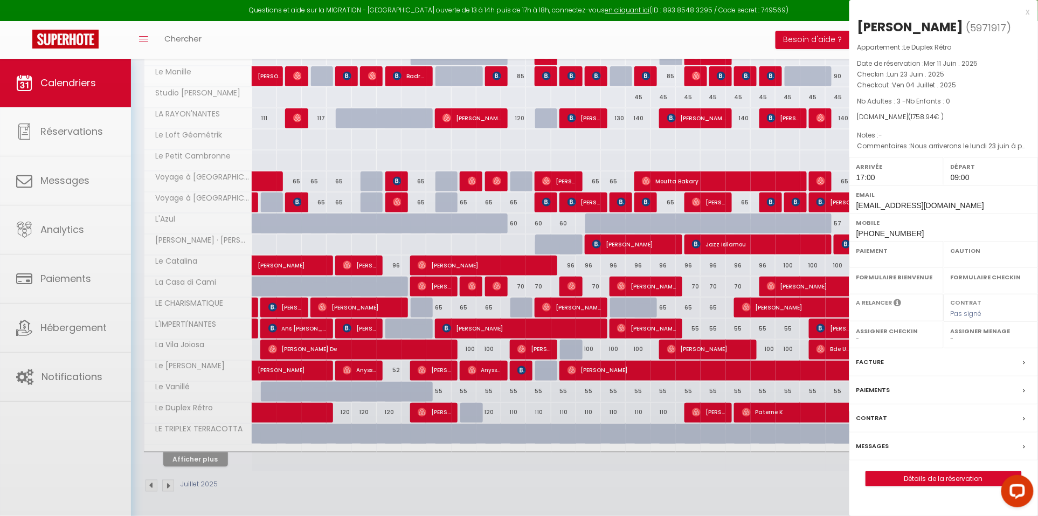
select select "OK"
select select "1"
select select "0"
select select "1"
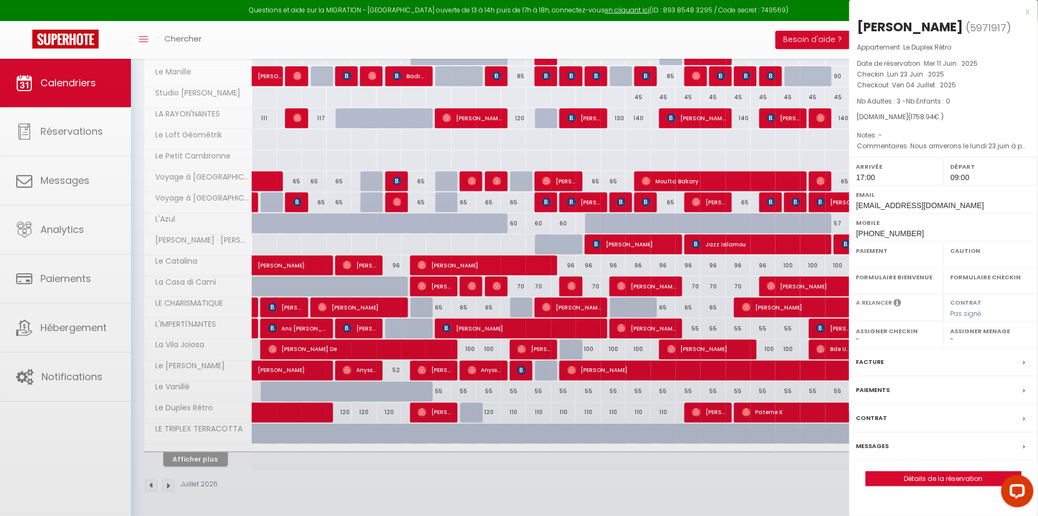
select select
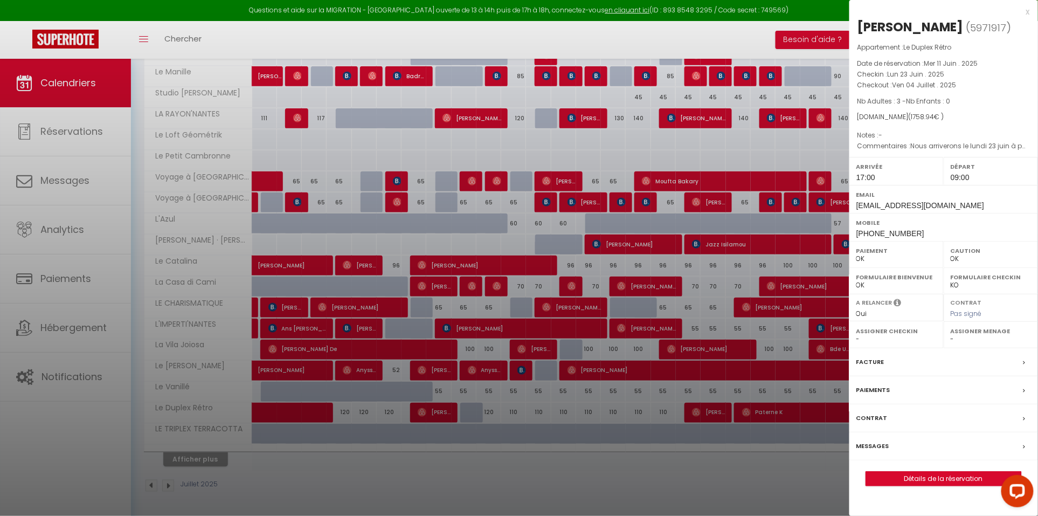
select select "22411"
click at [335, 415] on div at bounding box center [519, 258] width 1038 height 516
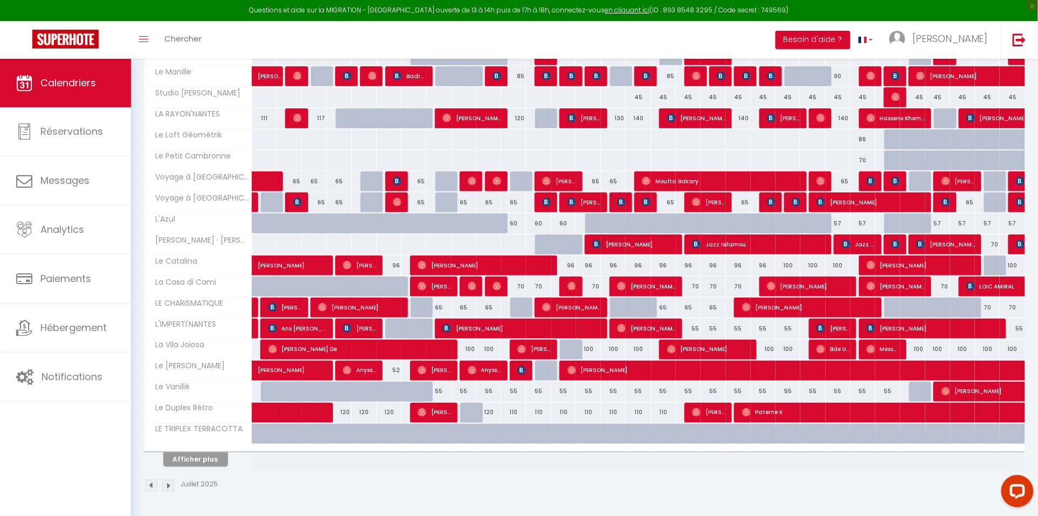
click at [198, 458] on button "Afficher plus" at bounding box center [195, 459] width 65 height 15
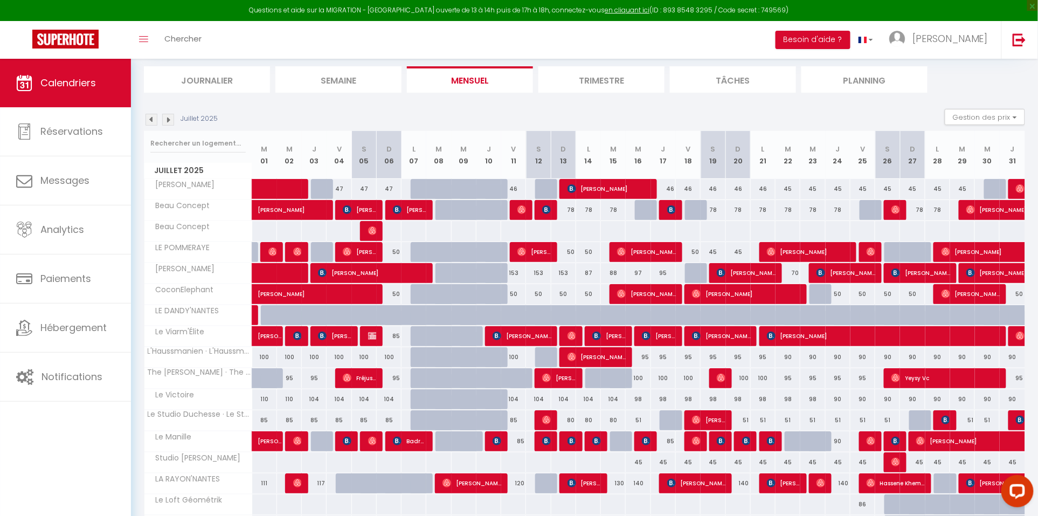
scroll to position [73, 0]
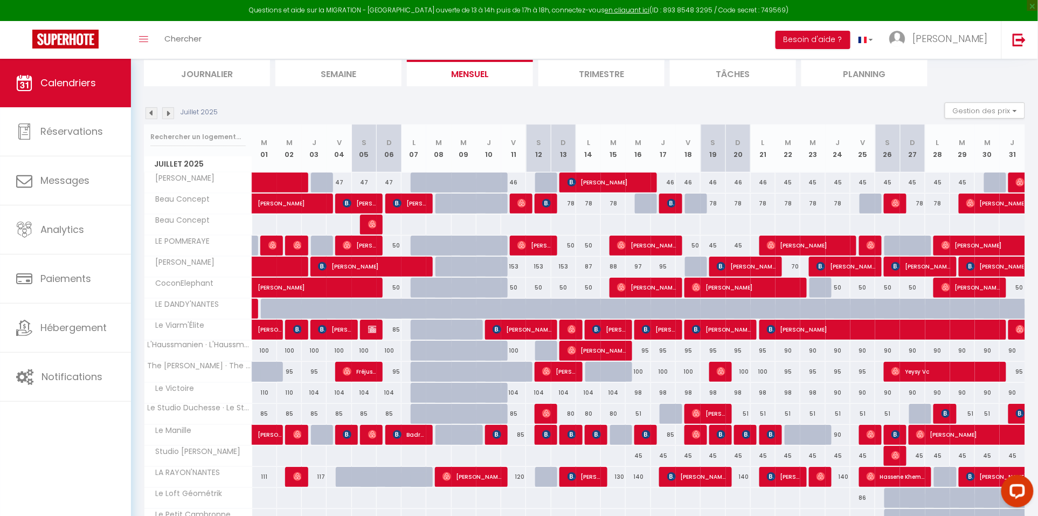
click at [147, 110] on img at bounding box center [152, 113] width 12 height 12
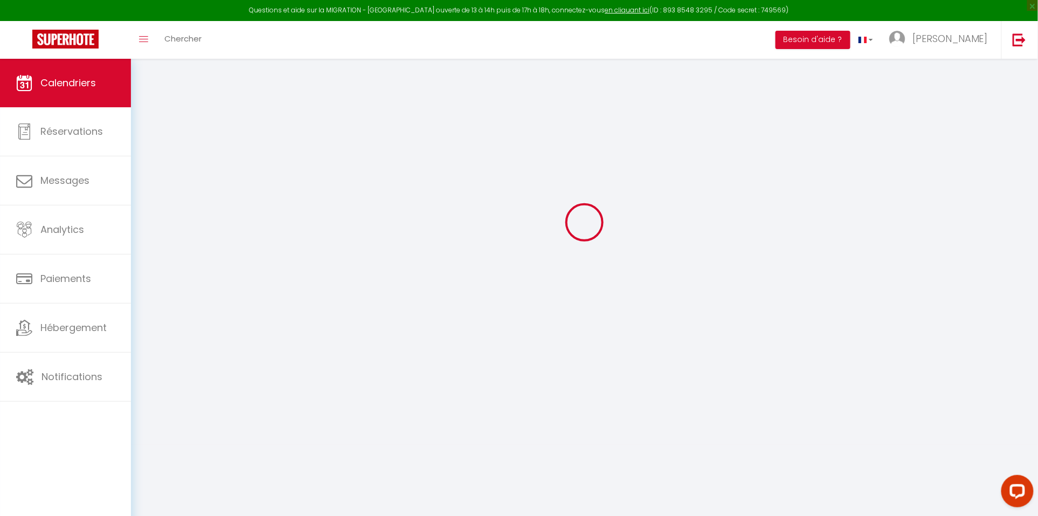
scroll to position [59, 0]
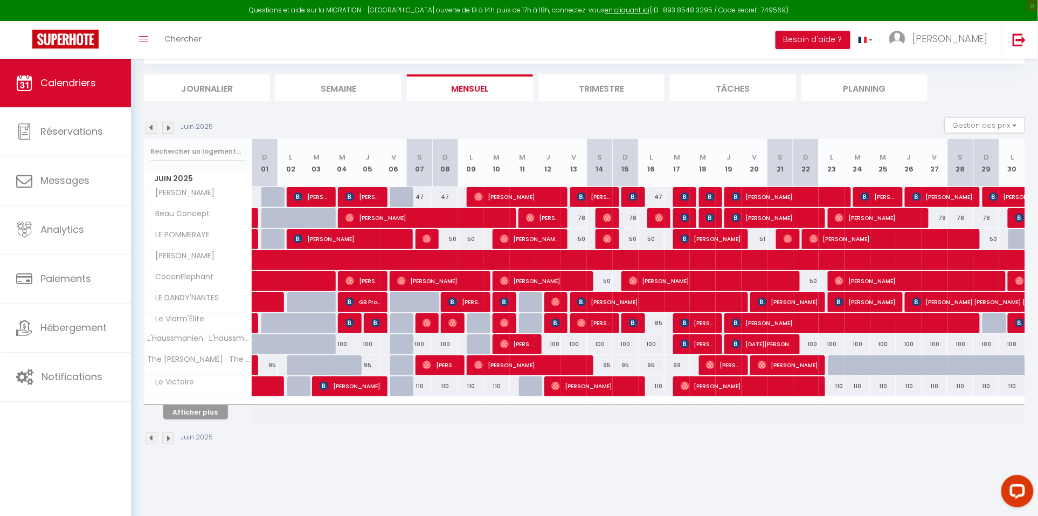
click at [206, 409] on button "Afficher plus" at bounding box center [195, 412] width 65 height 15
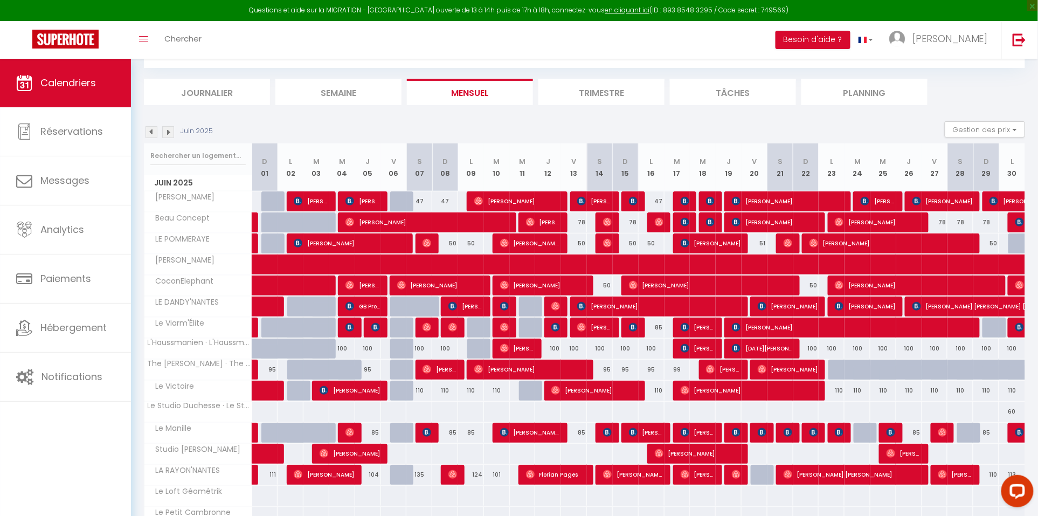
scroll to position [5, 0]
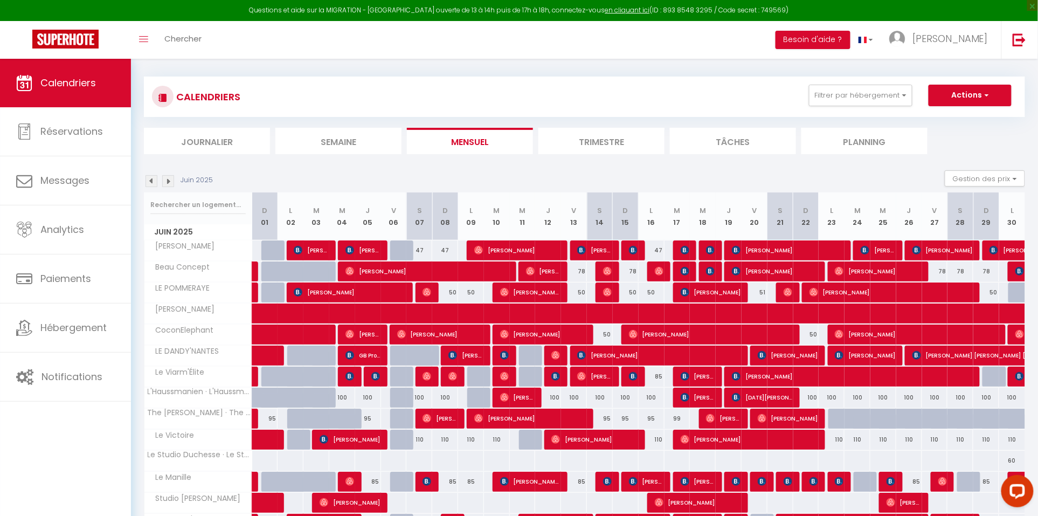
click at [167, 181] on img at bounding box center [168, 181] width 12 height 12
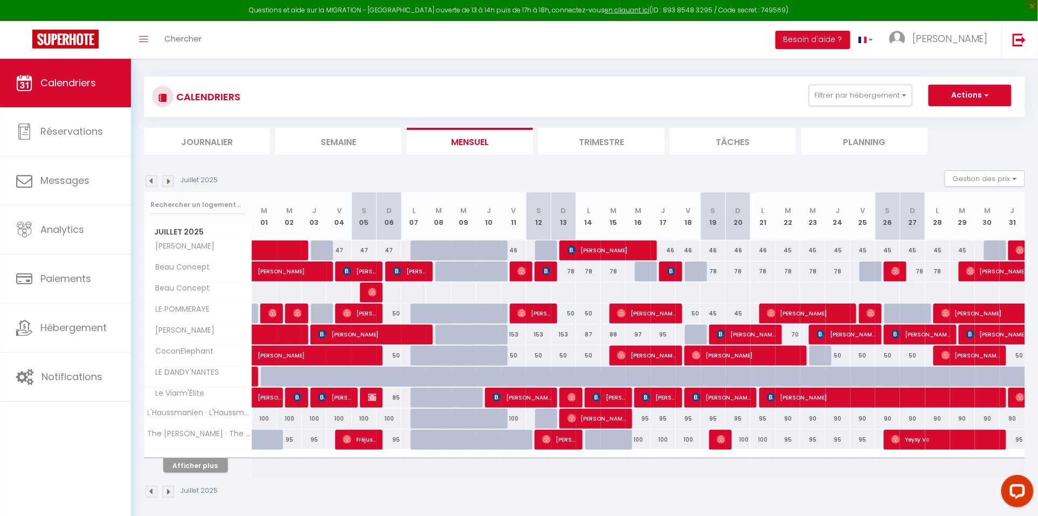
click at [210, 460] on button "Afficher plus" at bounding box center [195, 465] width 65 height 15
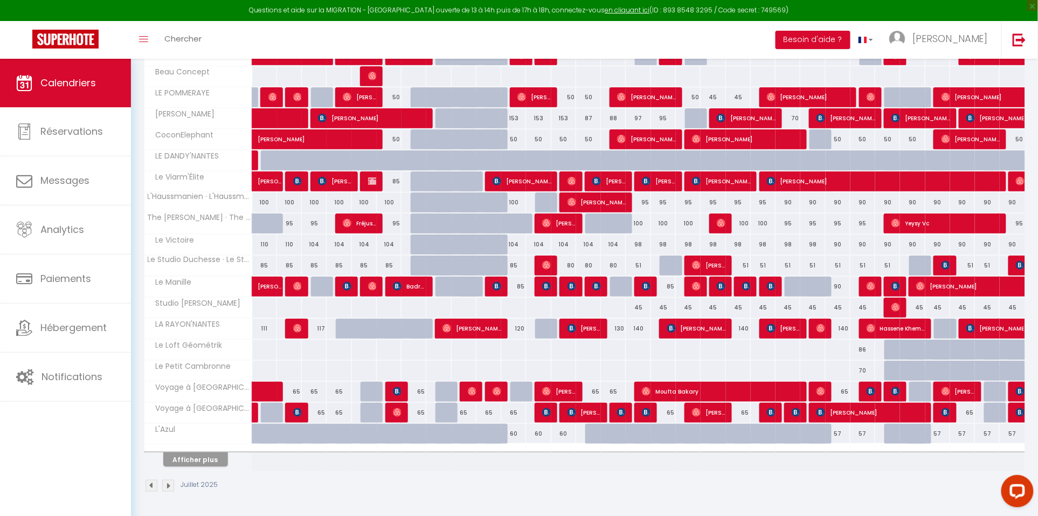
scroll to position [224, 0]
click at [197, 452] on button "Afficher plus" at bounding box center [195, 459] width 65 height 15
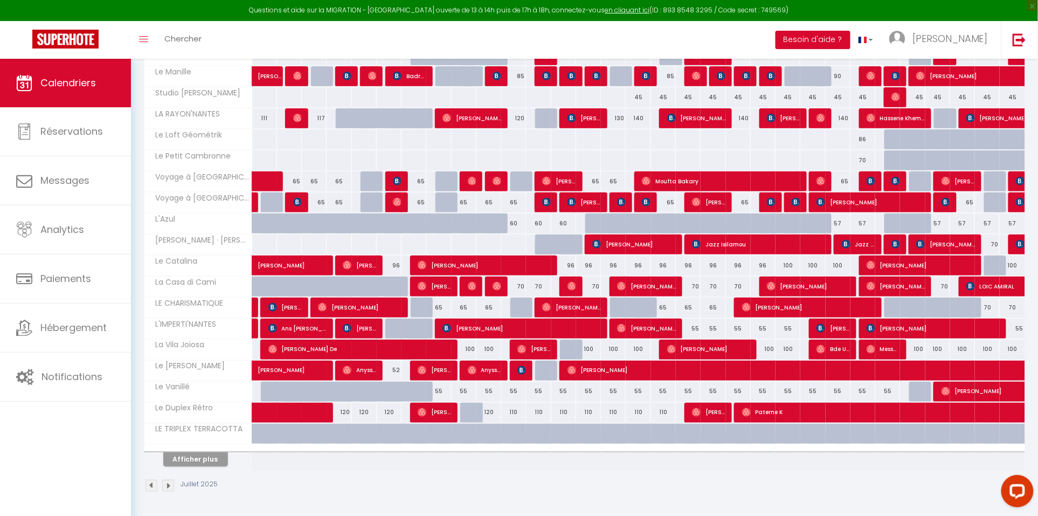
scroll to position [436, 0]
click at [217, 459] on button "Afficher plus" at bounding box center [195, 459] width 65 height 15
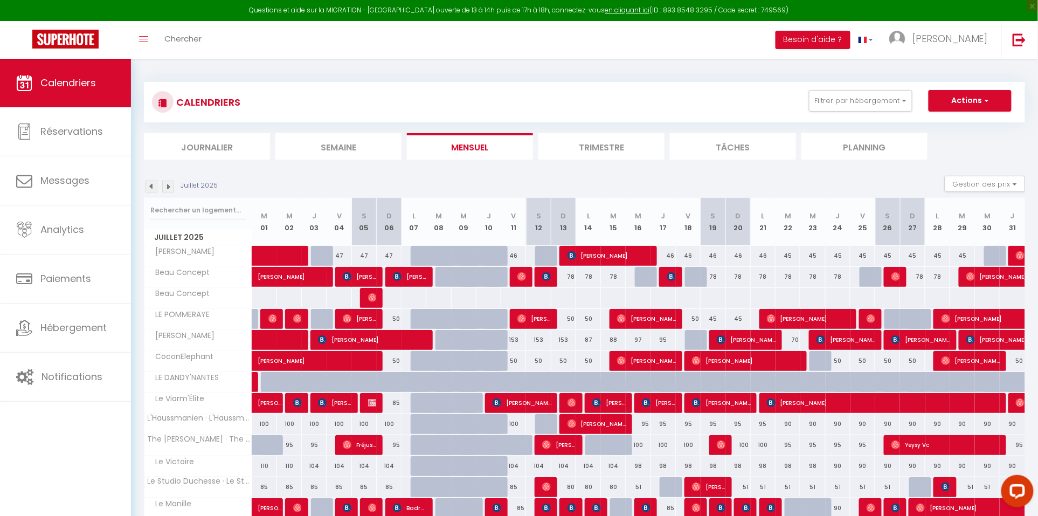
scroll to position [0, 0]
click at [964, 53] on link "[PERSON_NAME]" at bounding box center [941, 40] width 120 height 38
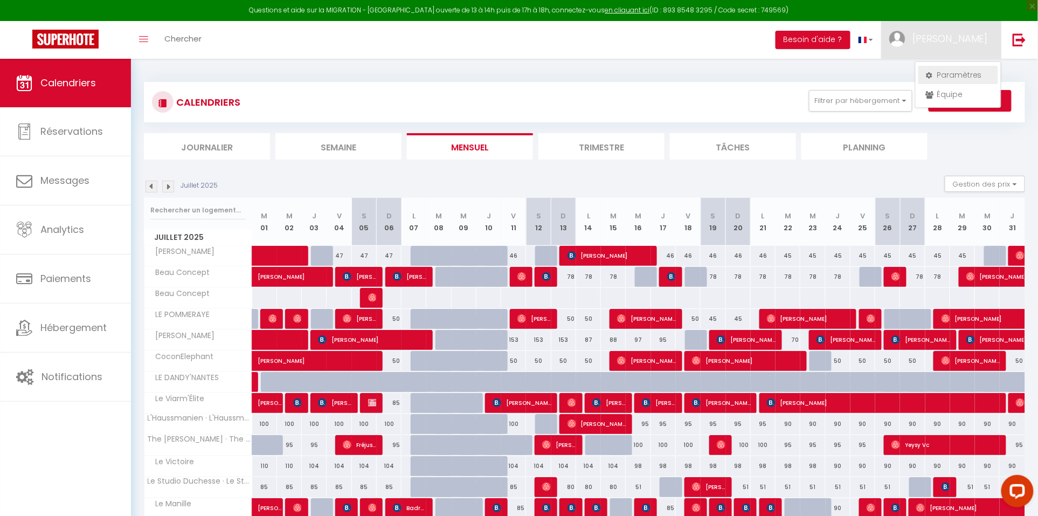
click at [951, 78] on link "Paramètres" at bounding box center [959, 75] width 80 height 18
select select "fr"
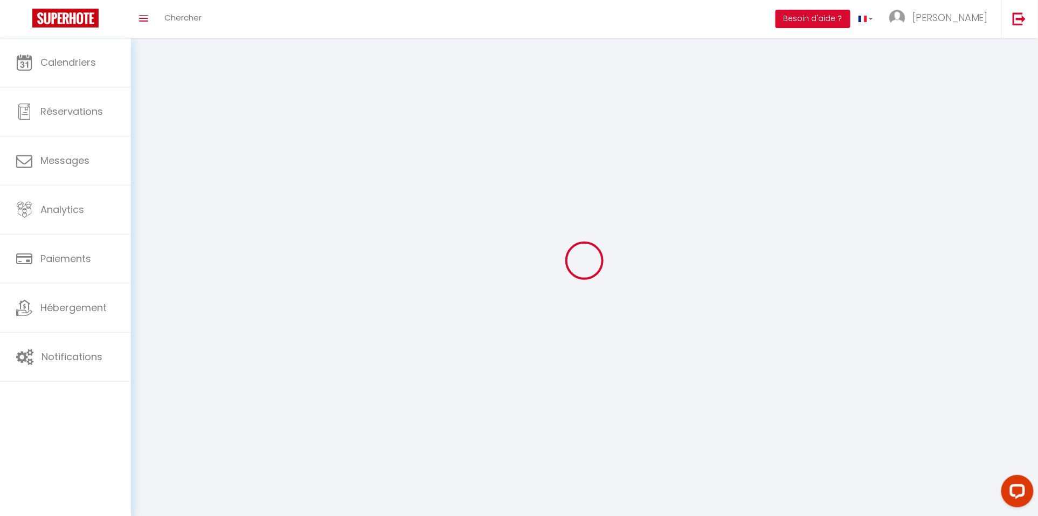
type input "[PERSON_NAME]"
type input "Berrabha"
type input "0675188838"
type input "29 rue Romain Rolland"
type input "44100"
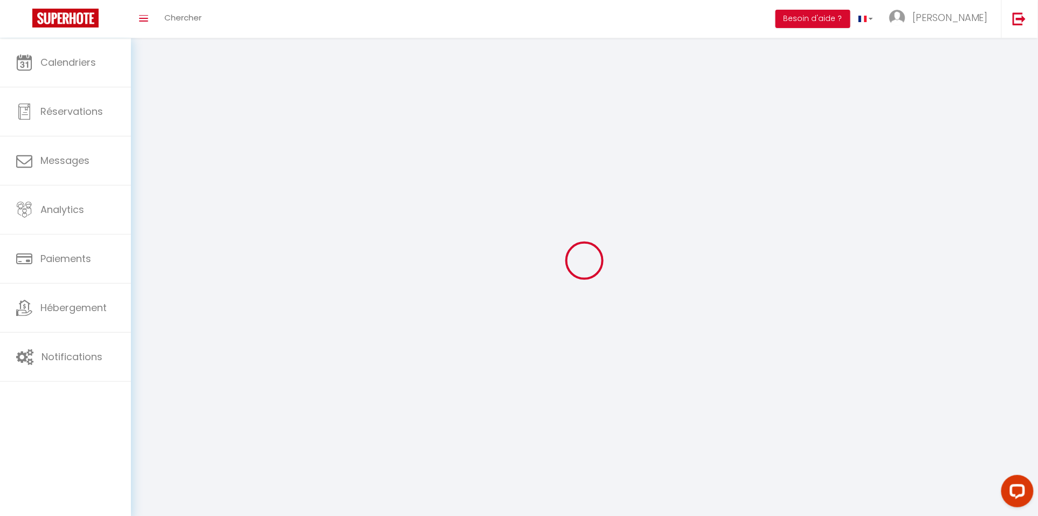
type input "Nantes"
type input "on1vJC8wFaWMP9KMZ5xJ1z4cD"
type input "9KidjVVZrBPexoKzMRSb8d4QO"
type input "https://app.superhote.com/#/get-available-rentals/9KidjVVZrBPexoKzMRSb8d4QO"
select select "1"
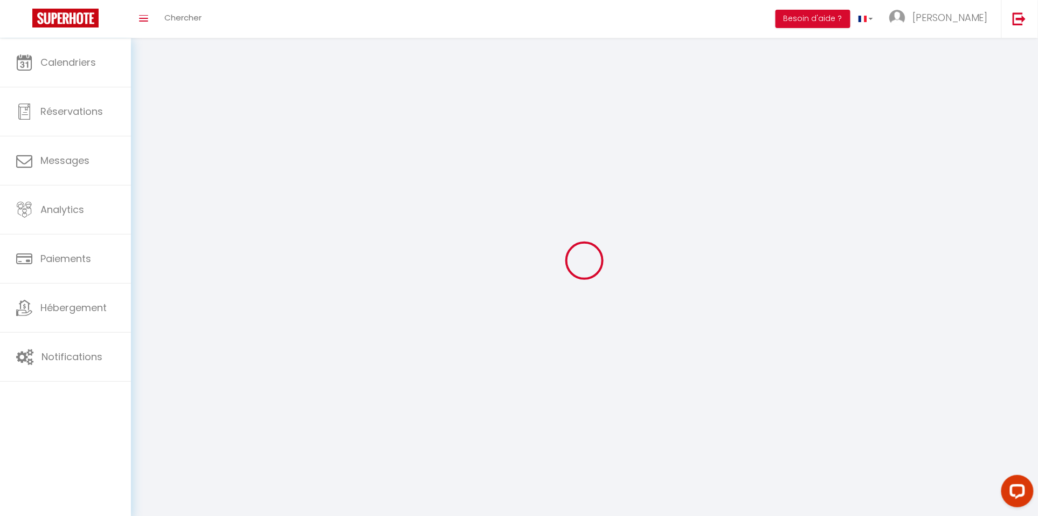
select select "28"
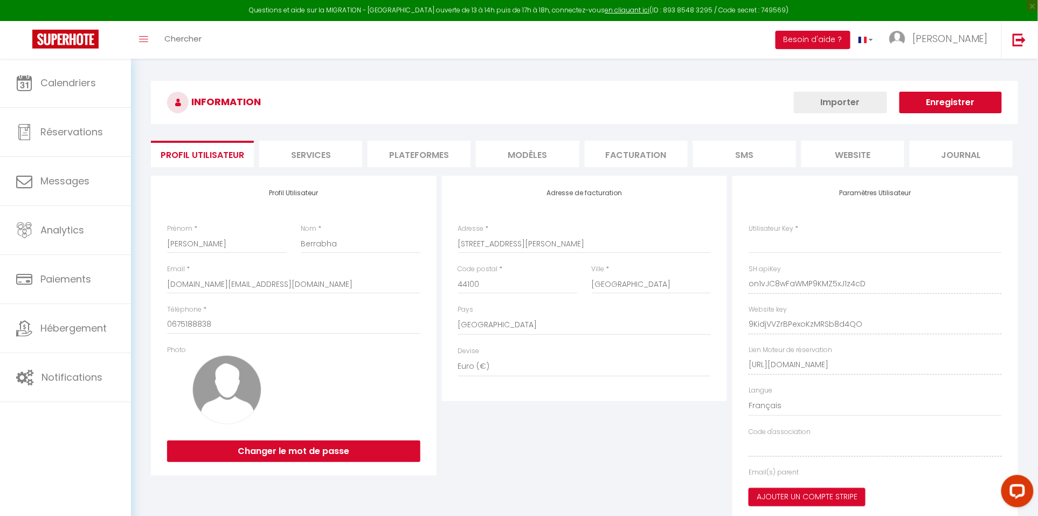
type input "on1vJC8wFaWMP9KMZ5xJ1z4cD"
type input "9KidjVVZrBPexoKzMRSb8d4QO"
type input "https://app.superhote.com/#/get-available-rentals/9KidjVVZrBPexoKzMRSb8d4QO"
select select "fr"
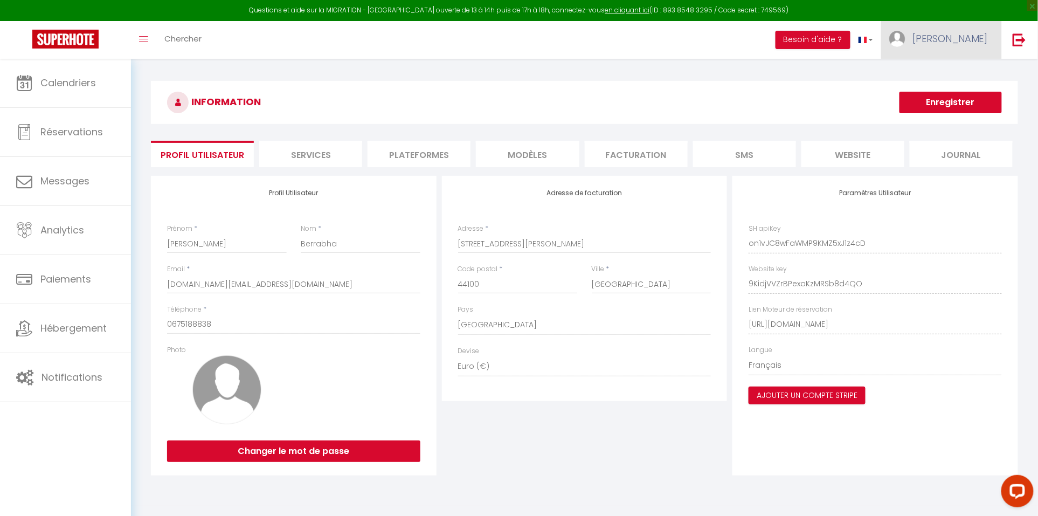
click at [956, 39] on link "[PERSON_NAME]" at bounding box center [941, 40] width 120 height 38
click at [945, 95] on link "Équipe" at bounding box center [959, 94] width 80 height 18
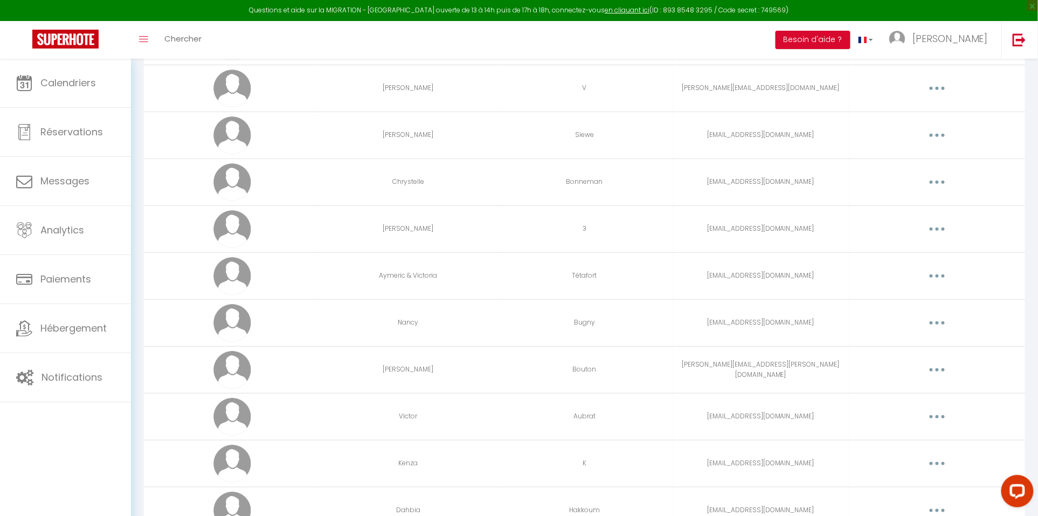
scroll to position [1707, 0]
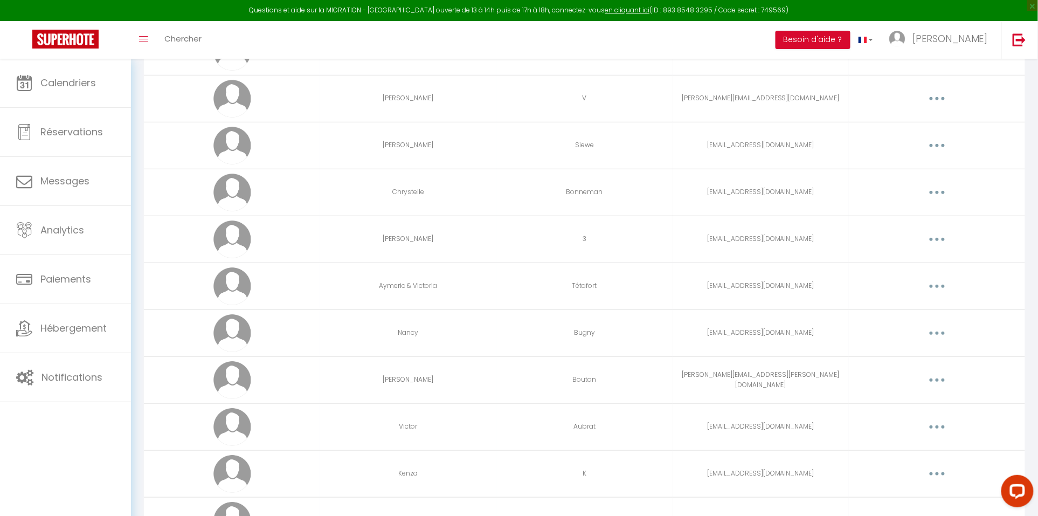
click at [941, 245] on button "button" at bounding box center [937, 239] width 30 height 17
click at [907, 266] on link "Editer" at bounding box center [910, 264] width 80 height 18
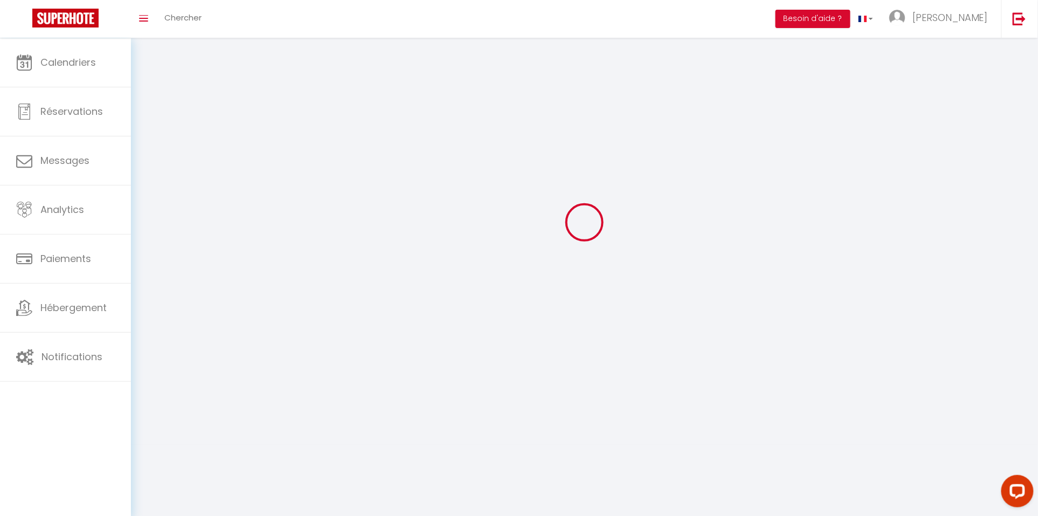
scroll to position [38, 0]
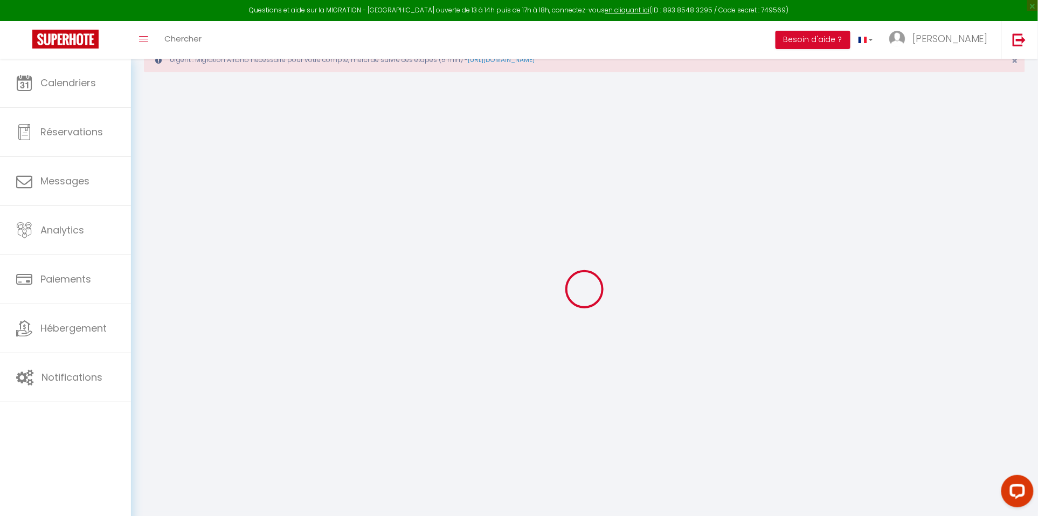
type input "[PERSON_NAME]"
type input "3"
type input "hamzaberrabha49@gmail.com"
type textarea "https://app.superhote.com/#/connect/O9VZDyYXFU"
checkbox input "false"
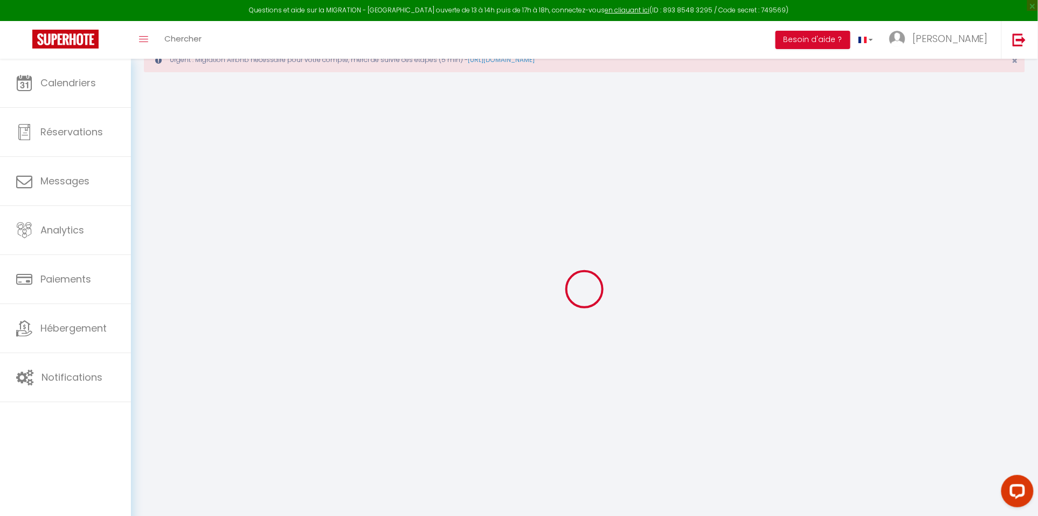
checkbox input "false"
checkbox input "true"
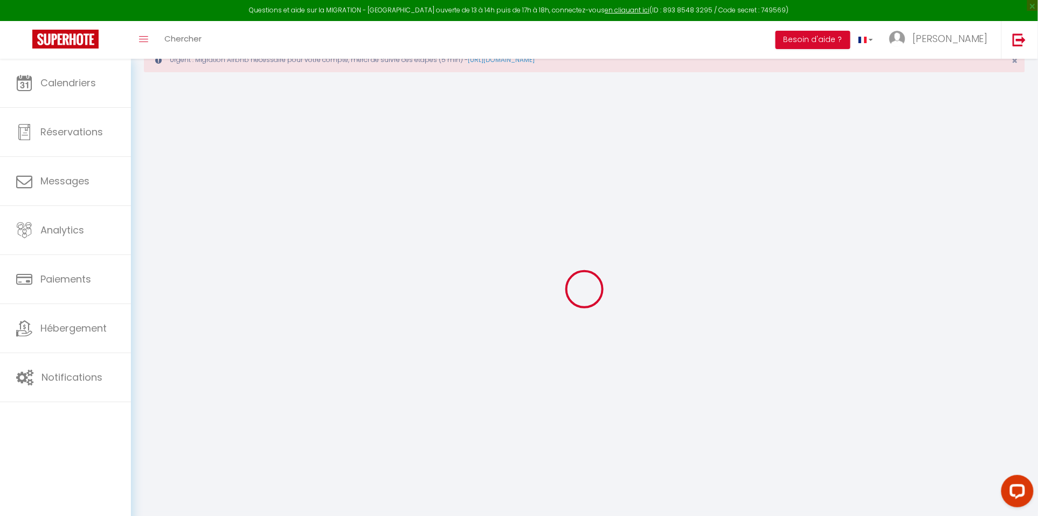
checkbox input "true"
checkbox input "false"
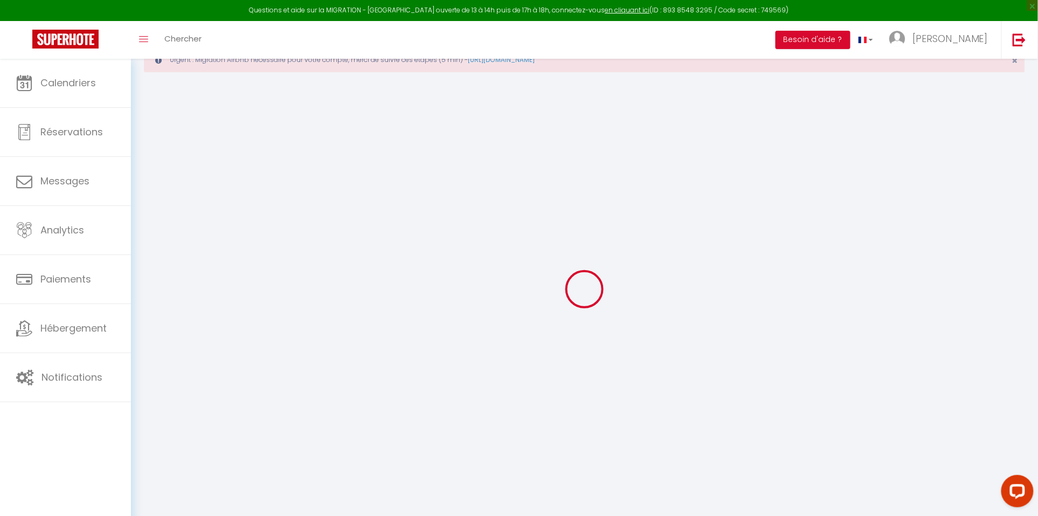
checkbox input "false"
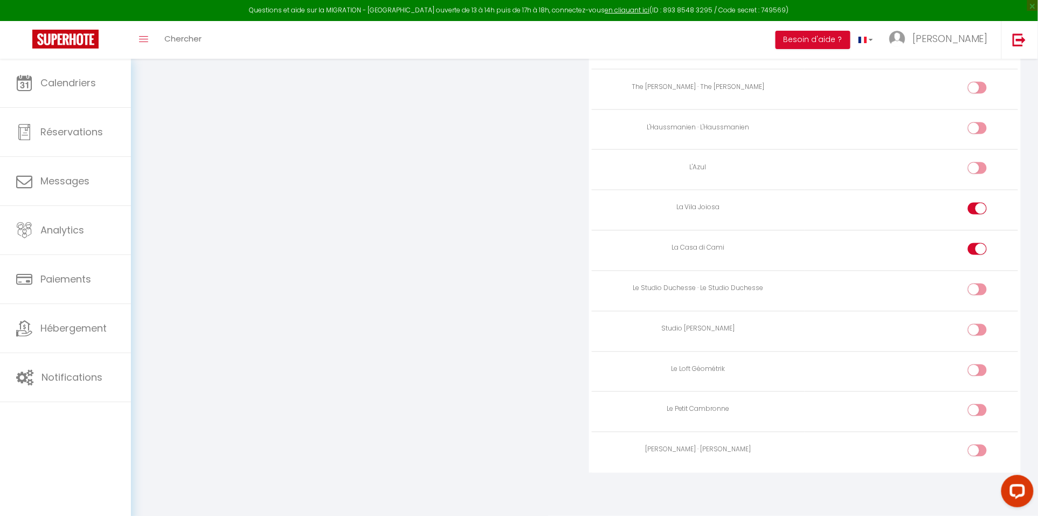
scroll to position [2161, 0]
click at [983, 445] on input "checkbox" at bounding box center [986, 453] width 19 height 16
checkbox input "true"
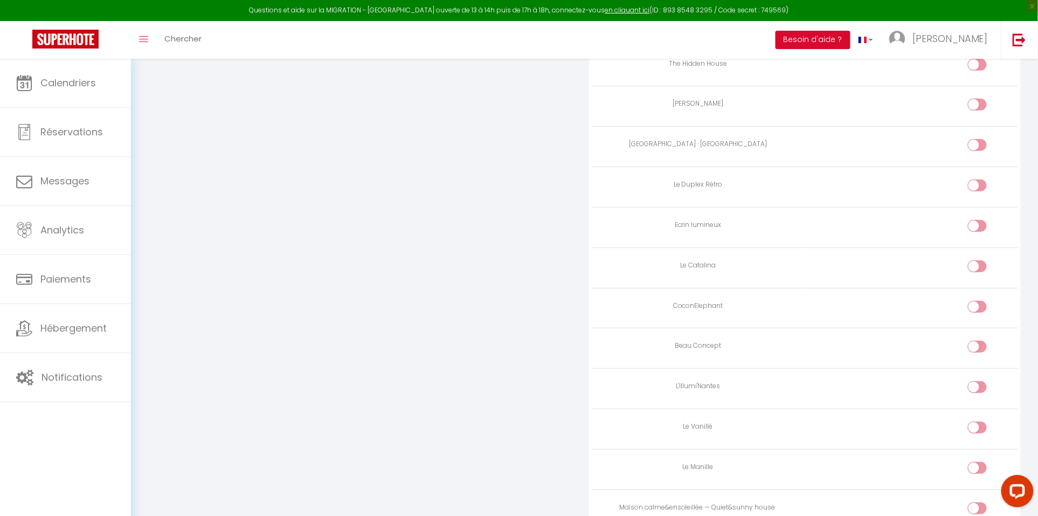
scroll to position [1698, 0]
click at [982, 189] on input "checkbox" at bounding box center [986, 186] width 19 height 16
checkbox input "true"
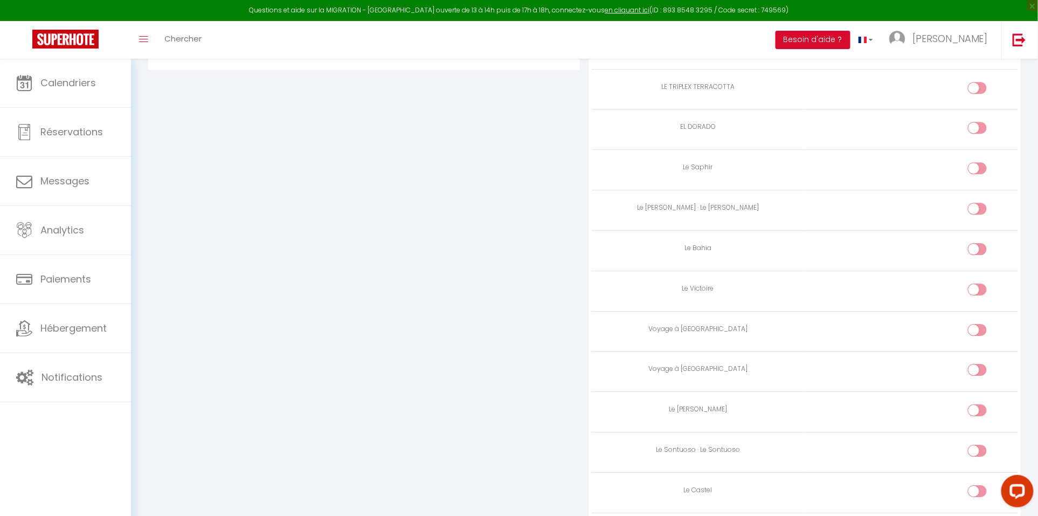
scroll to position [1146, 0]
click at [984, 335] on input "checkbox" at bounding box center [986, 335] width 19 height 16
checkbox input "true"
click at [981, 374] on input "checkbox" at bounding box center [986, 375] width 19 height 16
checkbox input "true"
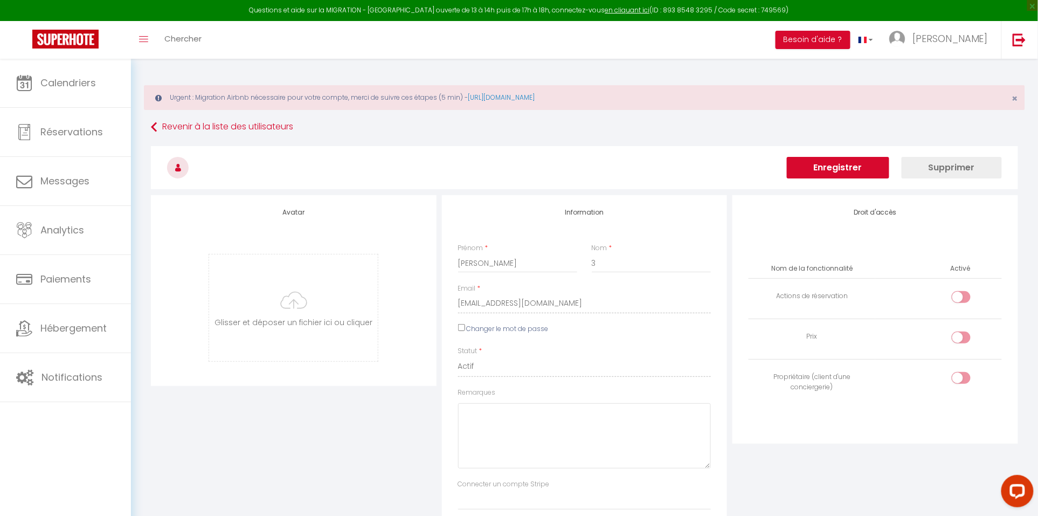
scroll to position [0, 0]
click at [863, 166] on button "Enregistrer" at bounding box center [838, 168] width 102 height 22
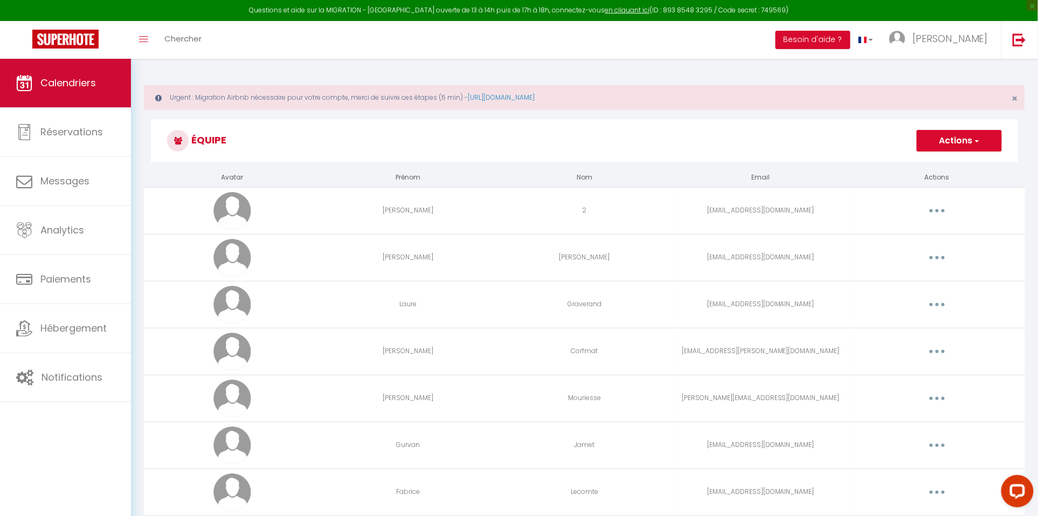
click at [63, 85] on span "Calendriers" at bounding box center [68, 82] width 56 height 13
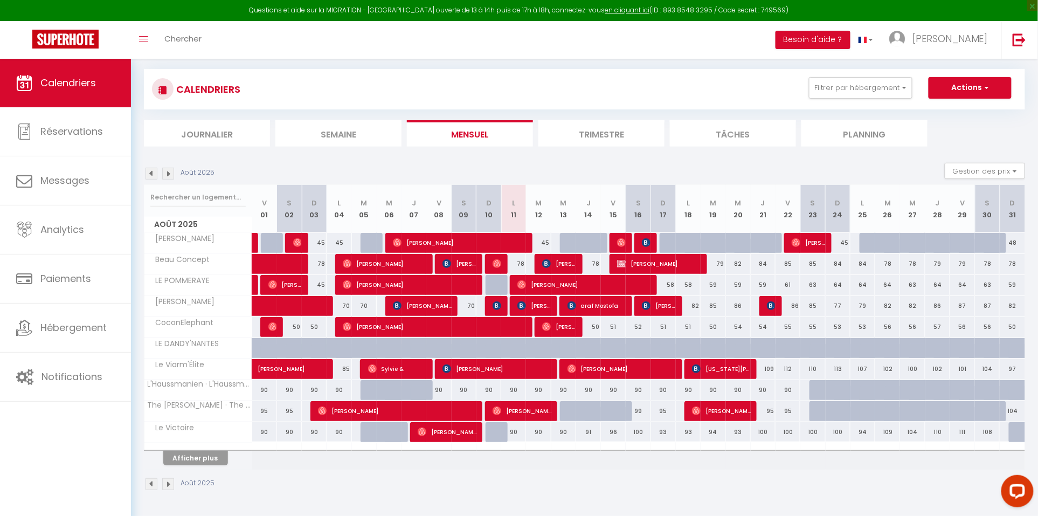
click at [201, 456] on button "Afficher plus" at bounding box center [195, 458] width 65 height 15
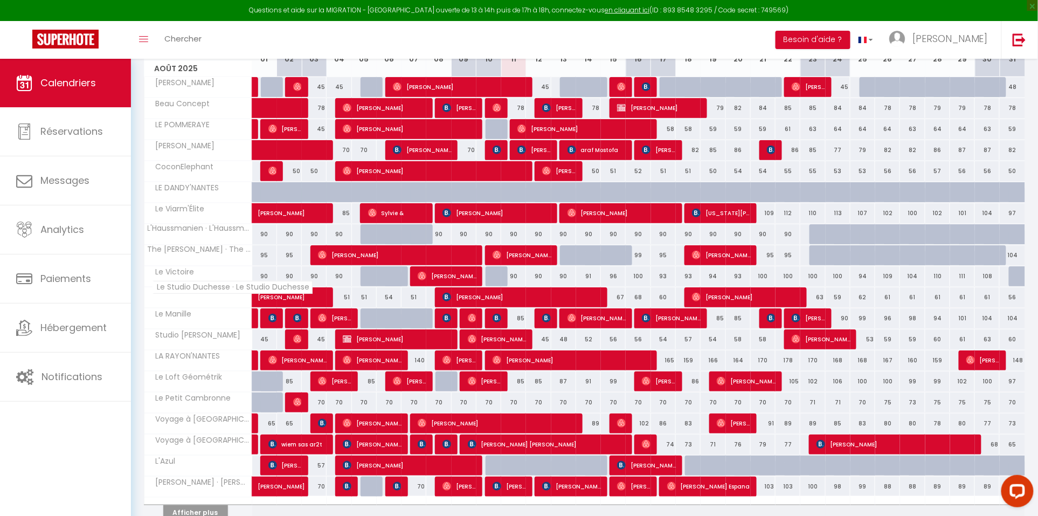
scroll to position [229, 0]
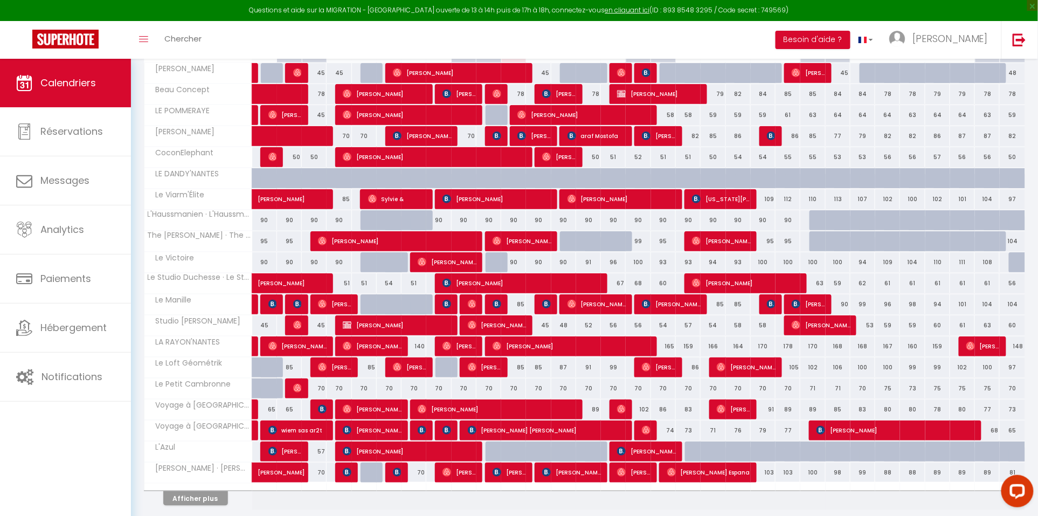
click at [212, 501] on button "Afficher plus" at bounding box center [195, 498] width 65 height 15
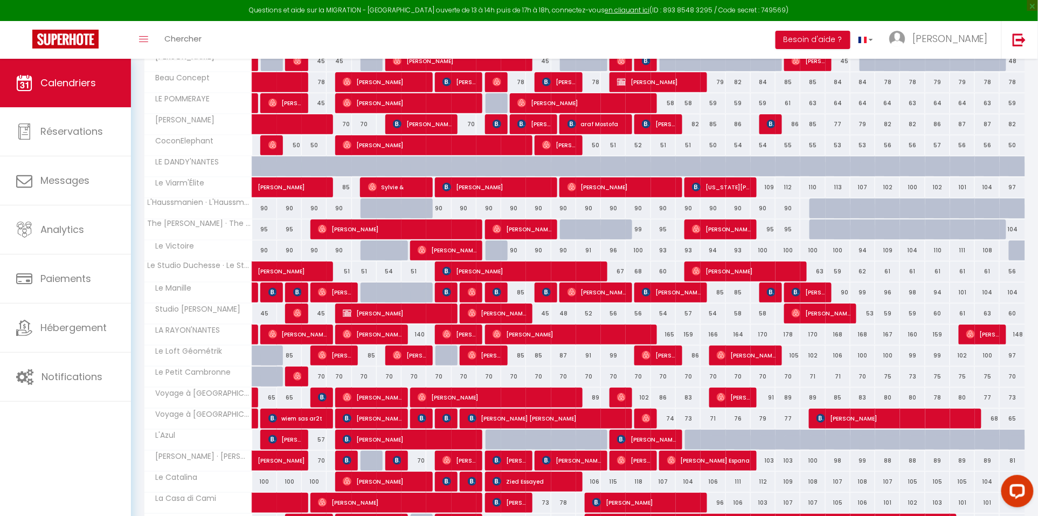
scroll to position [242, 0]
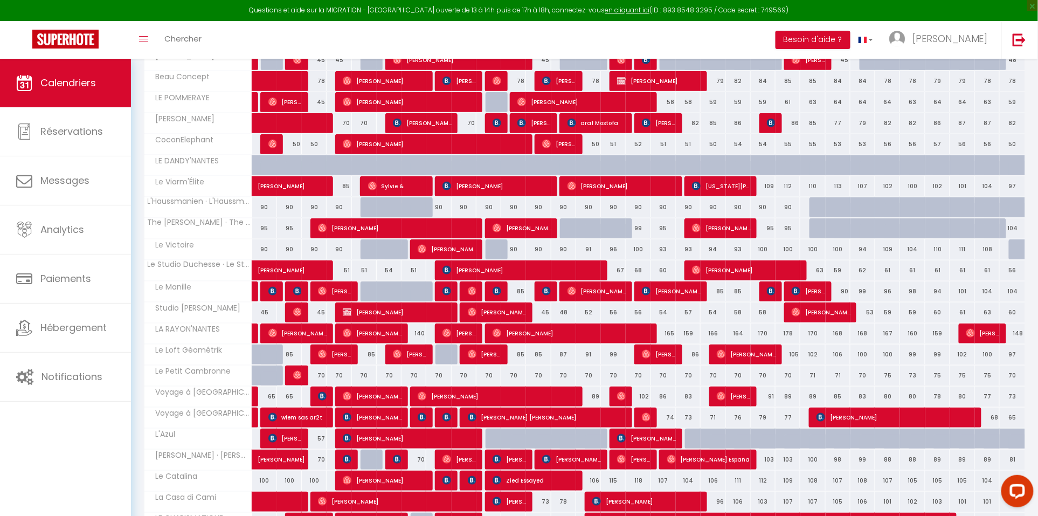
click at [254, 290] on link at bounding box center [254, 291] width 5 height 20
select select "OK"
select select "1"
select select "0"
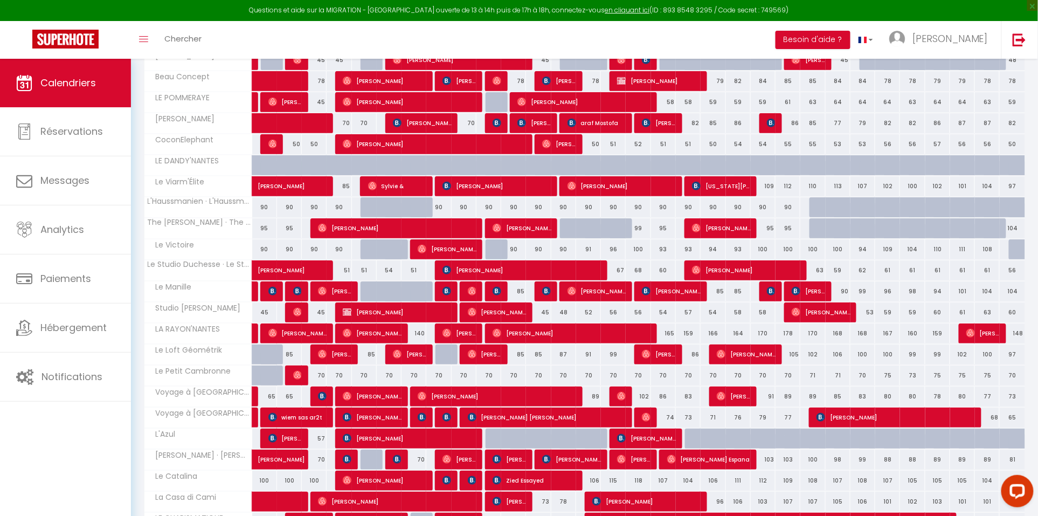
select select "1"
select select
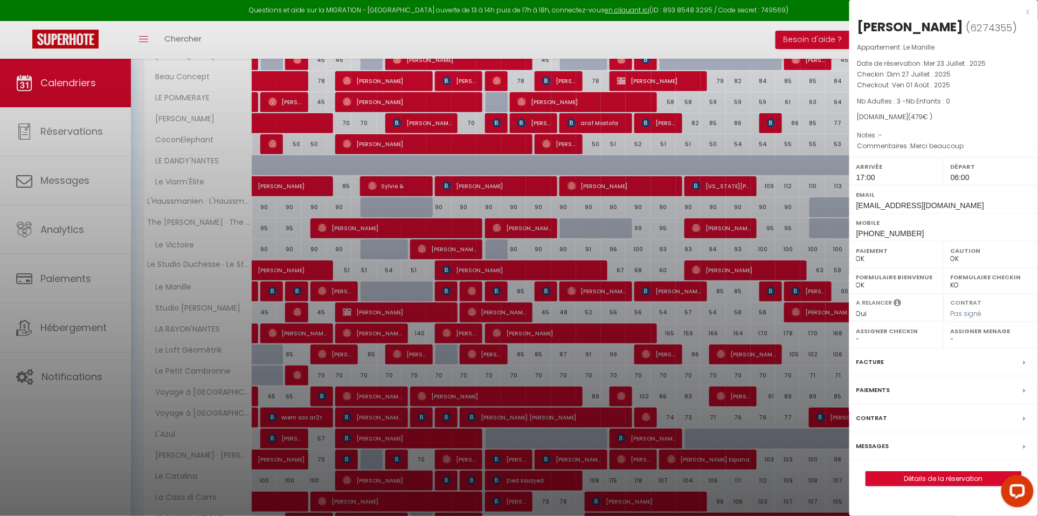
click at [257, 292] on div at bounding box center [519, 258] width 1038 height 516
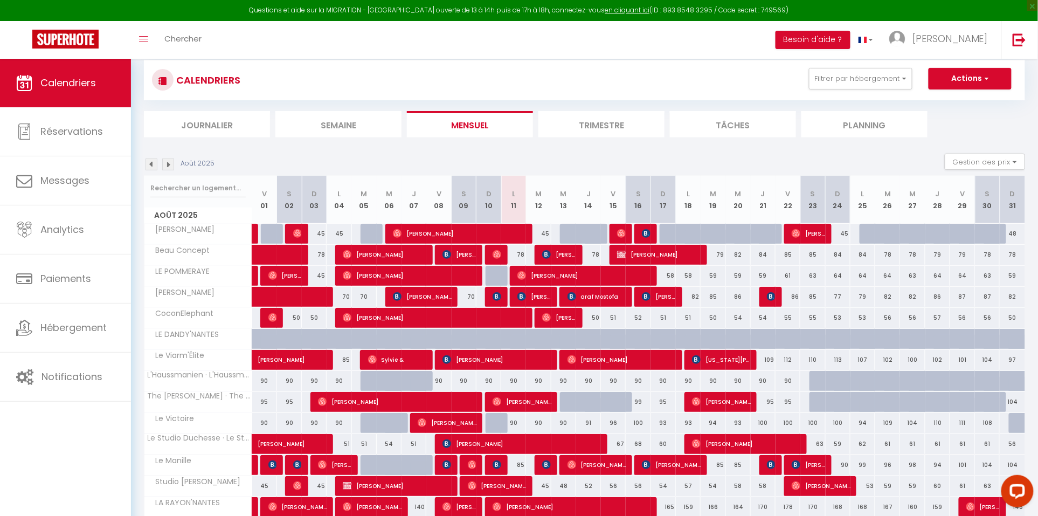
scroll to position [63, 0]
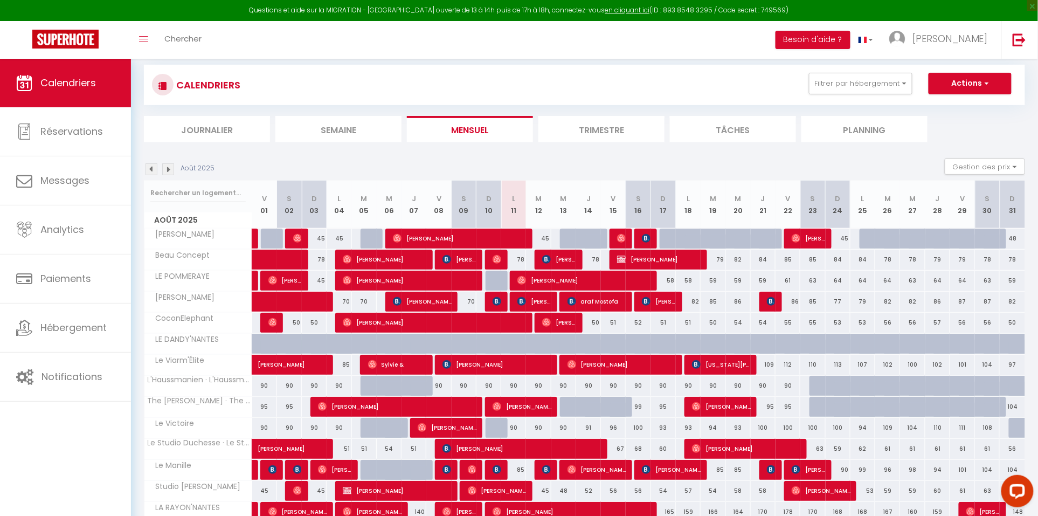
click at [154, 168] on img at bounding box center [152, 169] width 12 height 12
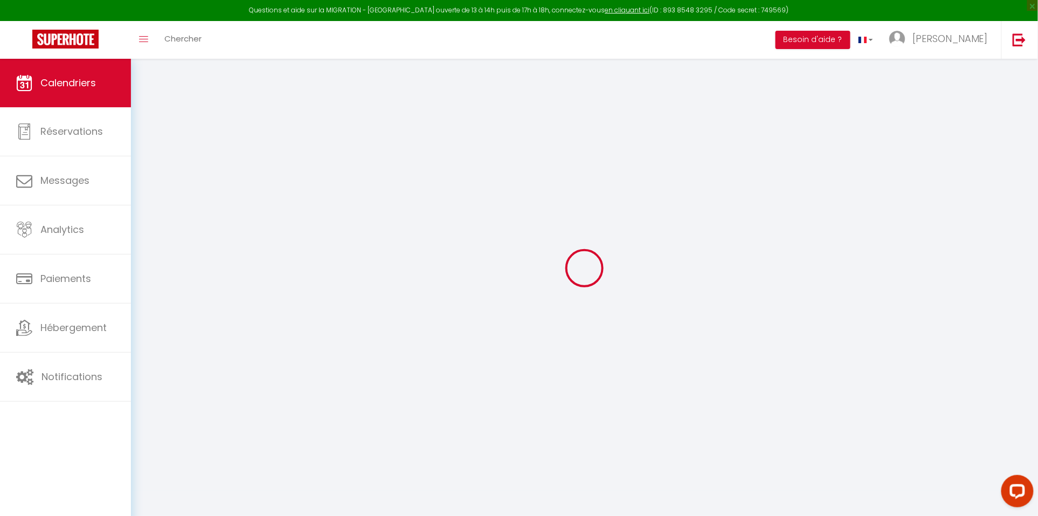
scroll to position [59, 0]
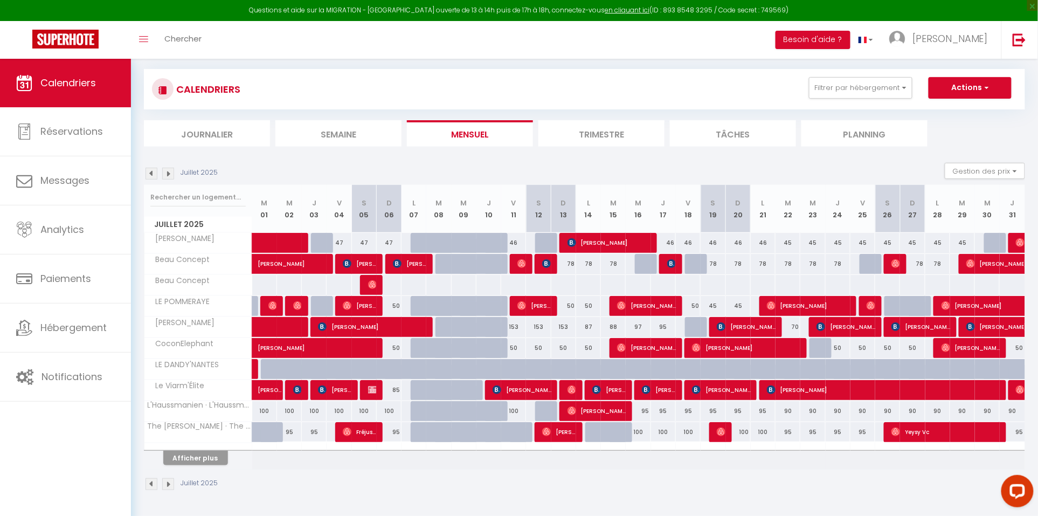
click at [154, 168] on img at bounding box center [152, 174] width 12 height 12
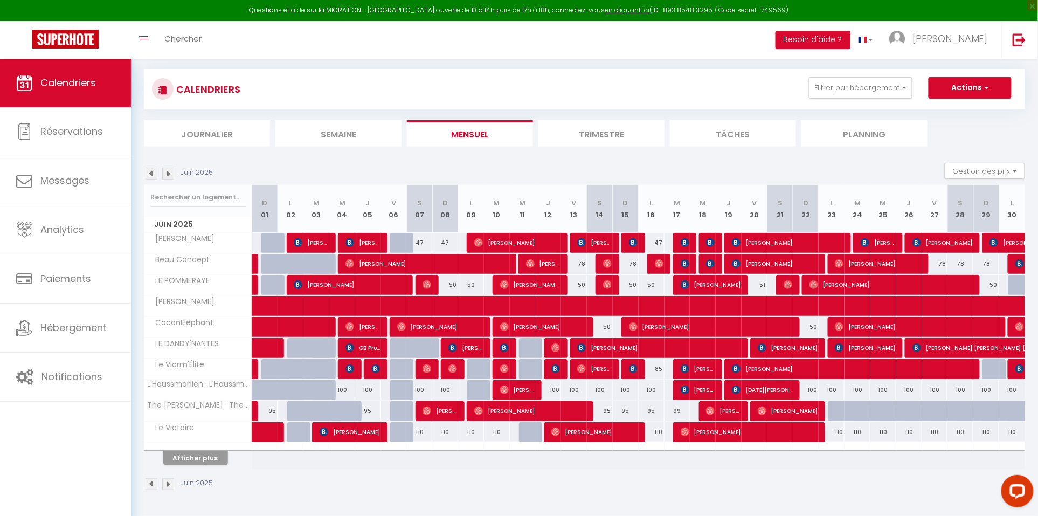
click at [198, 460] on button "Afficher plus" at bounding box center [195, 458] width 65 height 15
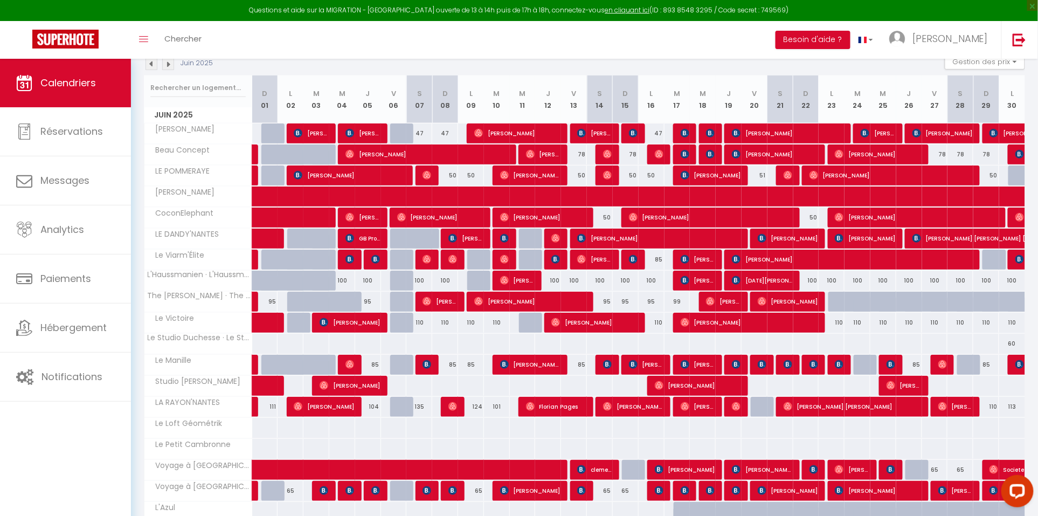
scroll to position [177, 0]
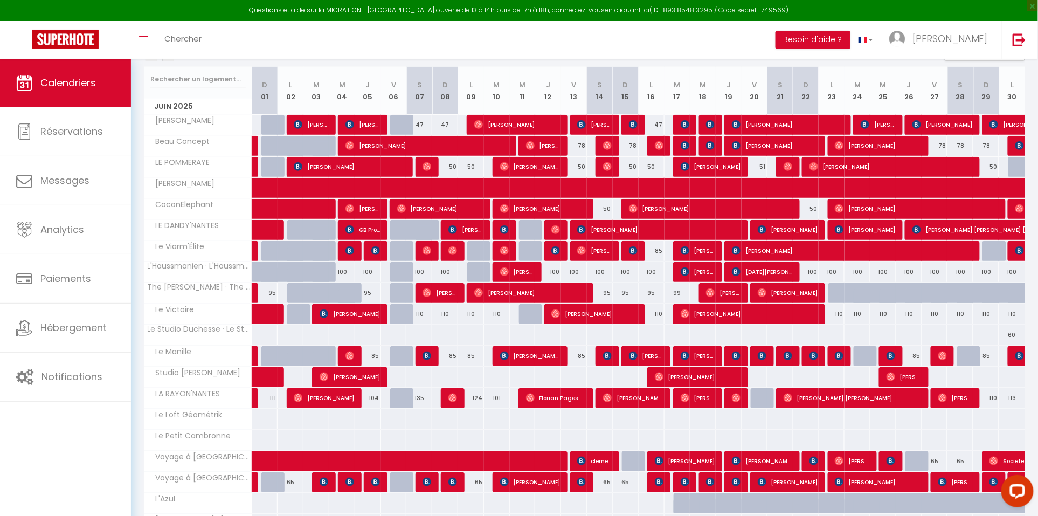
click at [254, 356] on link "[PERSON_NAME]" at bounding box center [254, 356] width 5 height 20
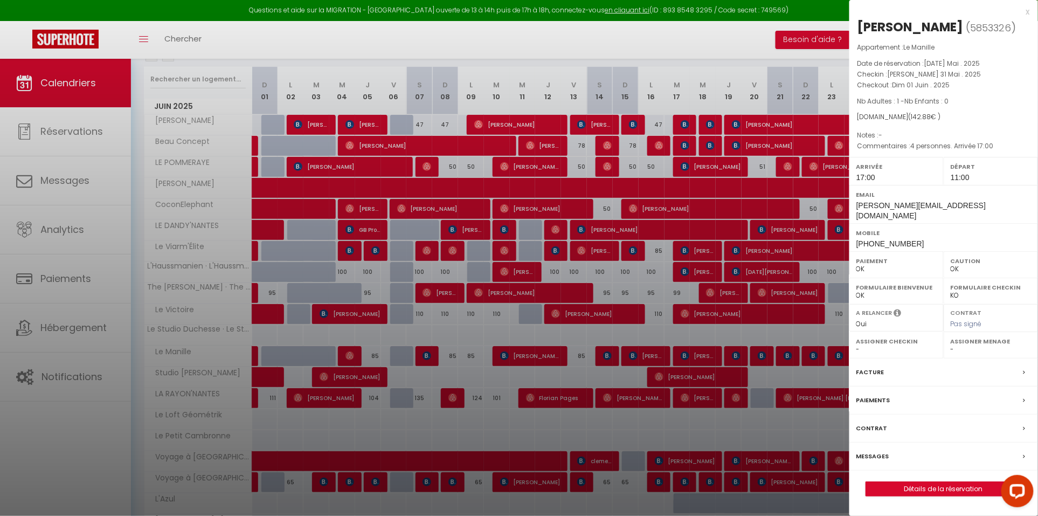
click at [254, 356] on div at bounding box center [519, 258] width 1038 height 516
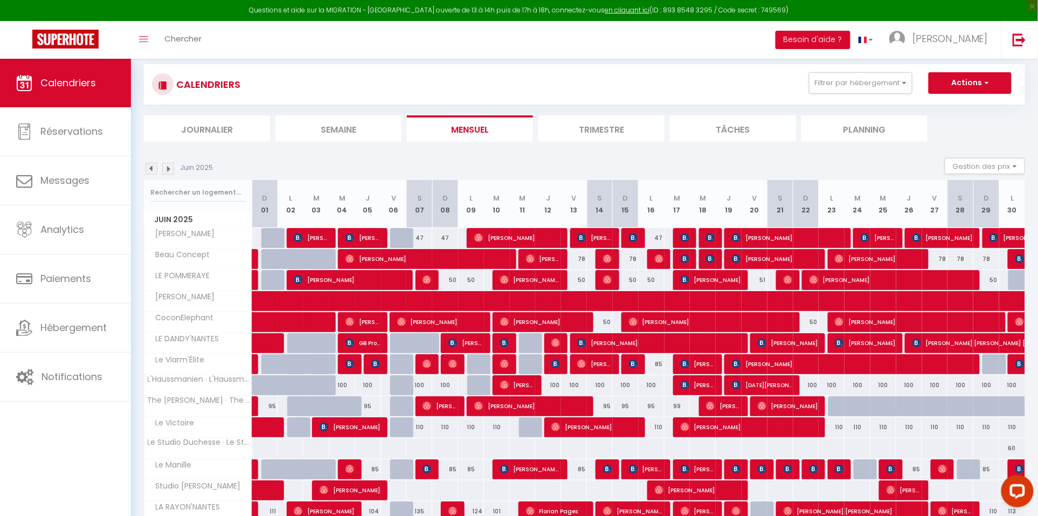
scroll to position [42, 0]
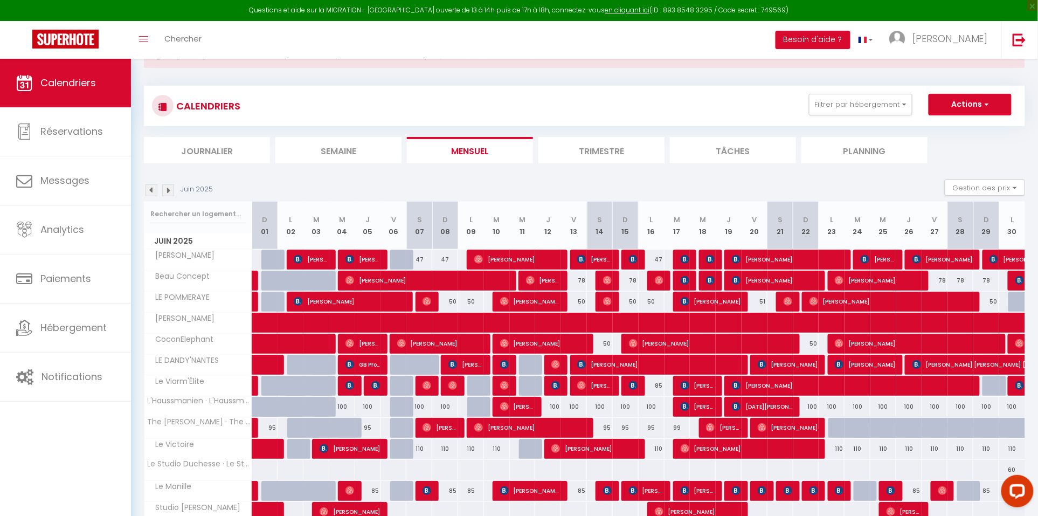
click at [164, 191] on img at bounding box center [168, 190] width 12 height 12
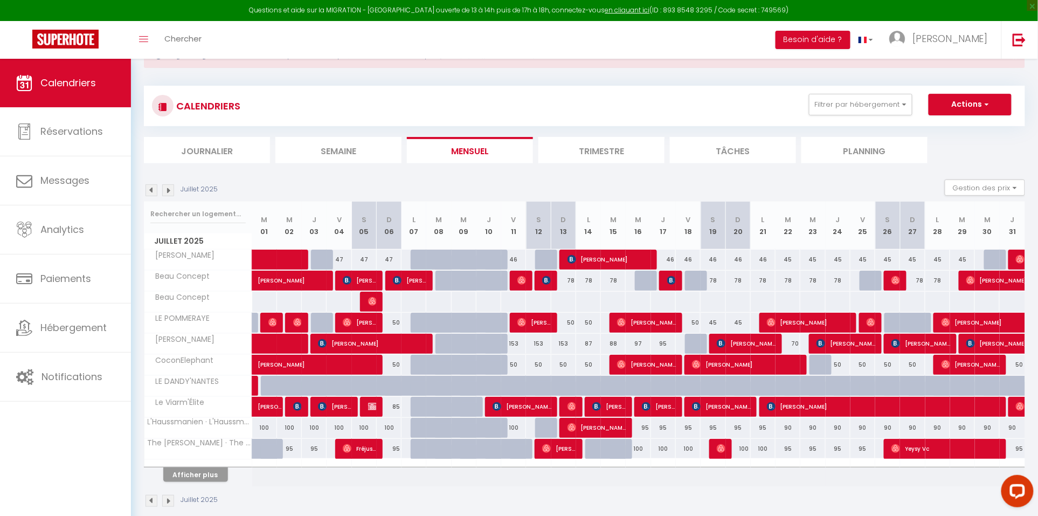
click at [370, 297] on img at bounding box center [372, 301] width 9 height 9
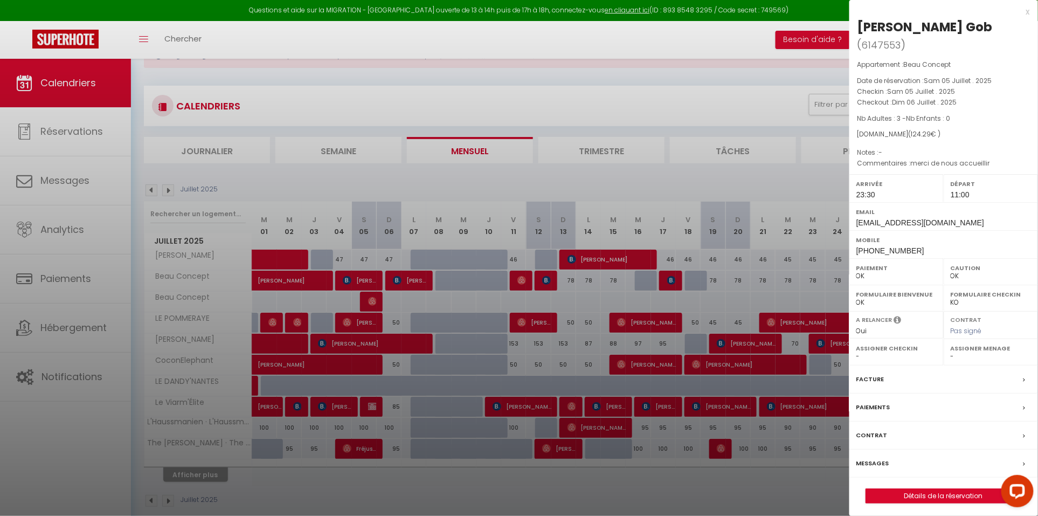
click at [453, 301] on div at bounding box center [519, 258] width 1038 height 516
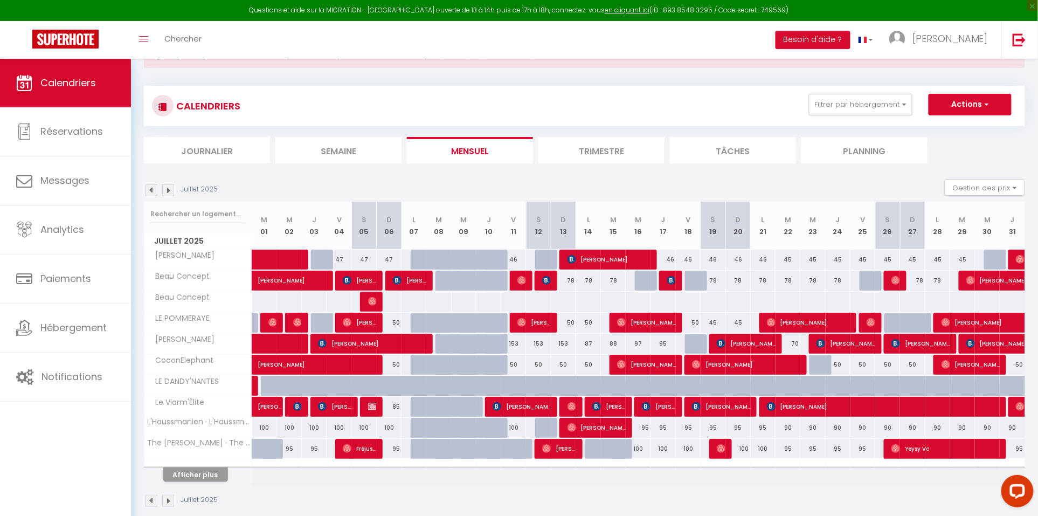
click at [365, 273] on span "[PERSON_NAME]" at bounding box center [360, 280] width 34 height 20
select select "KO"
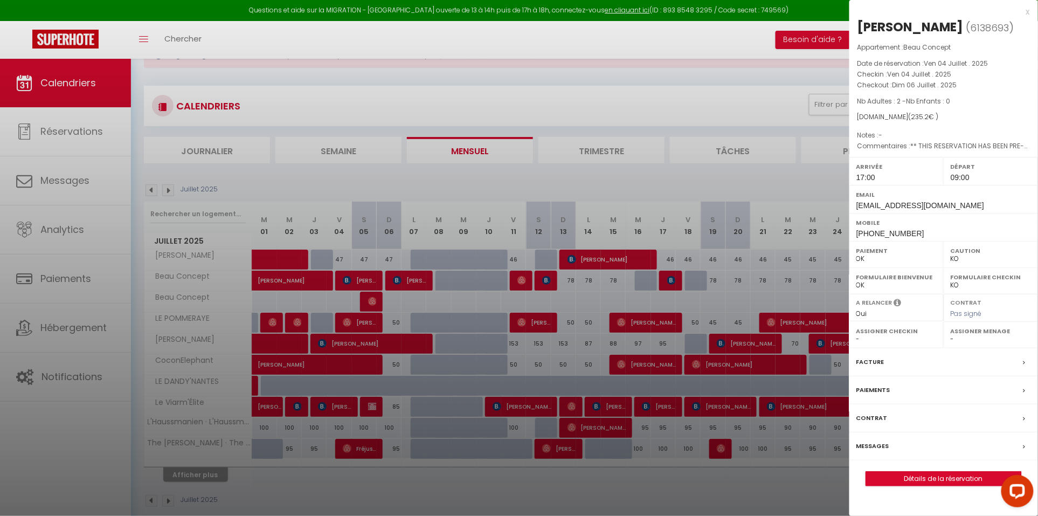
drag, startPoint x: 857, startPoint y: 26, endPoint x: 959, endPoint y: 24, distance: 101.4
click at [959, 24] on div "[PERSON_NAME]" at bounding box center [911, 26] width 106 height 17
copy div "[PERSON_NAME]"
click at [871, 42] on p "Appartement : Beau Concept" at bounding box center [944, 47] width 173 height 11
click at [621, 282] on div at bounding box center [519, 258] width 1038 height 516
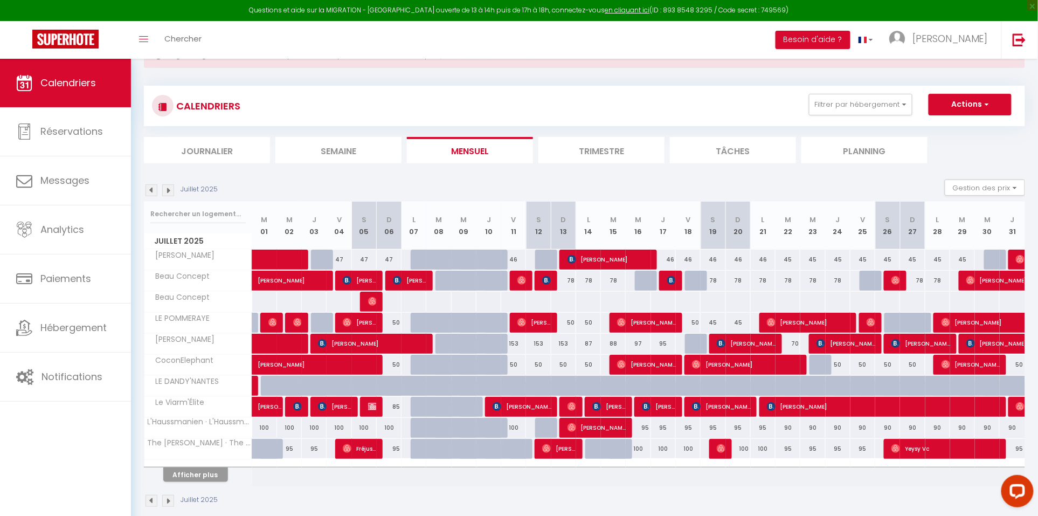
click at [155, 187] on img at bounding box center [152, 190] width 12 height 12
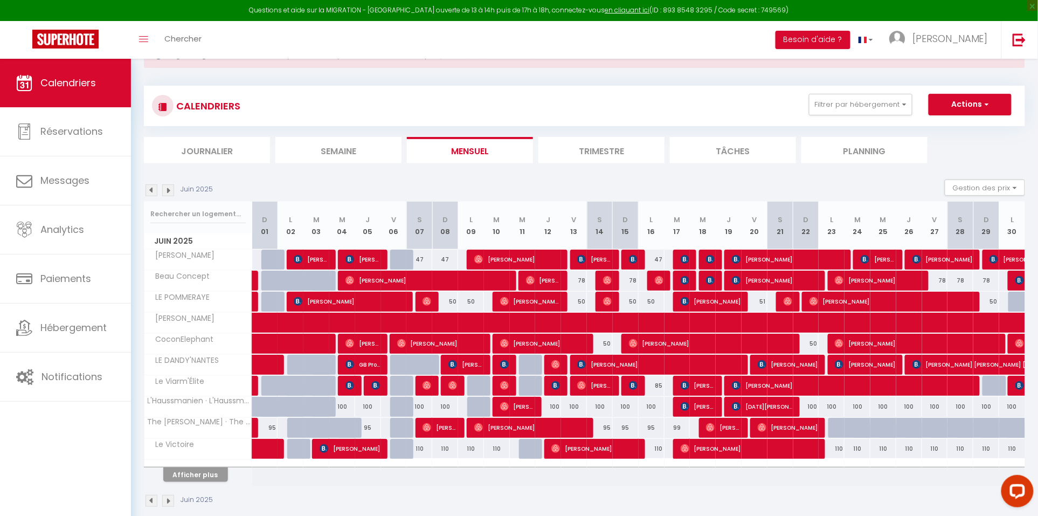
click at [210, 473] on button "Afficher plus" at bounding box center [195, 474] width 65 height 15
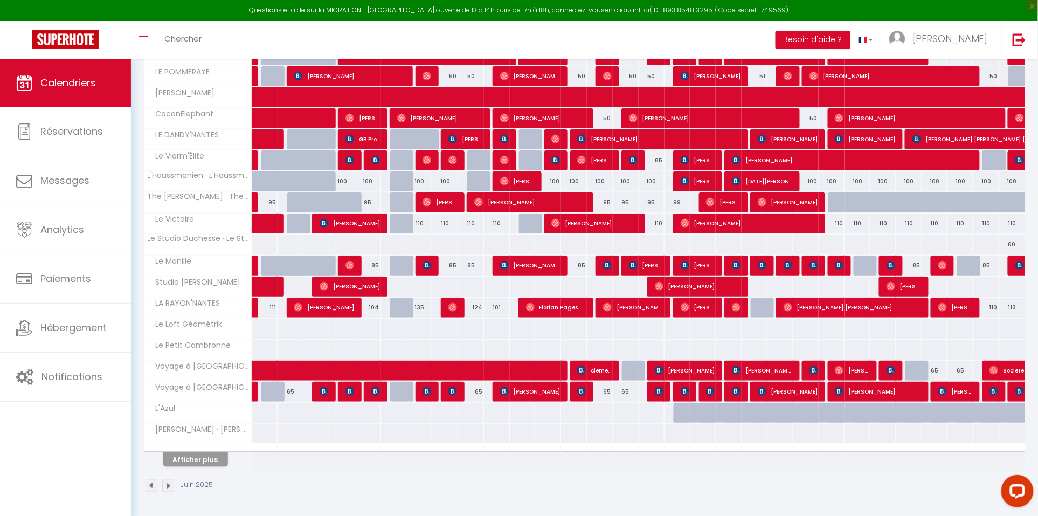
click at [186, 456] on button "Afficher plus" at bounding box center [195, 459] width 65 height 15
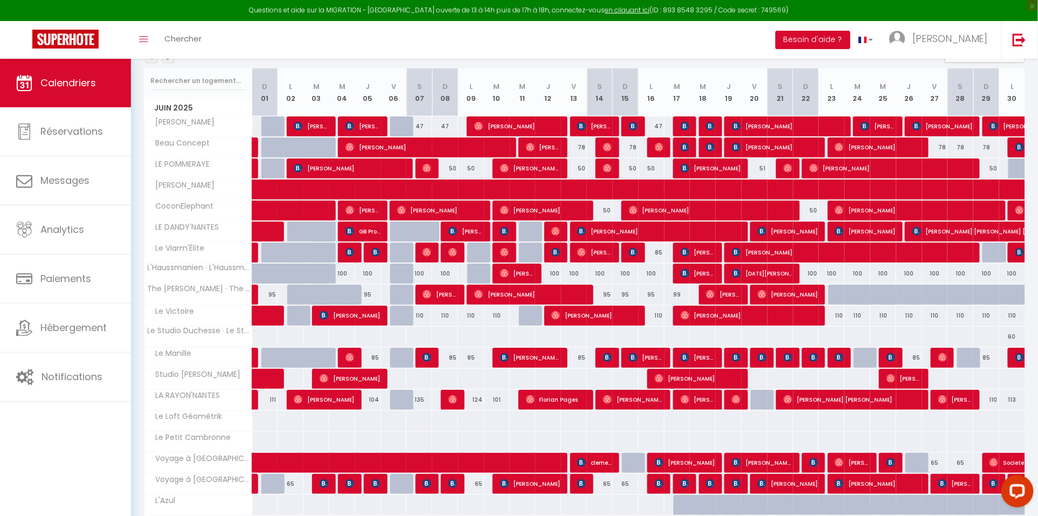
scroll to position [179, 0]
